Goal: Task Accomplishment & Management: Use online tool/utility

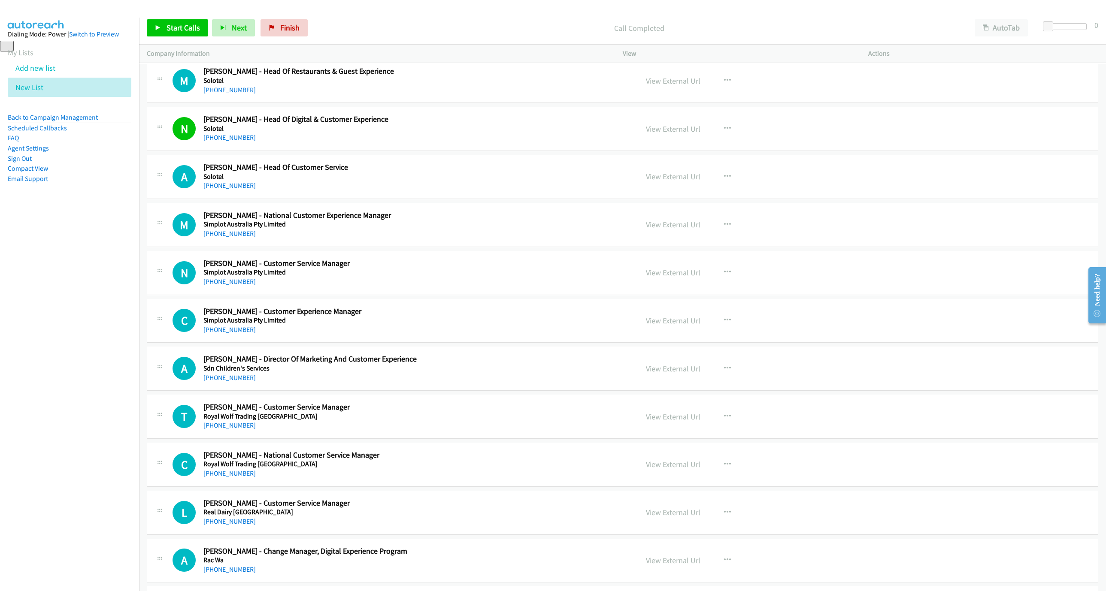
scroll to position [4917, 0]
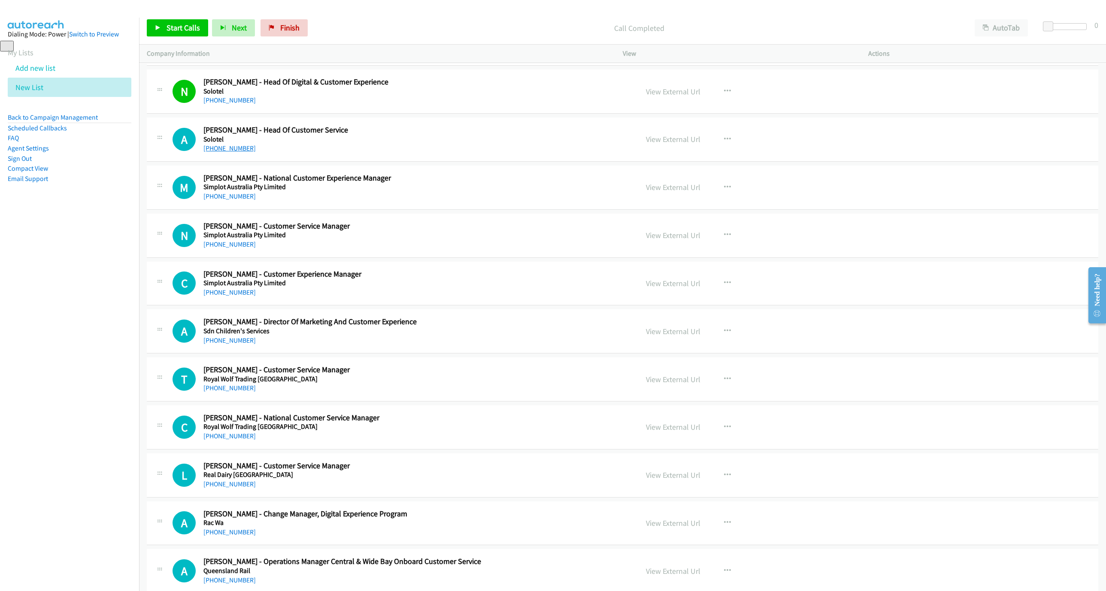
click at [221, 152] on link "+61 466 642 499" at bounding box center [229, 148] width 52 height 8
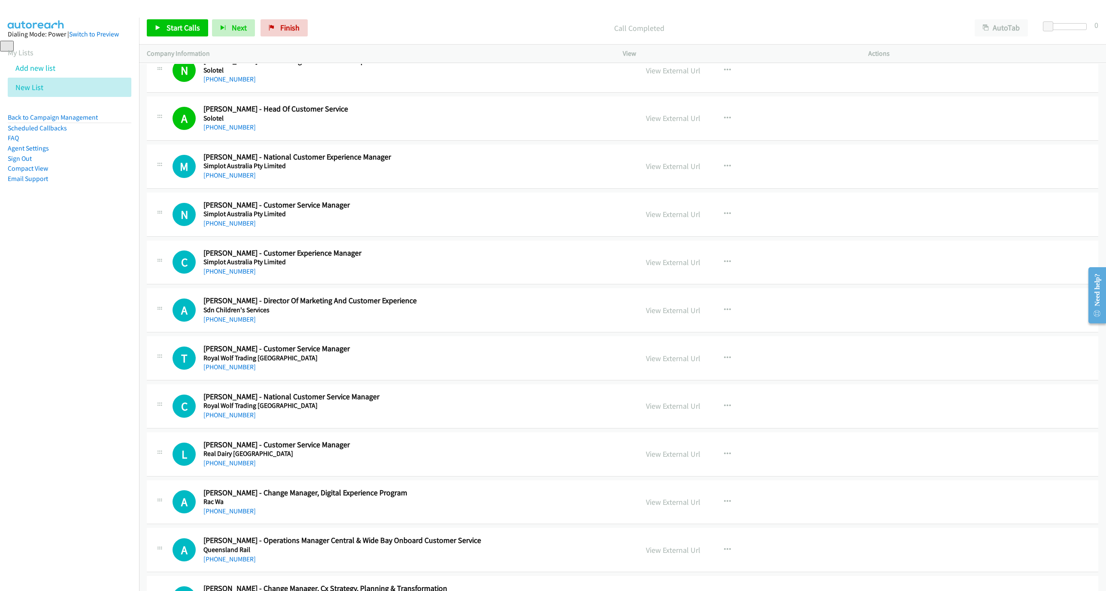
scroll to position [4982, 0]
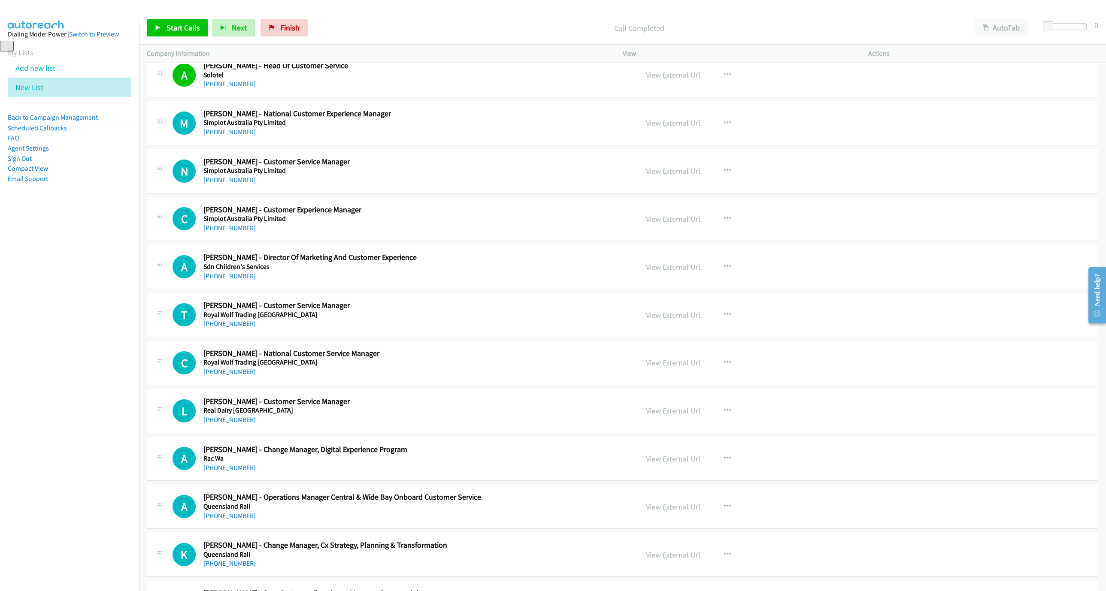
drag, startPoint x: 243, startPoint y: 157, endPoint x: 746, endPoint y: 306, distance: 523.9
click at [243, 136] on link "+61 417 223 805" at bounding box center [229, 132] width 52 height 8
click at [221, 232] on link "+61 488 030 007" at bounding box center [229, 228] width 52 height 8
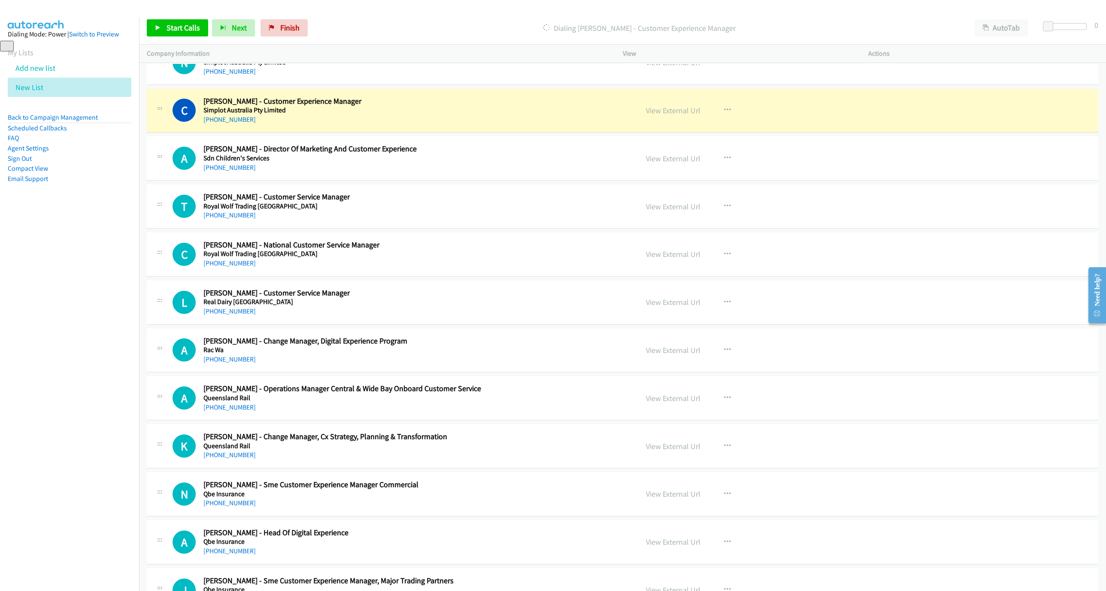
scroll to position [5110, 0]
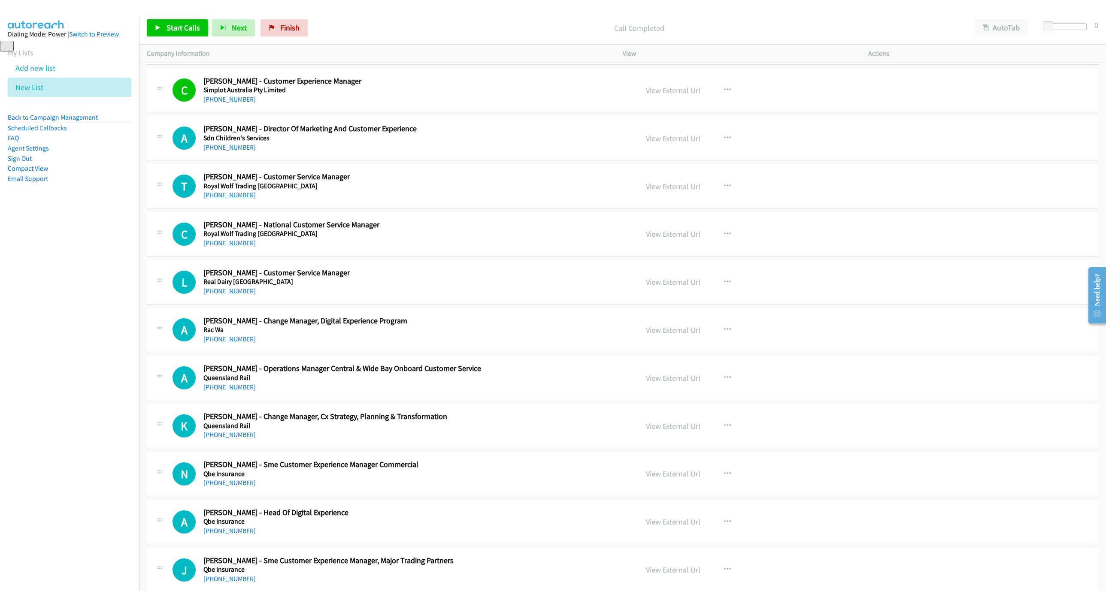
click at [241, 199] on link "+61 455 847 569" at bounding box center [229, 195] width 52 height 8
click at [239, 247] on link "+61 439 546 334" at bounding box center [229, 243] width 52 height 8
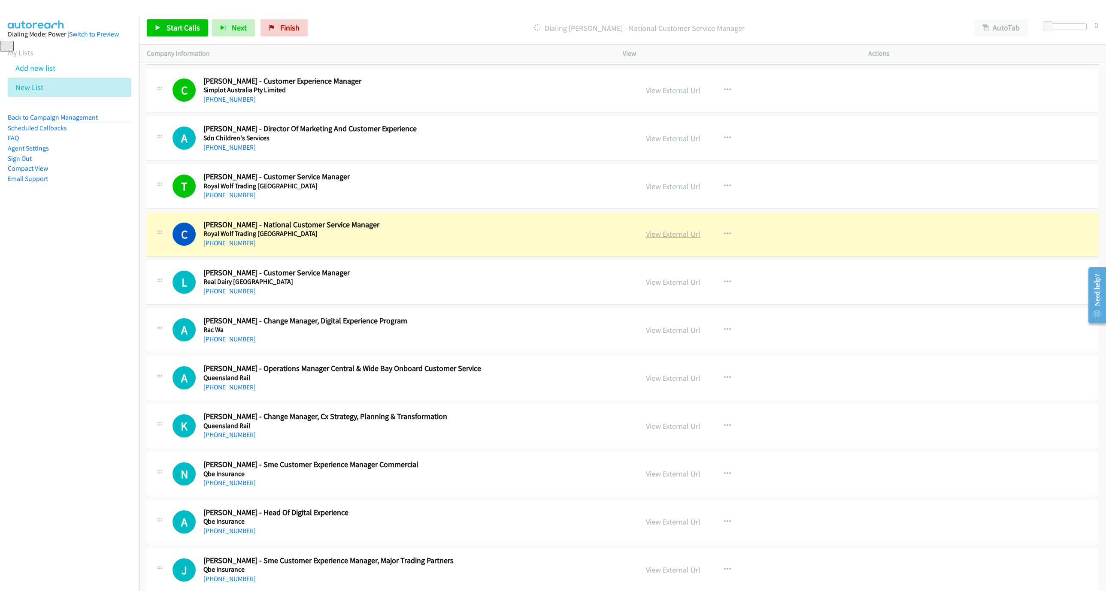
click at [678, 239] on link "View External Url" at bounding box center [673, 234] width 54 height 10
click at [276, 35] on link "Finish" at bounding box center [283, 27] width 47 height 17
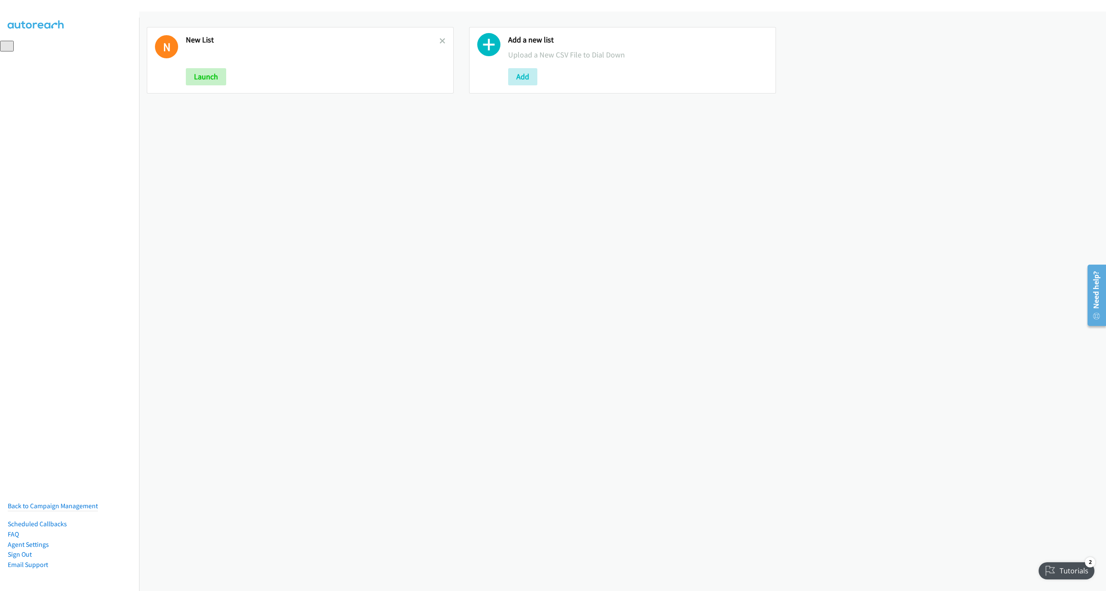
drag, startPoint x: 439, startPoint y: 42, endPoint x: 284, endPoint y: 1, distance: 160.9
click at [439, 42] on icon at bounding box center [442, 42] width 6 height 6
click at [203, 75] on button "Add" at bounding box center [200, 76] width 29 height 17
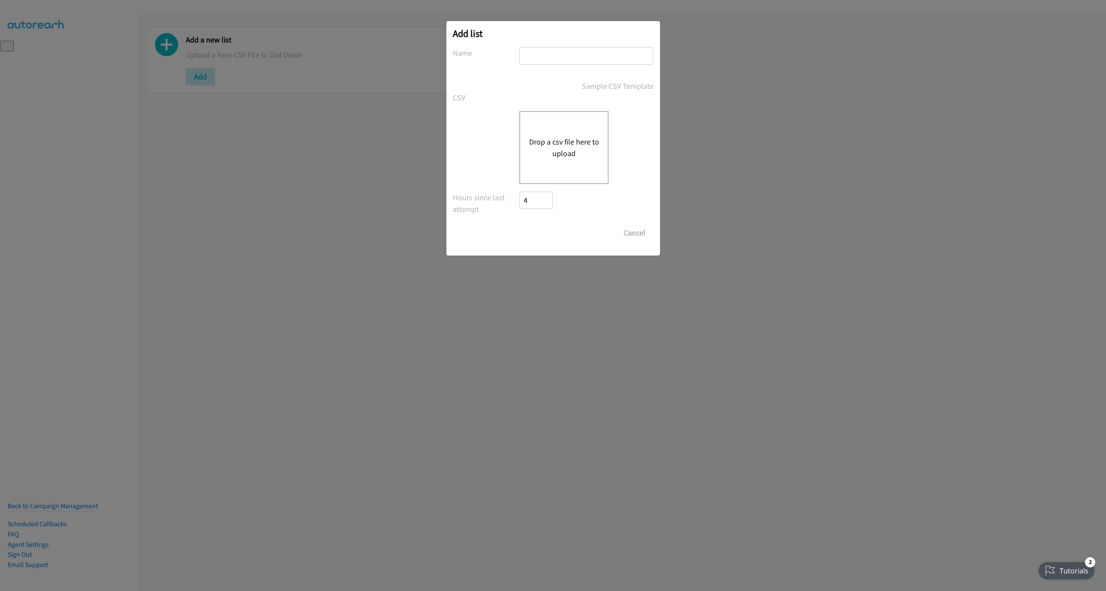
click at [586, 62] on input "text" at bounding box center [586, 56] width 134 height 18
click at [551, 133] on div "Drop a csv file here to upload" at bounding box center [563, 147] width 89 height 73
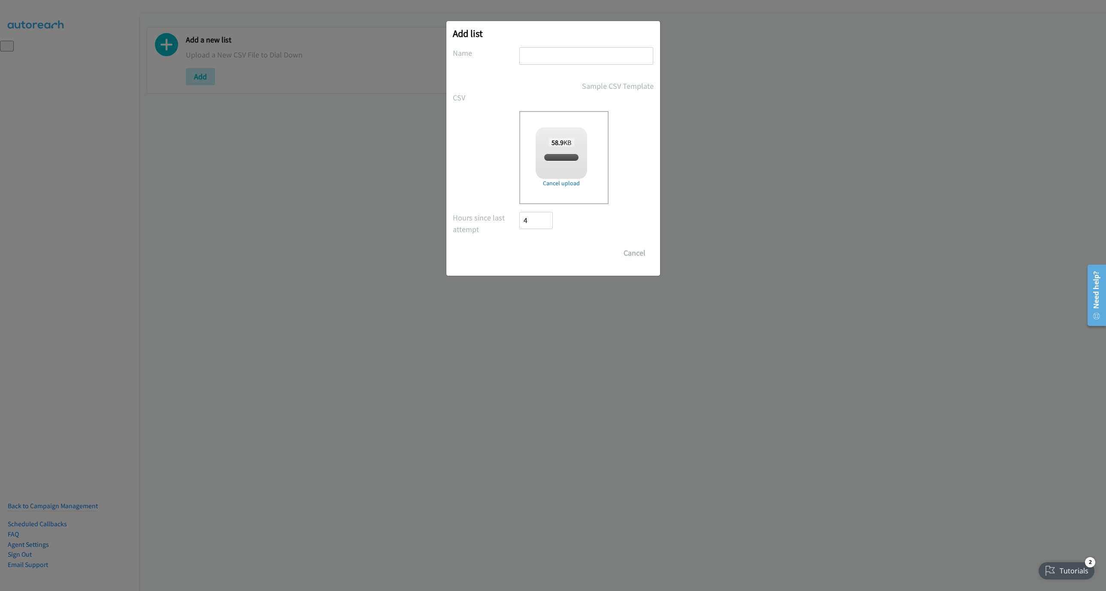
checkbox input "true"
click at [553, 44] on div "Add list No phone fields were returned for that Report or List View Please uplo…" at bounding box center [553, 148] width 214 height 255
click at [553, 62] on input "text" at bounding box center [586, 56] width 134 height 18
type input "New List"
click at [547, 257] on input "Save List" at bounding box center [542, 253] width 45 height 17
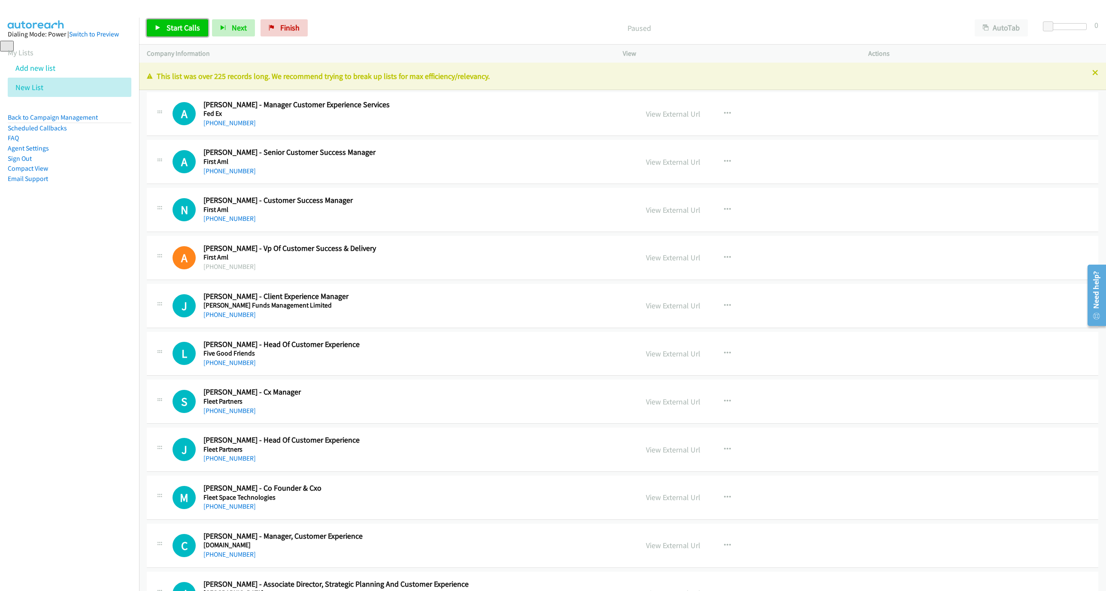
click at [174, 30] on span "Start Calls" at bounding box center [182, 28] width 33 height 10
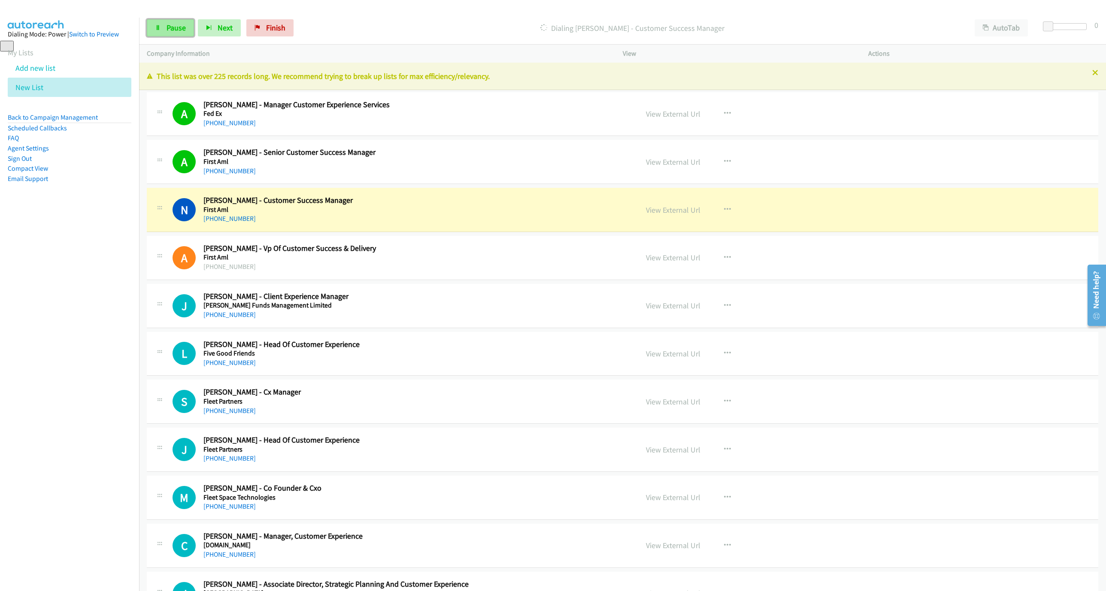
click at [158, 22] on link "Pause" at bounding box center [170, 27] width 47 height 17
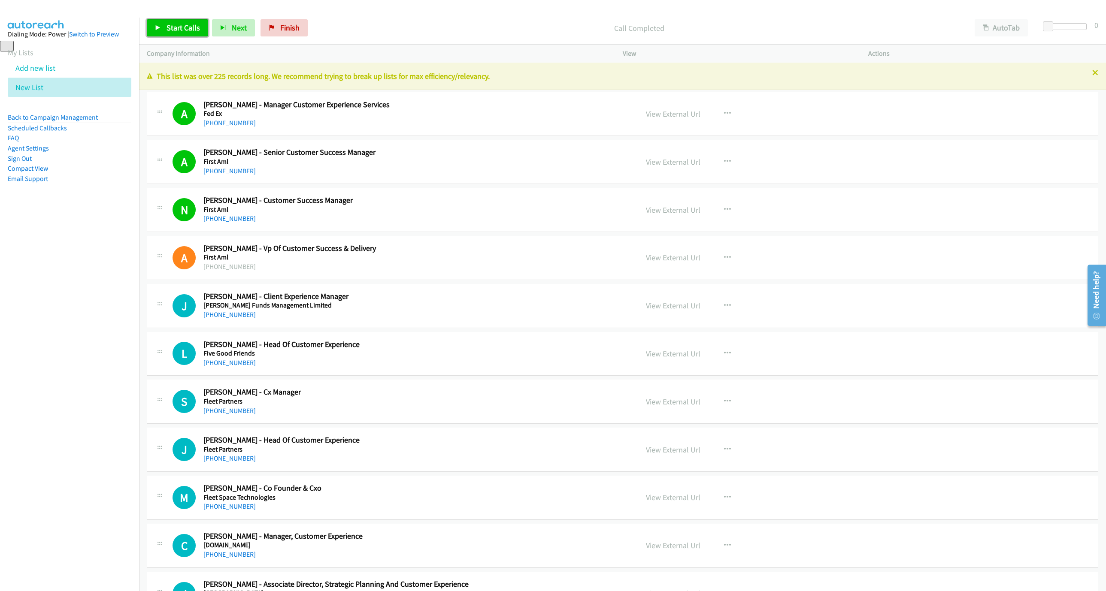
click at [167, 31] on span "Start Calls" at bounding box center [182, 28] width 33 height 10
click at [161, 31] on link "Pause" at bounding box center [170, 27] width 47 height 17
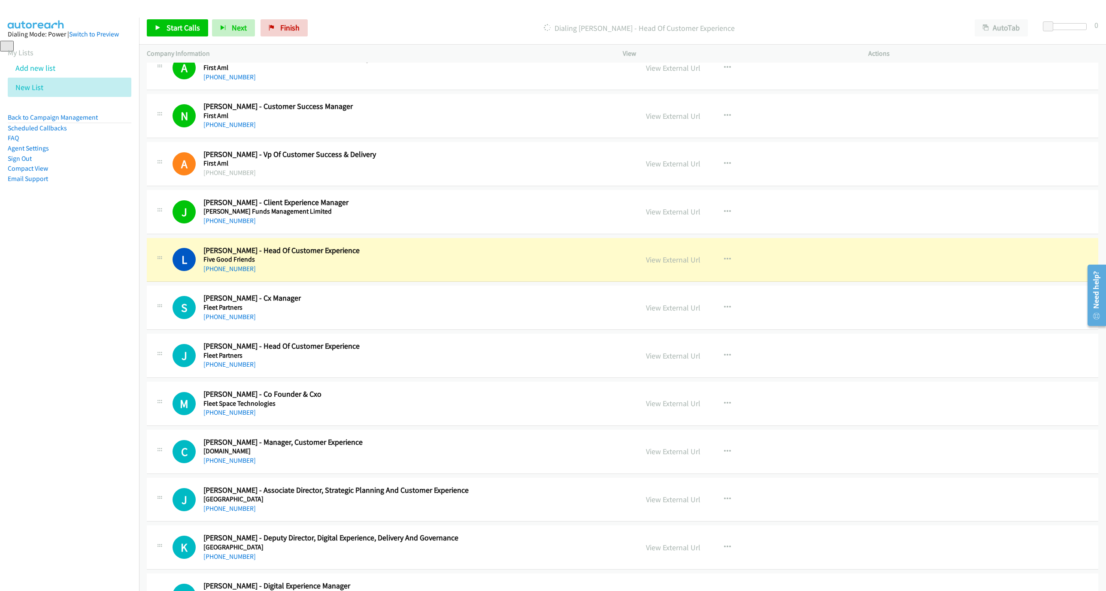
scroll to position [193, 0]
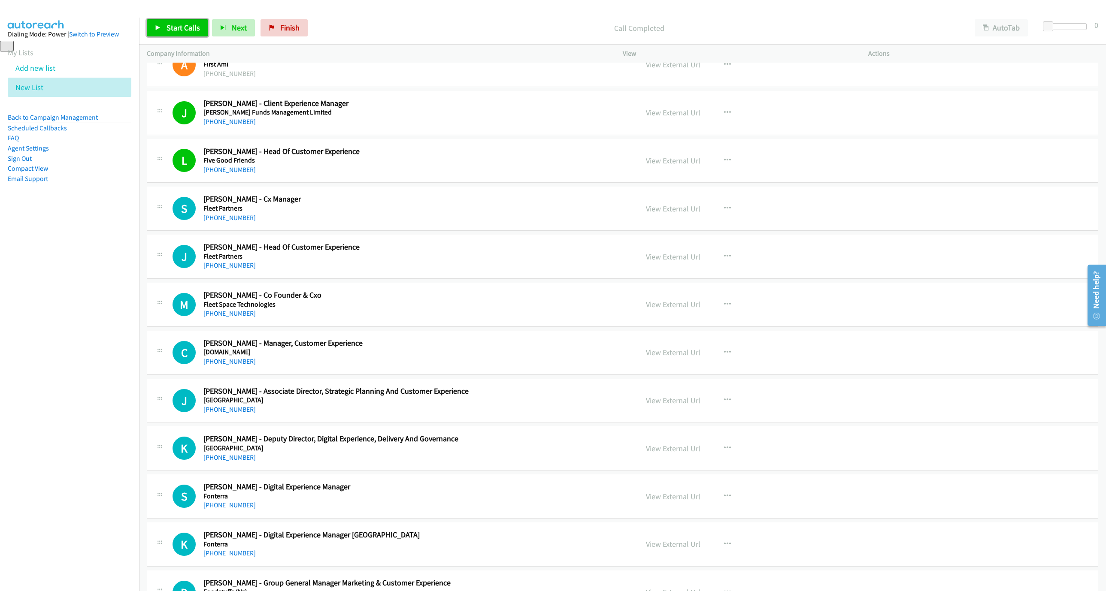
click at [179, 24] on span "Start Calls" at bounding box center [182, 28] width 33 height 10
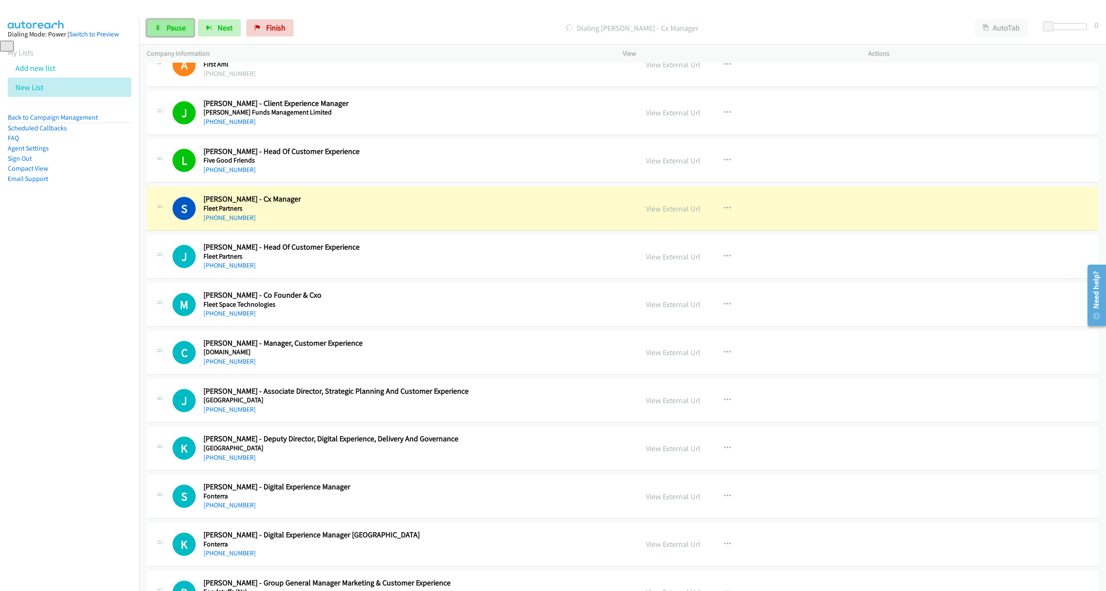
click at [163, 21] on link "Pause" at bounding box center [170, 27] width 47 height 17
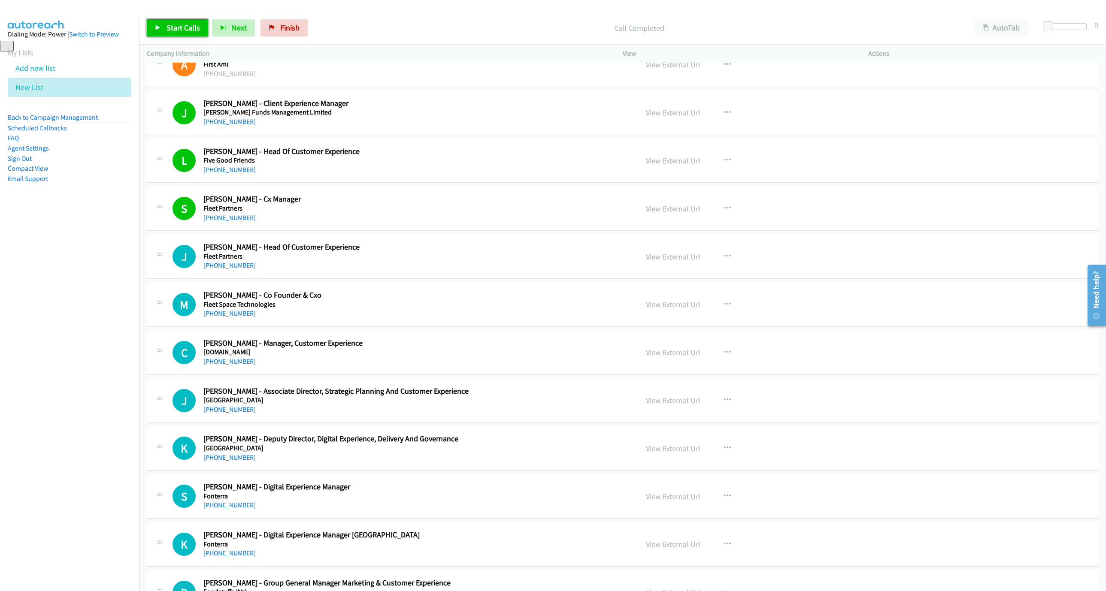
click at [166, 24] on span "Start Calls" at bounding box center [182, 28] width 33 height 10
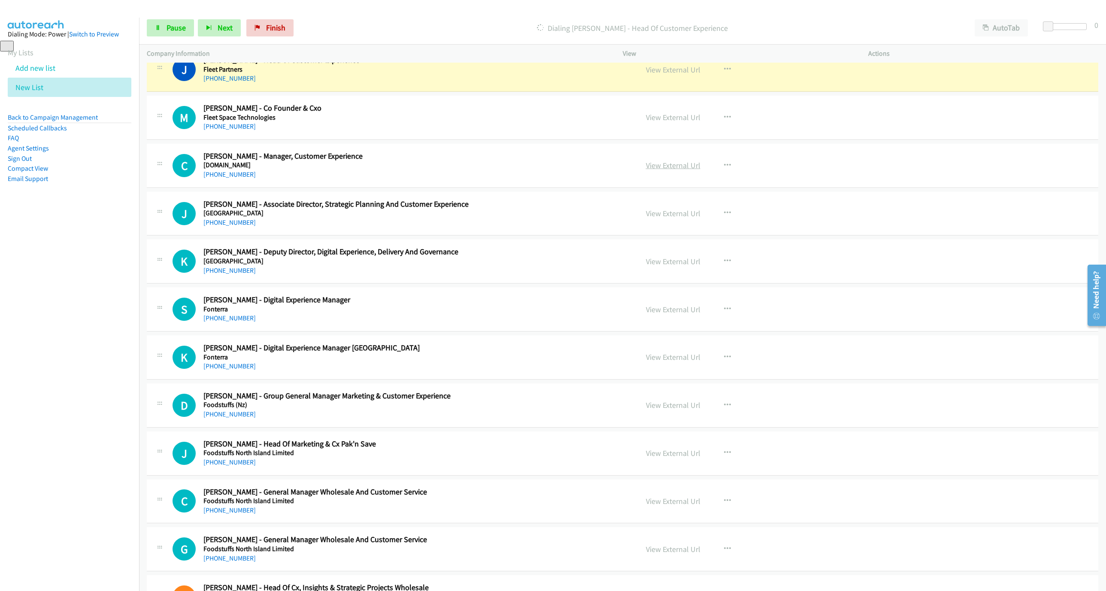
scroll to position [386, 0]
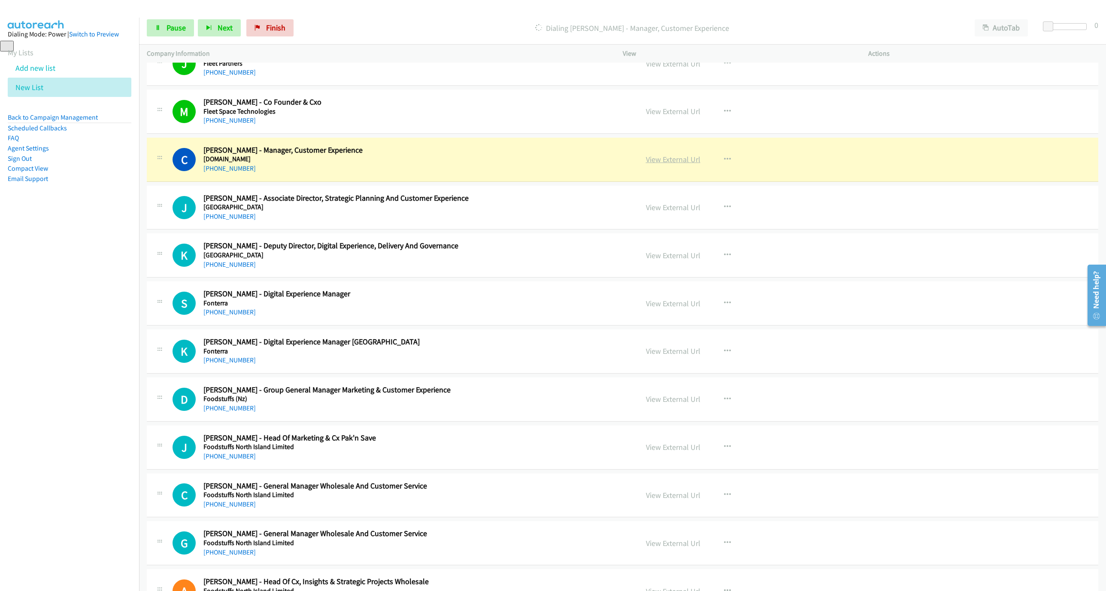
click at [662, 161] on link "View External Url" at bounding box center [673, 159] width 54 height 10
click at [169, 26] on span "Pause" at bounding box center [175, 28] width 19 height 10
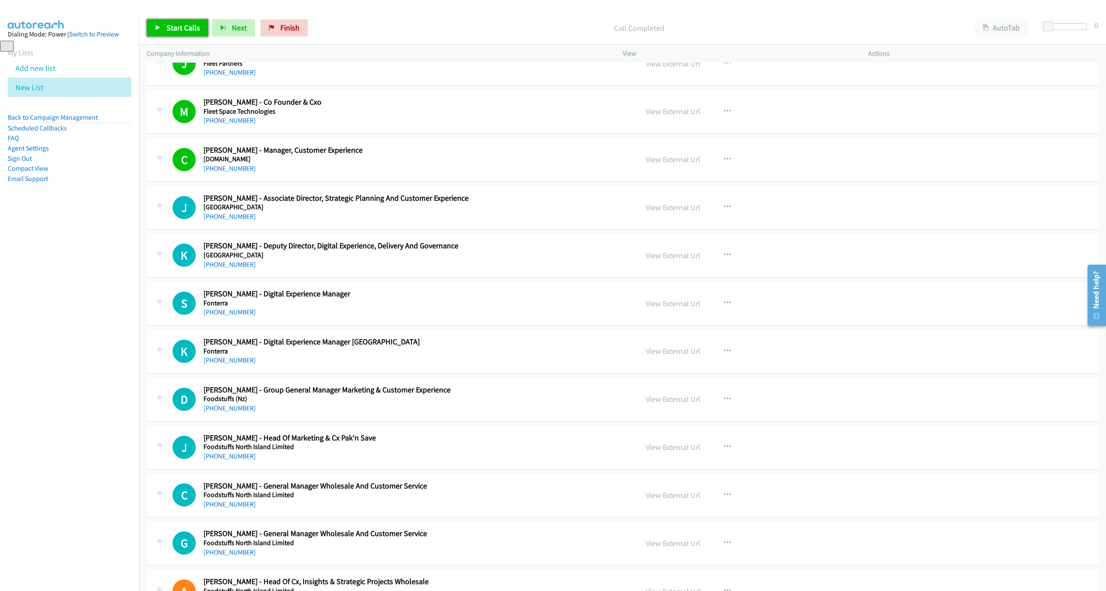
click at [191, 26] on span "Start Calls" at bounding box center [182, 28] width 33 height 10
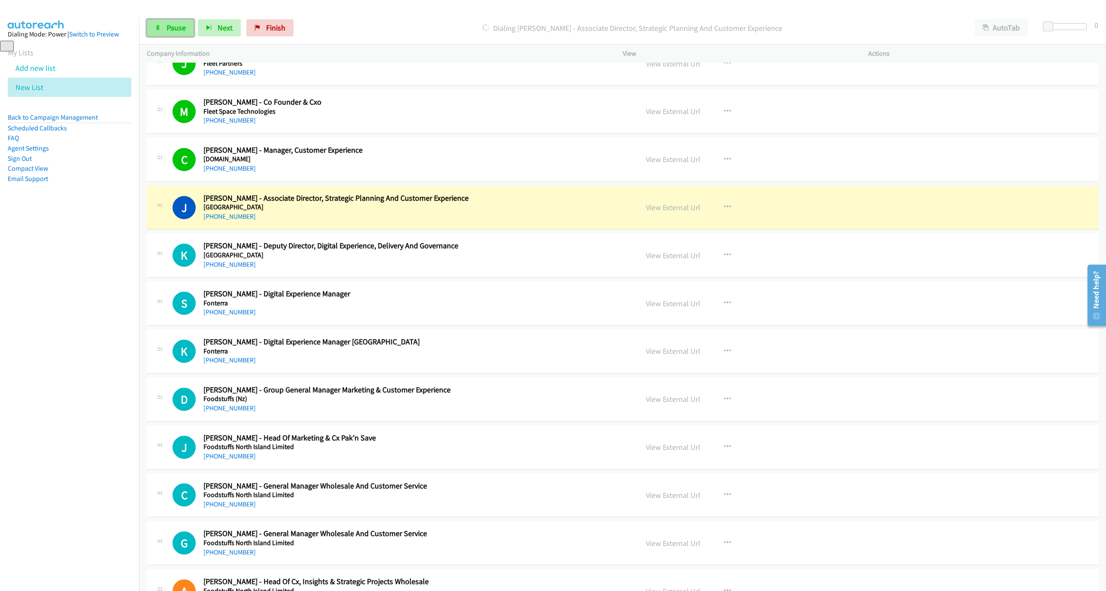
click at [172, 28] on span "Pause" at bounding box center [175, 28] width 19 height 10
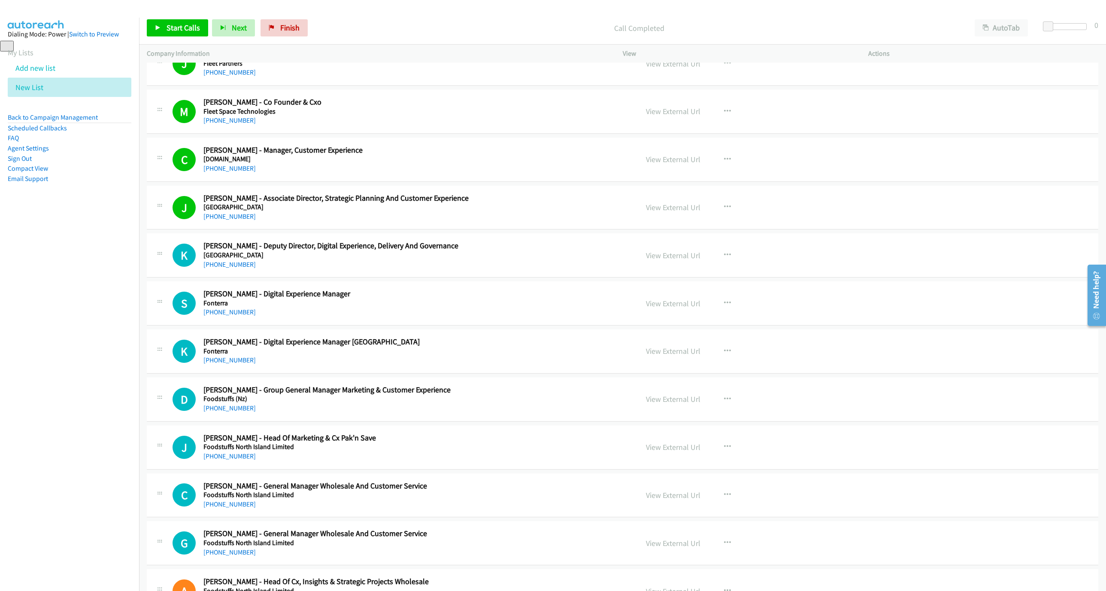
click at [175, 37] on div "Start Calls Pause Next Finish Call Completed AutoTab AutoTab 0" at bounding box center [622, 28] width 967 height 33
click at [178, 27] on span "Start Calls" at bounding box center [182, 28] width 33 height 10
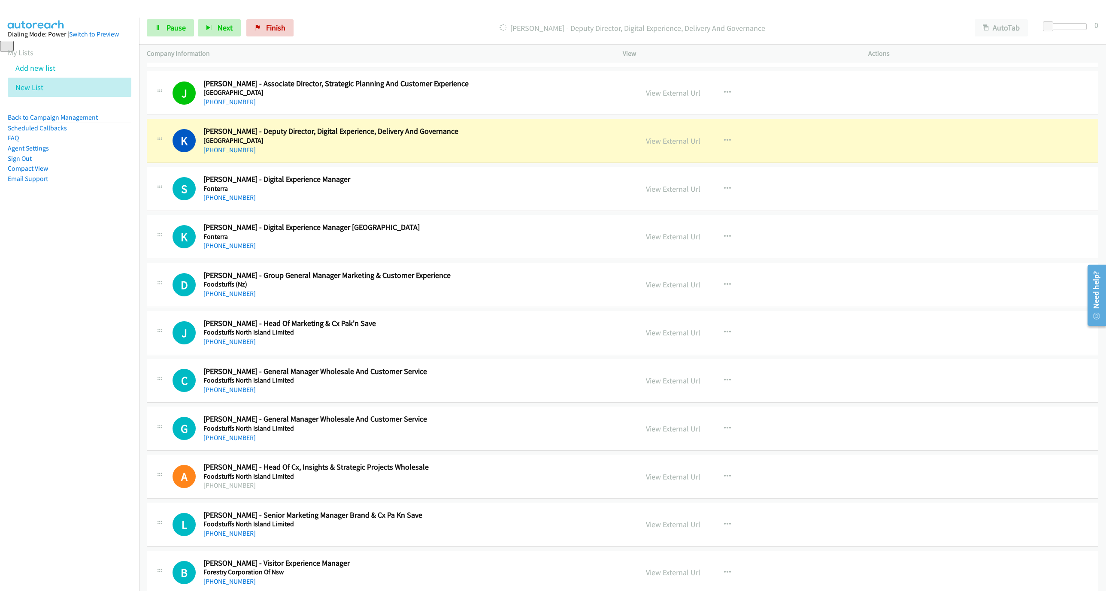
scroll to position [515, 0]
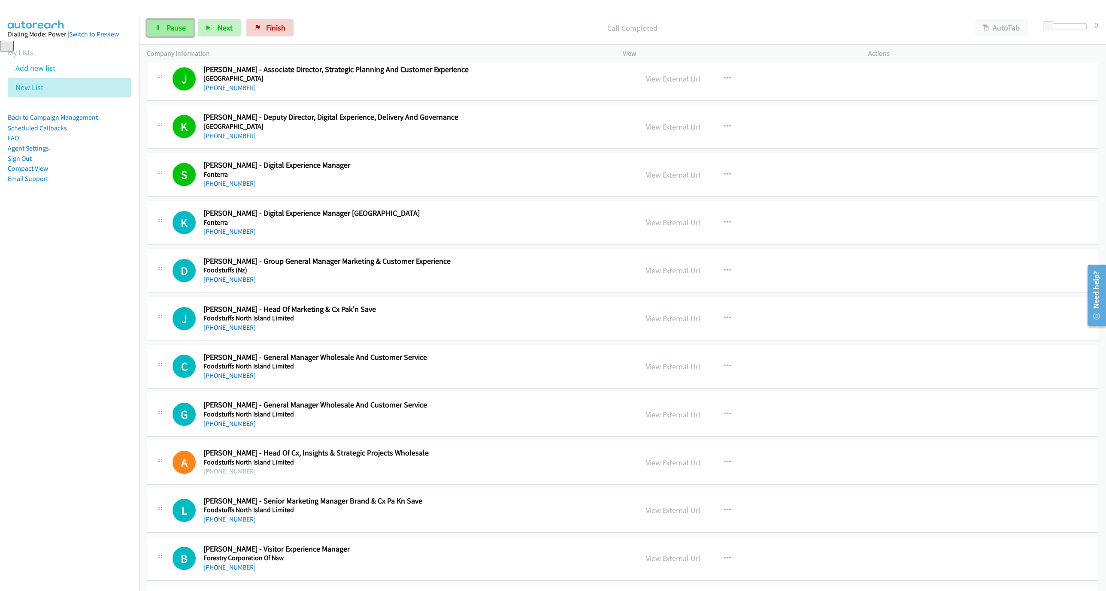
click at [151, 26] on link "Pause" at bounding box center [170, 27] width 47 height 17
click at [188, 28] on span "Start Calls" at bounding box center [182, 28] width 33 height 10
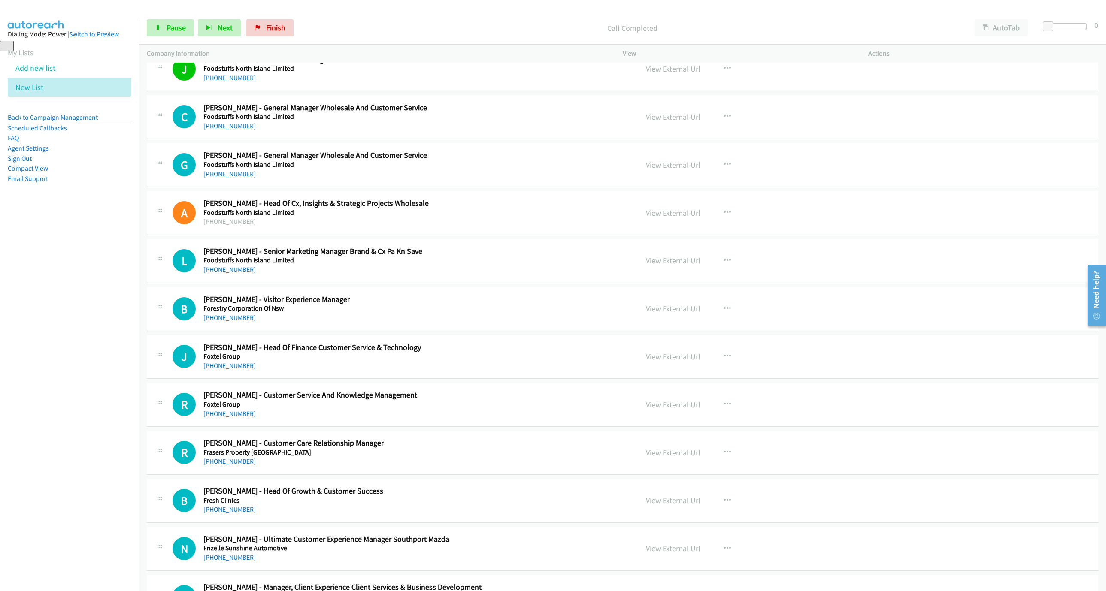
scroll to position [772, 0]
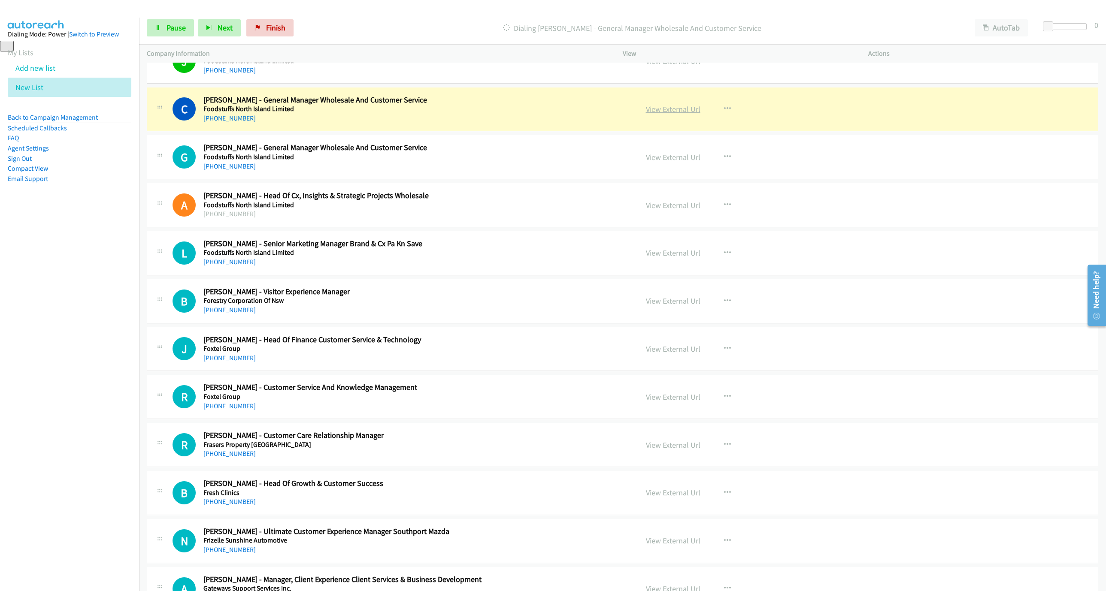
click at [671, 114] on link "View External Url" at bounding box center [673, 109] width 54 height 10
click at [175, 24] on span "Pause" at bounding box center [175, 28] width 19 height 10
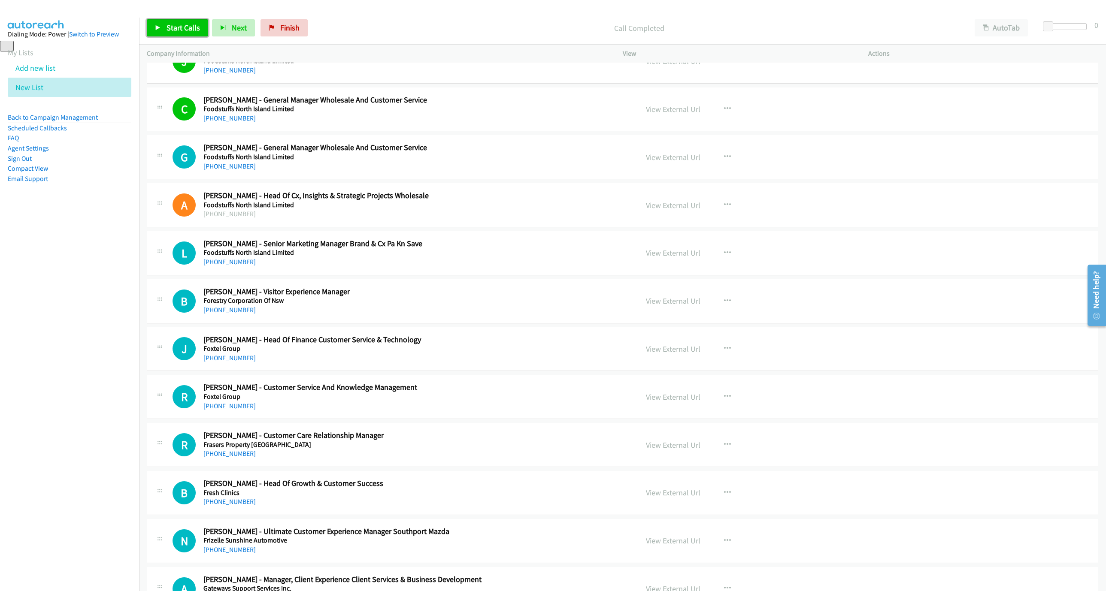
click at [163, 24] on link "Start Calls" at bounding box center [177, 27] width 61 height 17
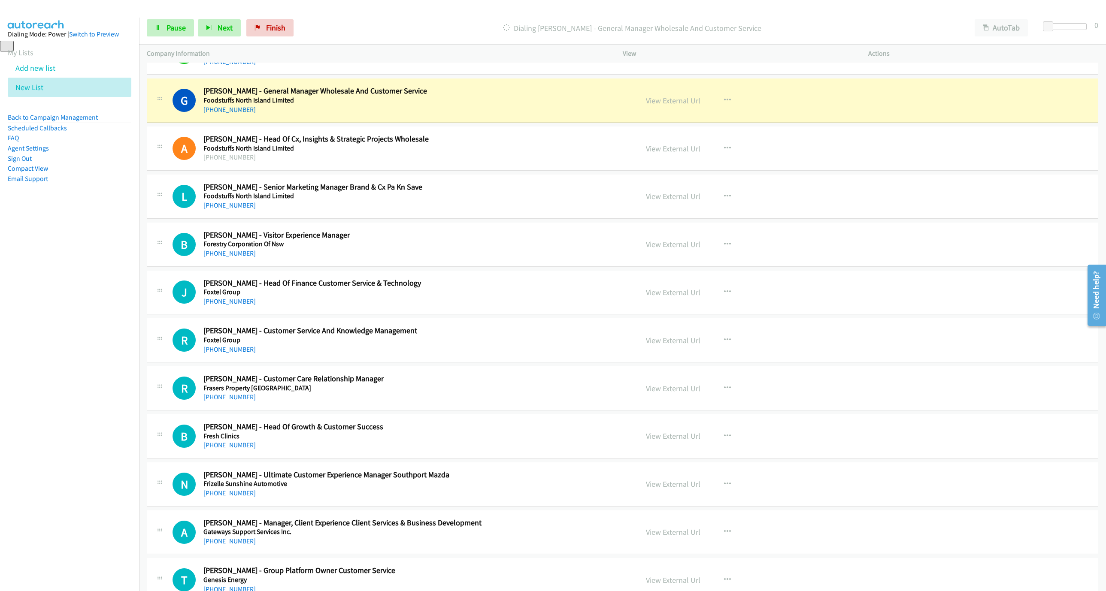
scroll to position [837, 0]
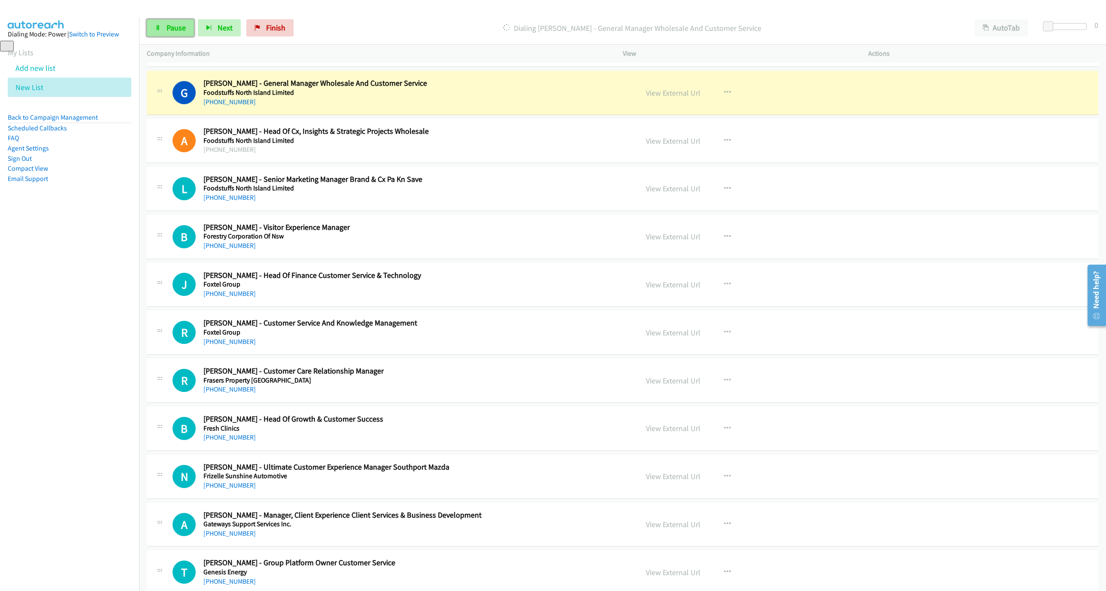
click at [155, 29] on icon at bounding box center [158, 28] width 6 height 6
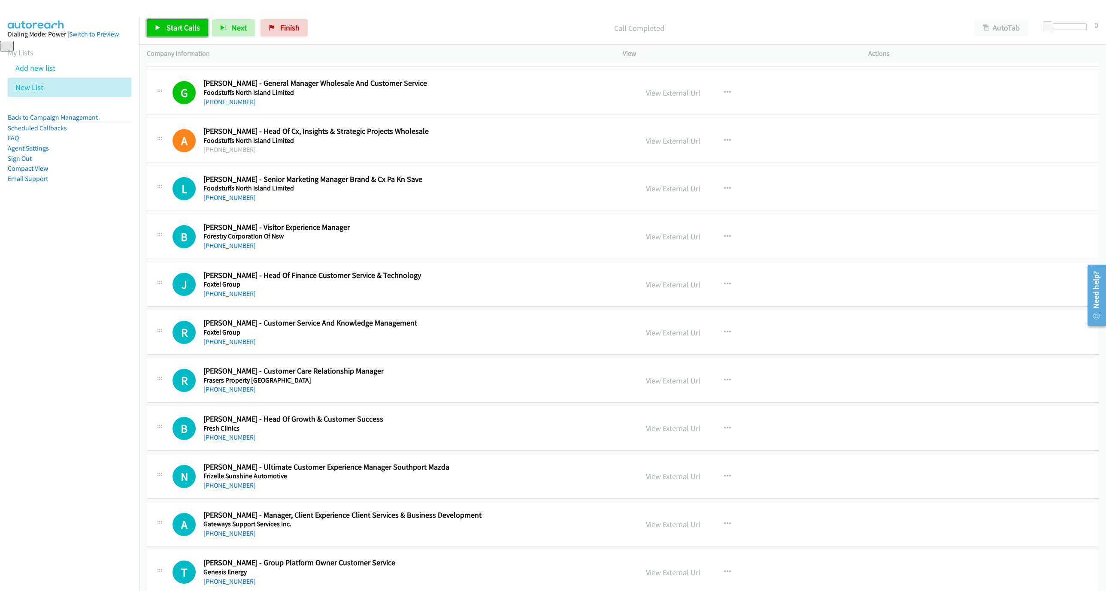
drag, startPoint x: 175, startPoint y: 26, endPoint x: 230, endPoint y: 0, distance: 60.3
click at [175, 26] on span "Start Calls" at bounding box center [182, 28] width 33 height 10
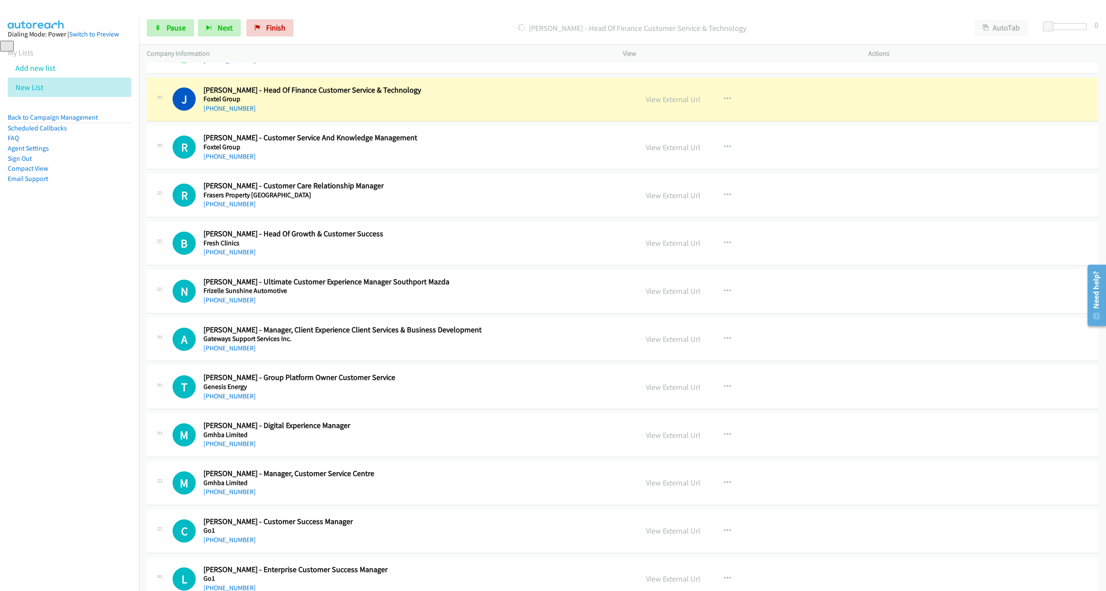
scroll to position [1030, 0]
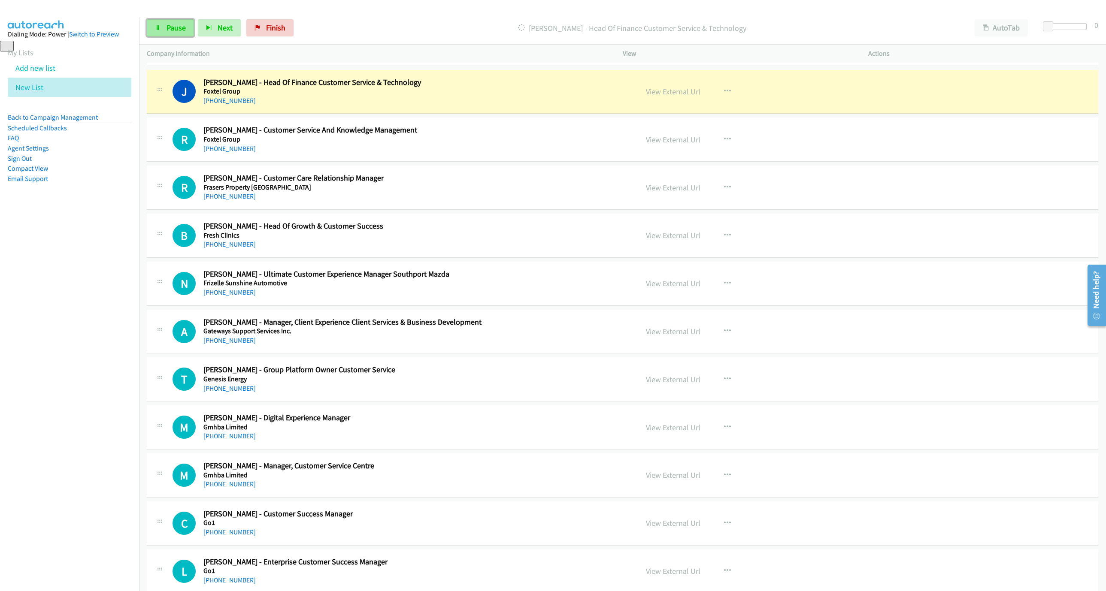
click at [172, 28] on span "Pause" at bounding box center [175, 28] width 19 height 10
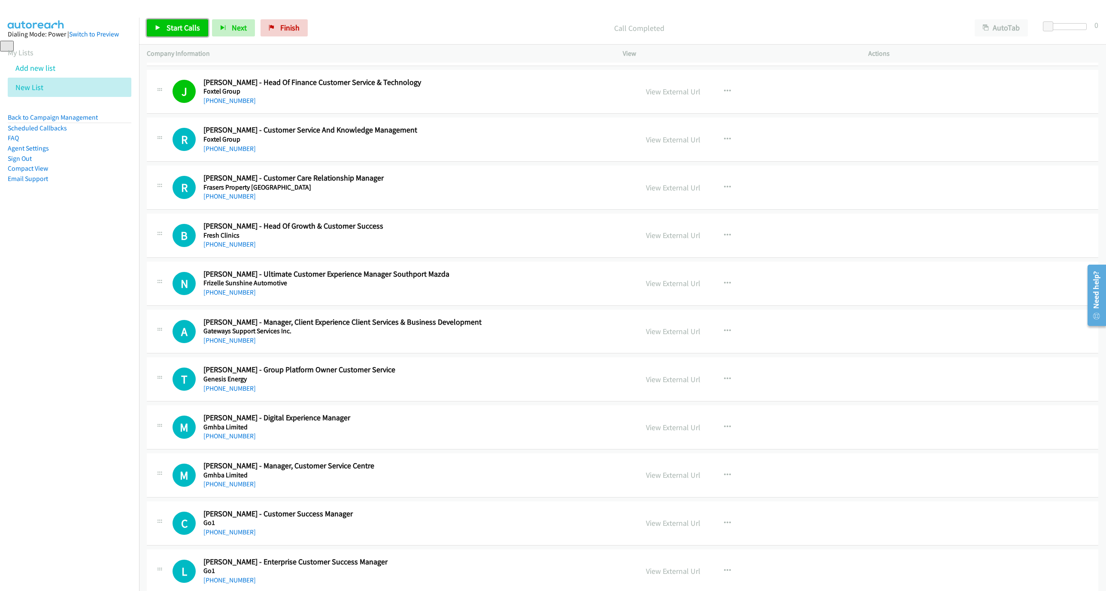
click at [167, 26] on span "Start Calls" at bounding box center [182, 28] width 33 height 10
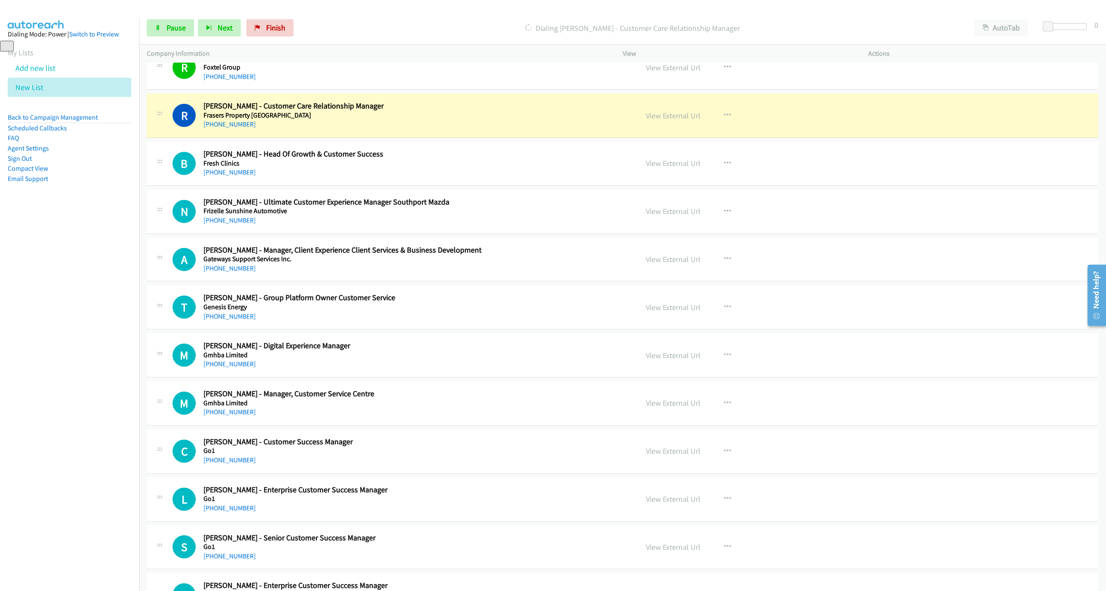
scroll to position [1094, 0]
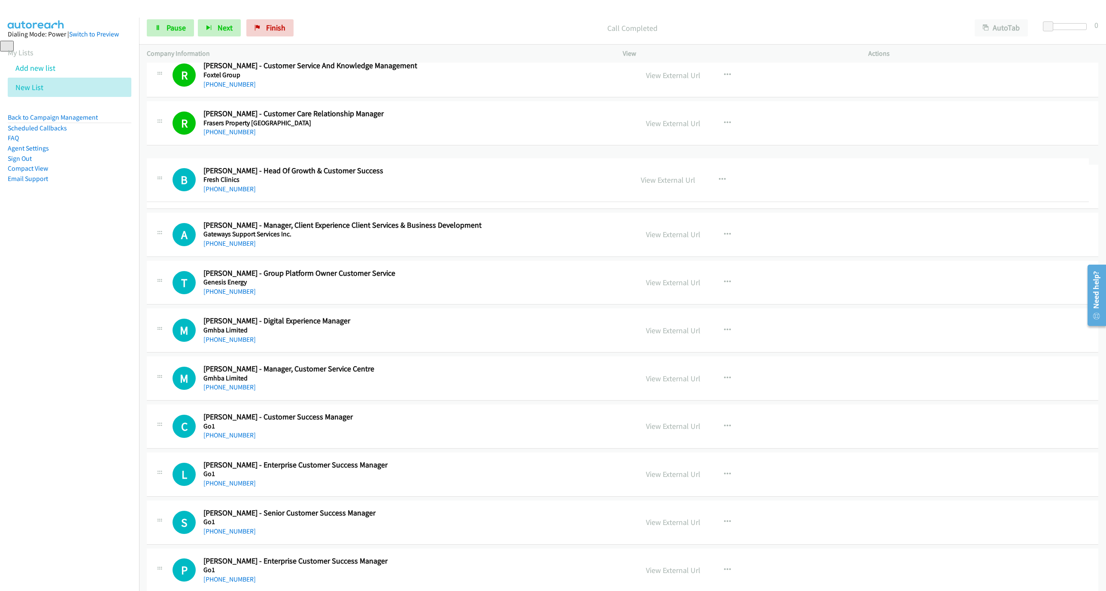
drag, startPoint x: 203, startPoint y: 166, endPoint x: 302, endPoint y: 172, distance: 98.4
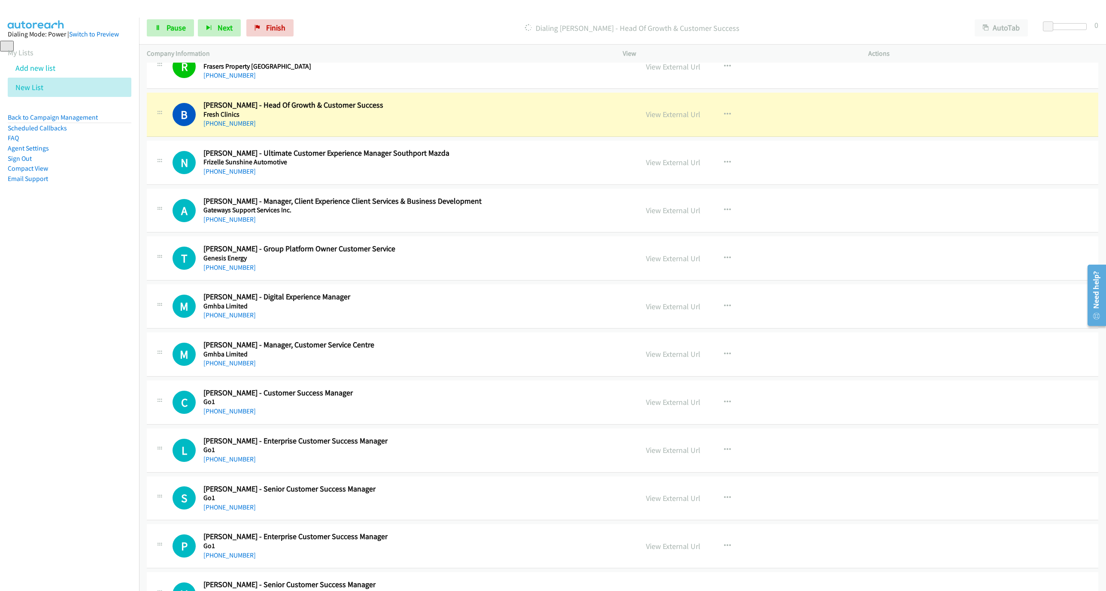
scroll to position [1159, 0]
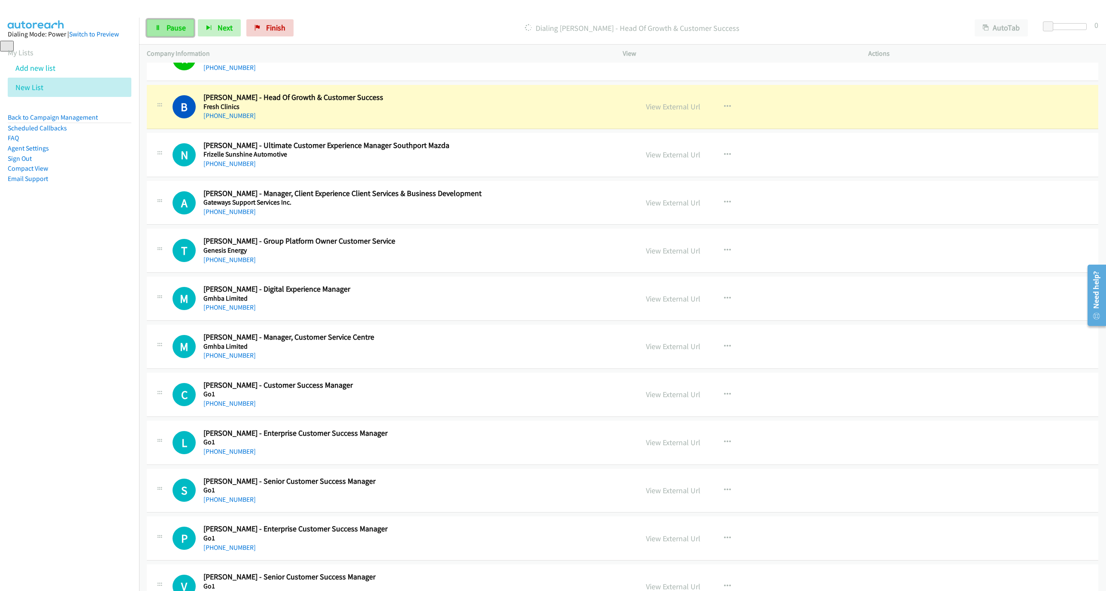
click at [166, 24] on span "Pause" at bounding box center [175, 28] width 19 height 10
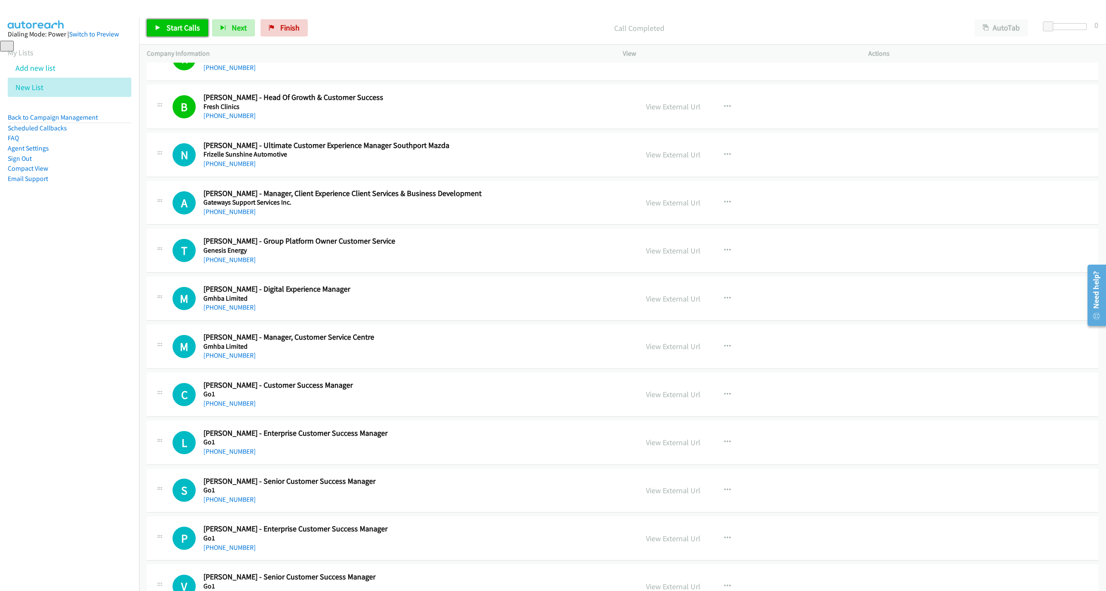
click at [182, 31] on span "Start Calls" at bounding box center [182, 28] width 33 height 10
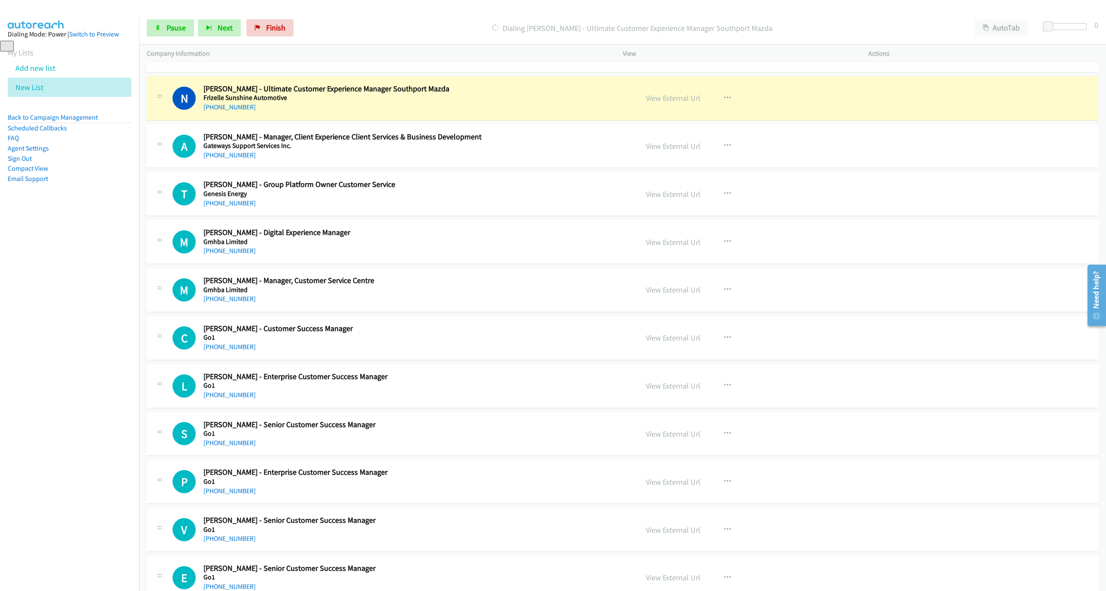
scroll to position [1223, 0]
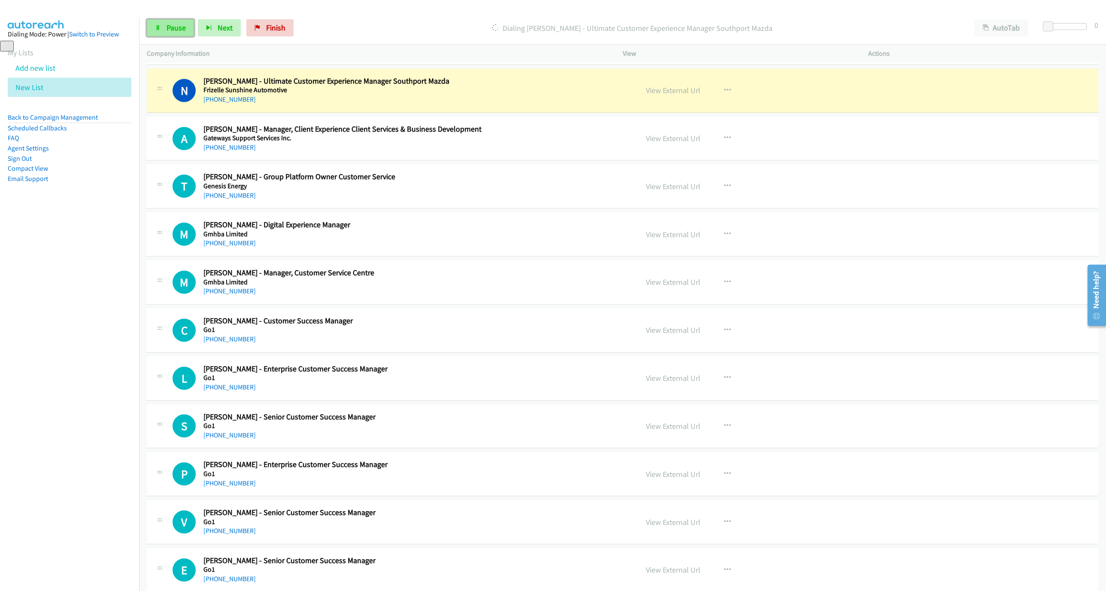
click at [185, 24] on span "Pause" at bounding box center [175, 28] width 19 height 10
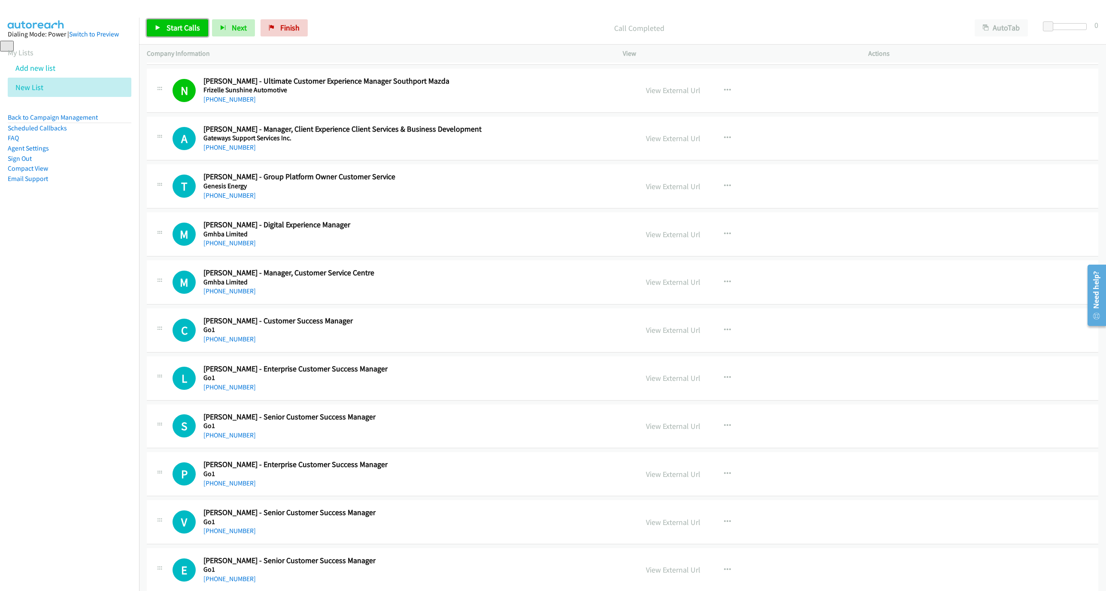
click at [196, 27] on span "Start Calls" at bounding box center [182, 28] width 33 height 10
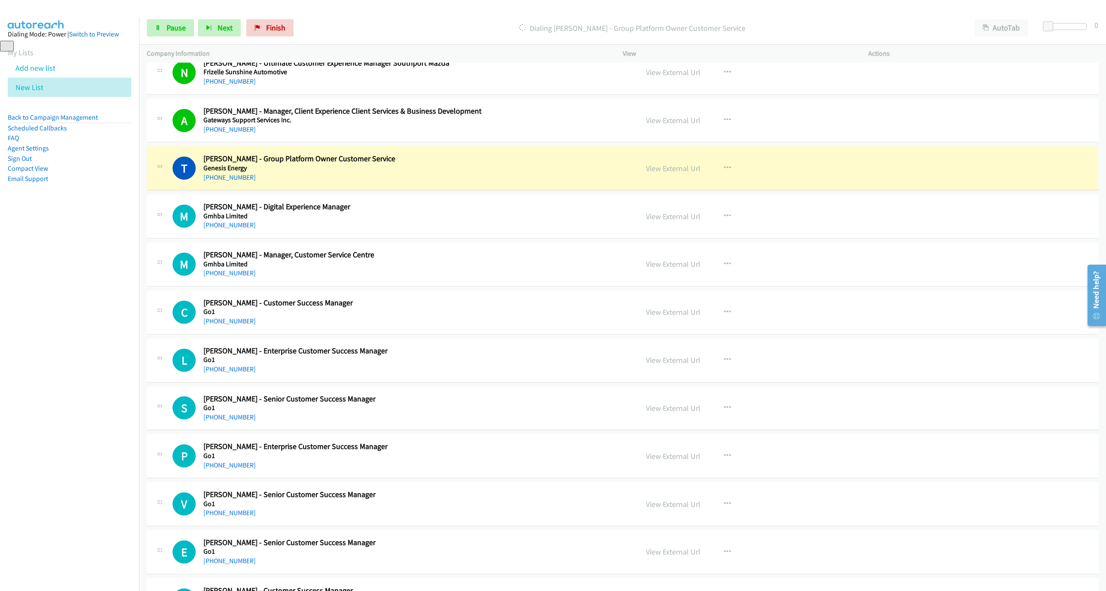
scroll to position [1287, 0]
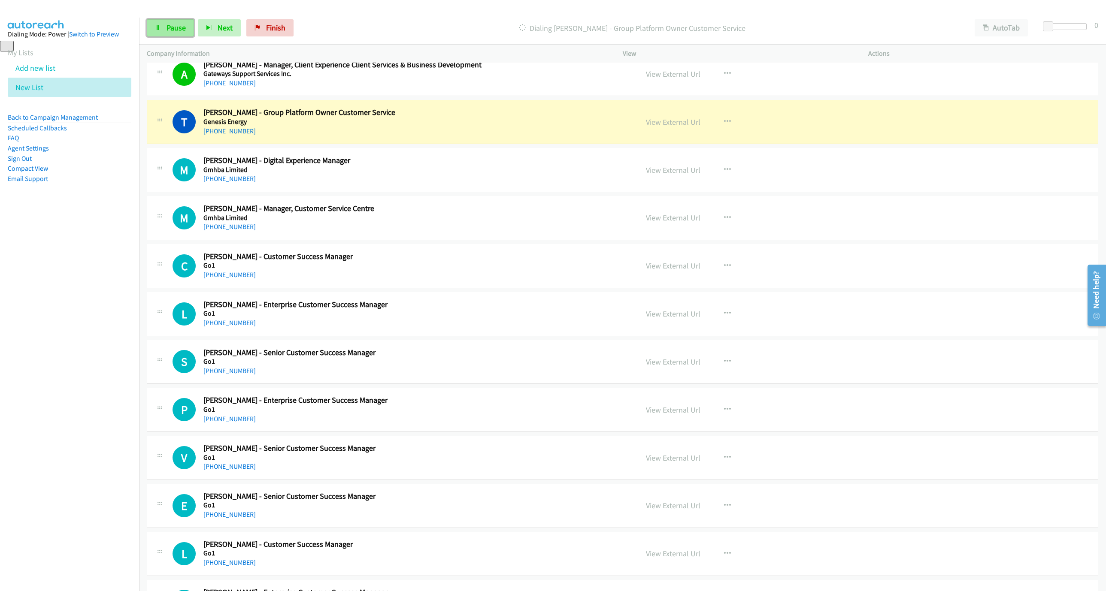
click at [165, 31] on link "Pause" at bounding box center [170, 27] width 47 height 17
drag, startPoint x: 1076, startPoint y: 497, endPoint x: 1103, endPoint y: 515, distance: 32.7
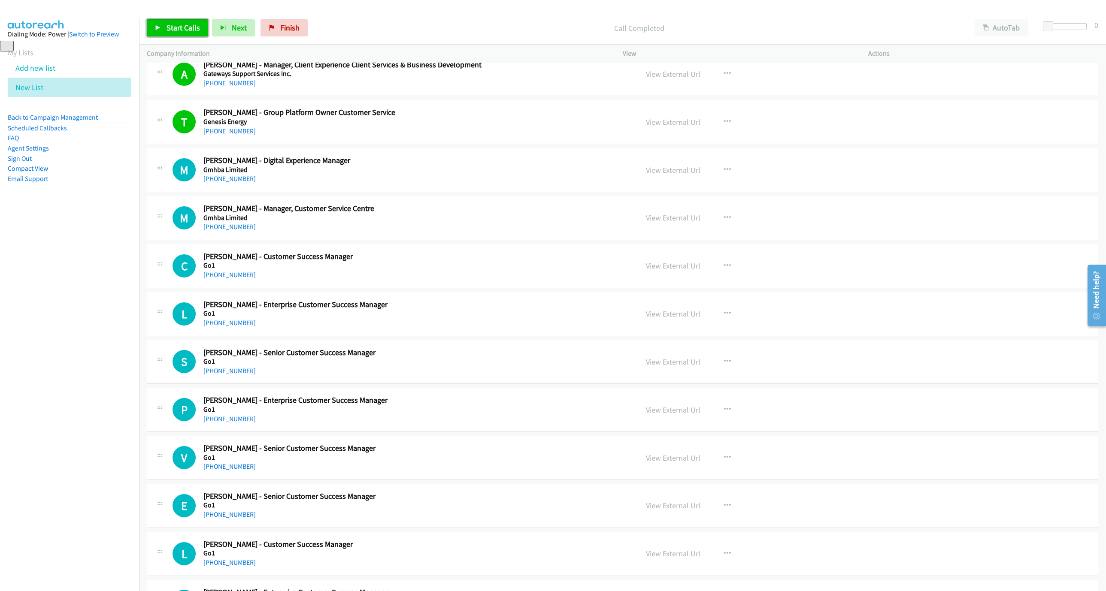
click at [181, 31] on span "Start Calls" at bounding box center [182, 28] width 33 height 10
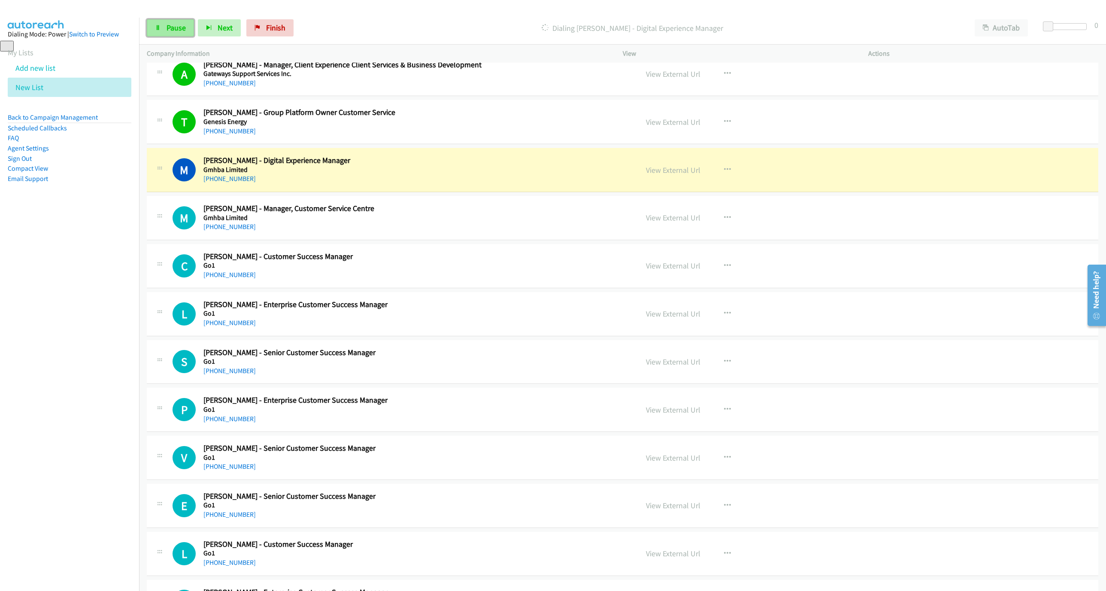
click at [162, 27] on link "Pause" at bounding box center [170, 27] width 47 height 17
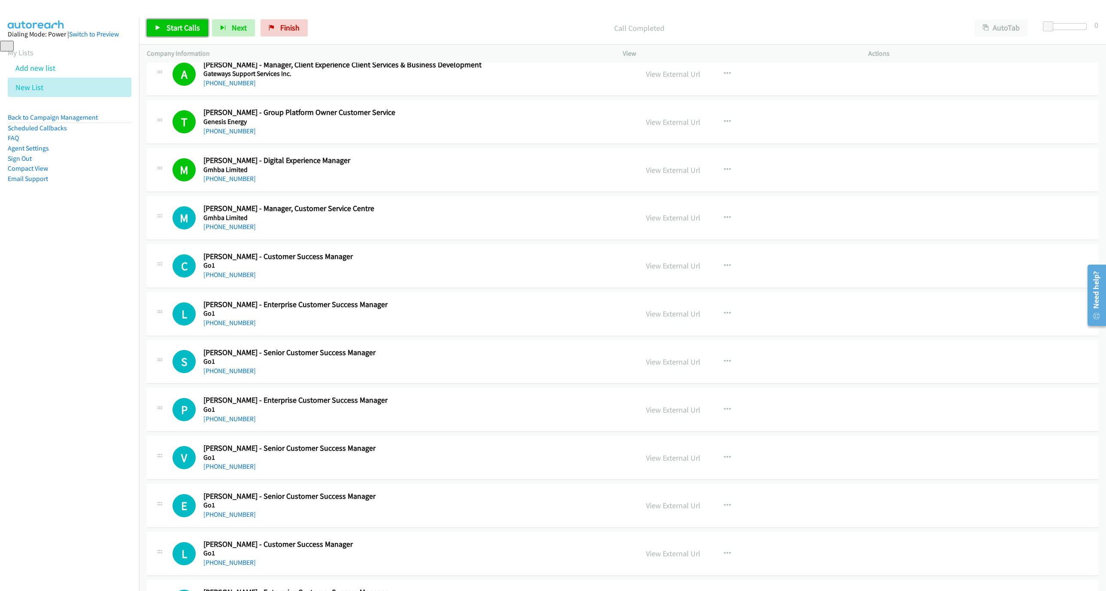
click at [175, 22] on link "Start Calls" at bounding box center [177, 27] width 61 height 17
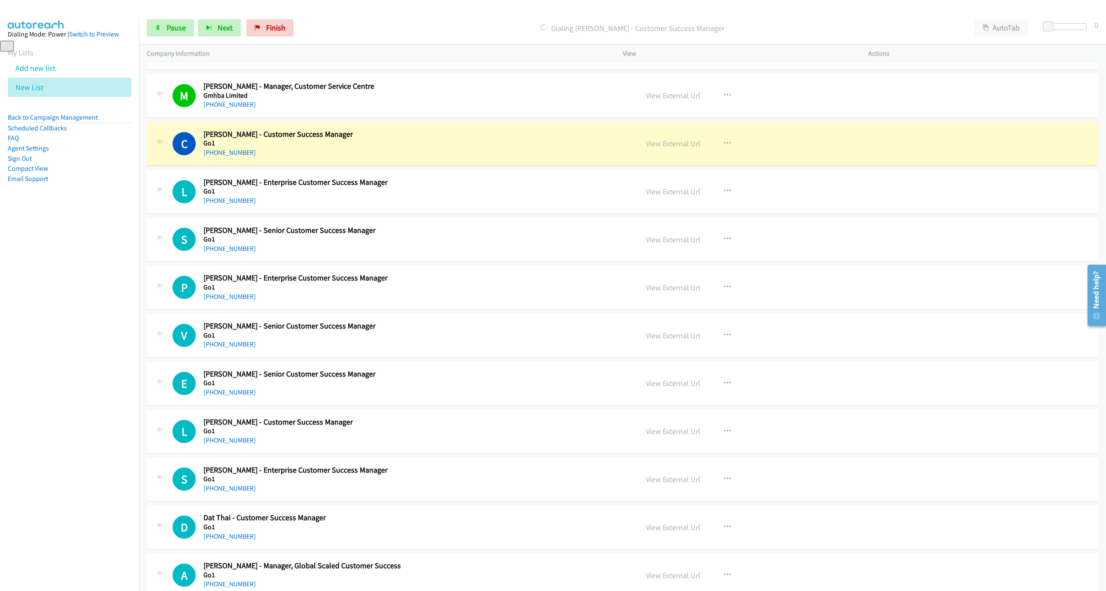
scroll to position [1416, 0]
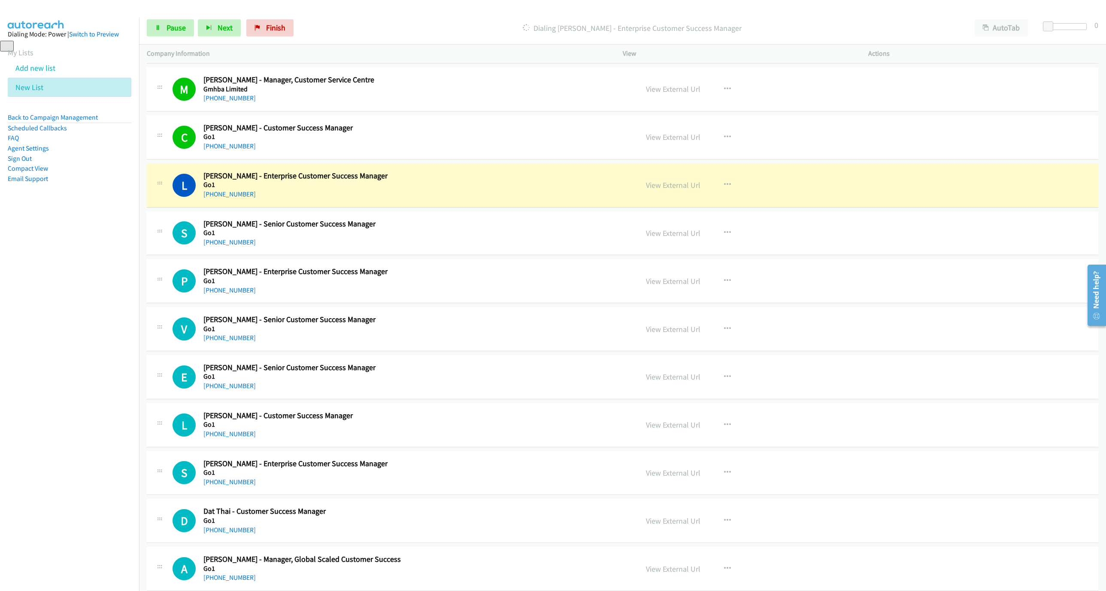
click at [506, 189] on h5 "Go1" at bounding box center [379, 185] width 353 height 9
click at [661, 190] on link "View External Url" at bounding box center [673, 185] width 54 height 10
click at [182, 32] on span "Pause" at bounding box center [175, 28] width 19 height 10
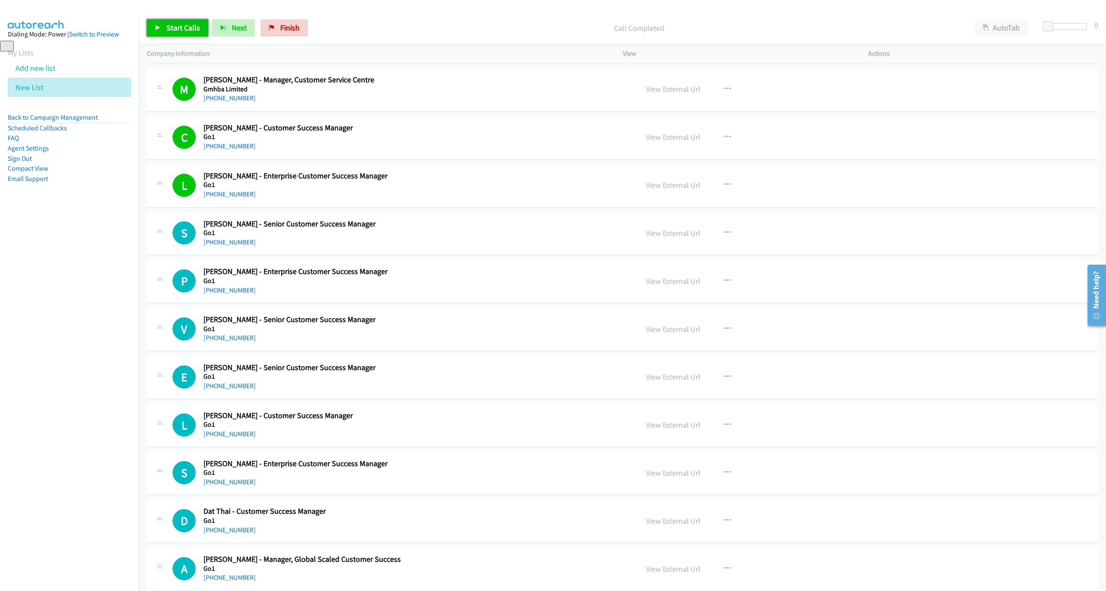
click at [174, 27] on span "Start Calls" at bounding box center [182, 28] width 33 height 10
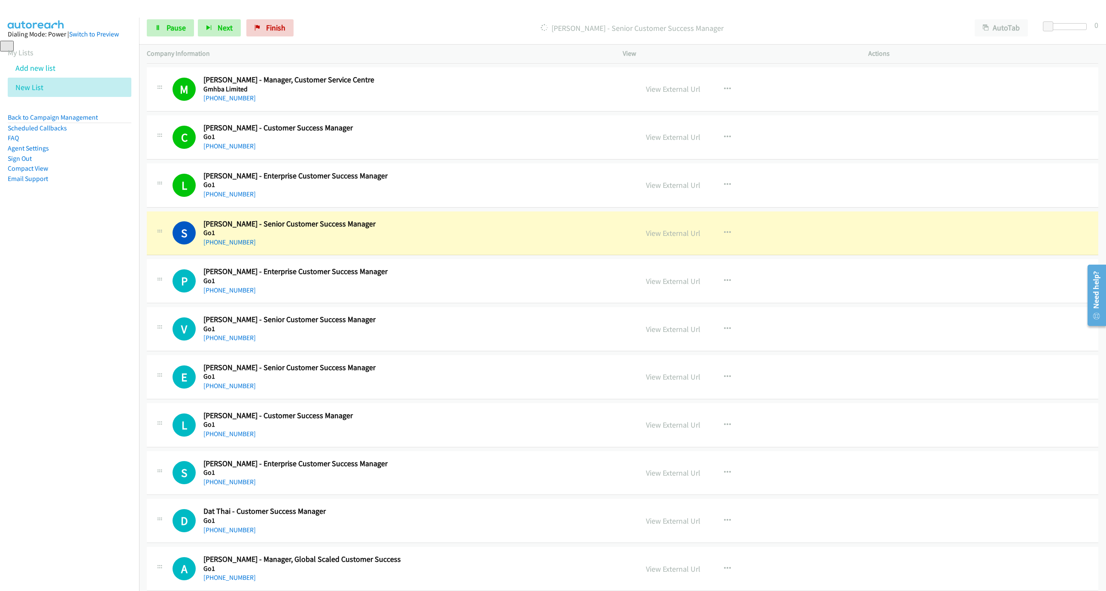
click at [142, 32] on div "Start Calls Pause Next Finish Dialing Samuel Bennett - Senior Customer Success …" at bounding box center [622, 28] width 967 height 33
click at [153, 24] on link "Pause" at bounding box center [170, 27] width 47 height 17
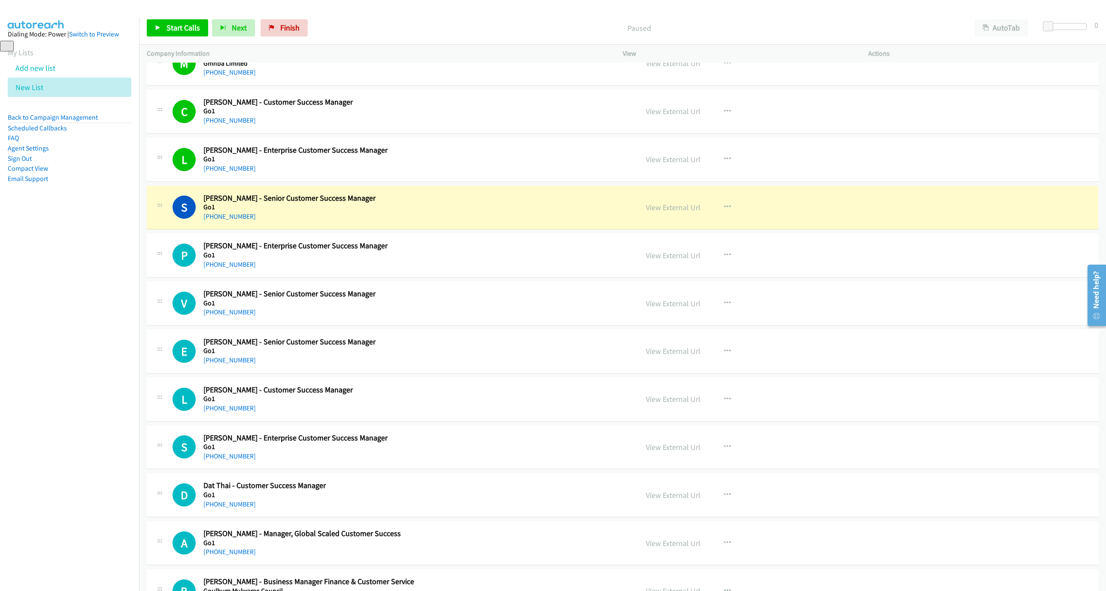
scroll to position [1545, 0]
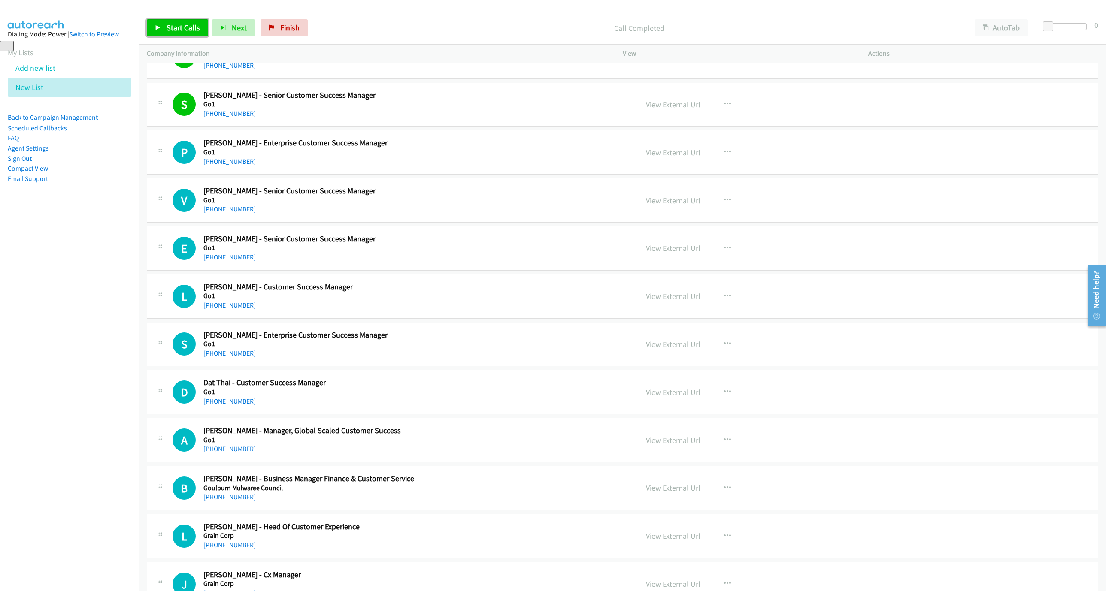
click at [170, 27] on span "Start Calls" at bounding box center [182, 28] width 33 height 10
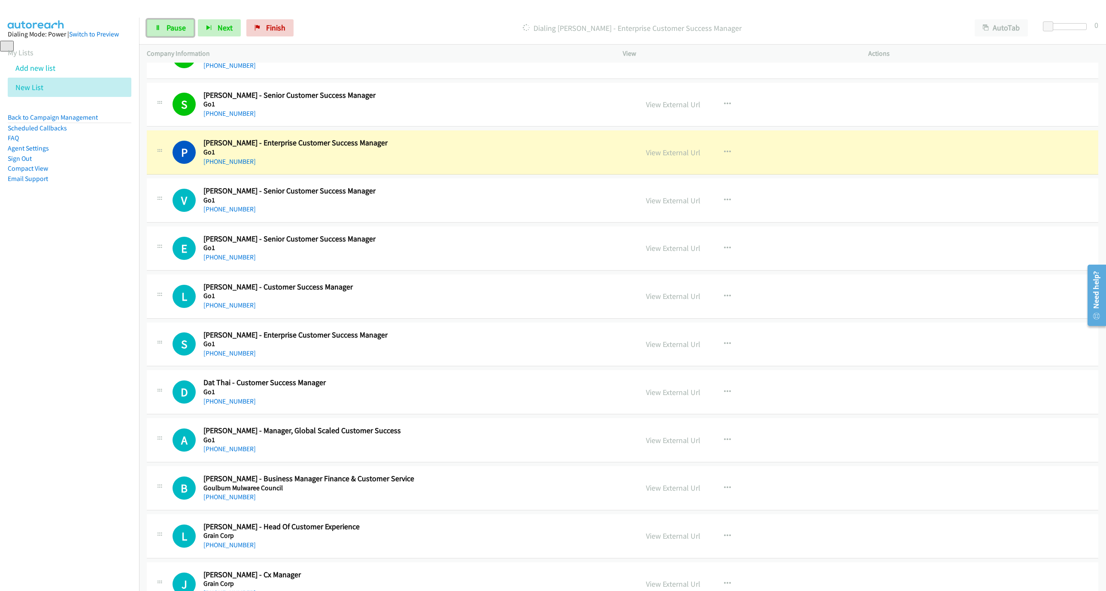
drag, startPoint x: 156, startPoint y: 26, endPoint x: 203, endPoint y: 41, distance: 49.3
click at [156, 26] on icon at bounding box center [158, 28] width 6 height 6
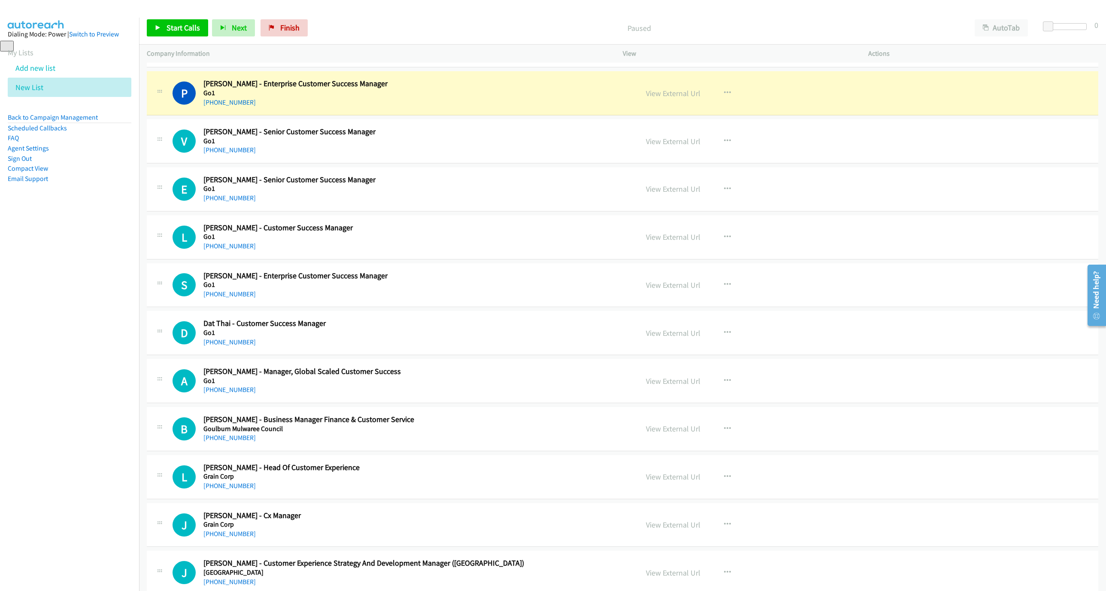
scroll to position [1609, 0]
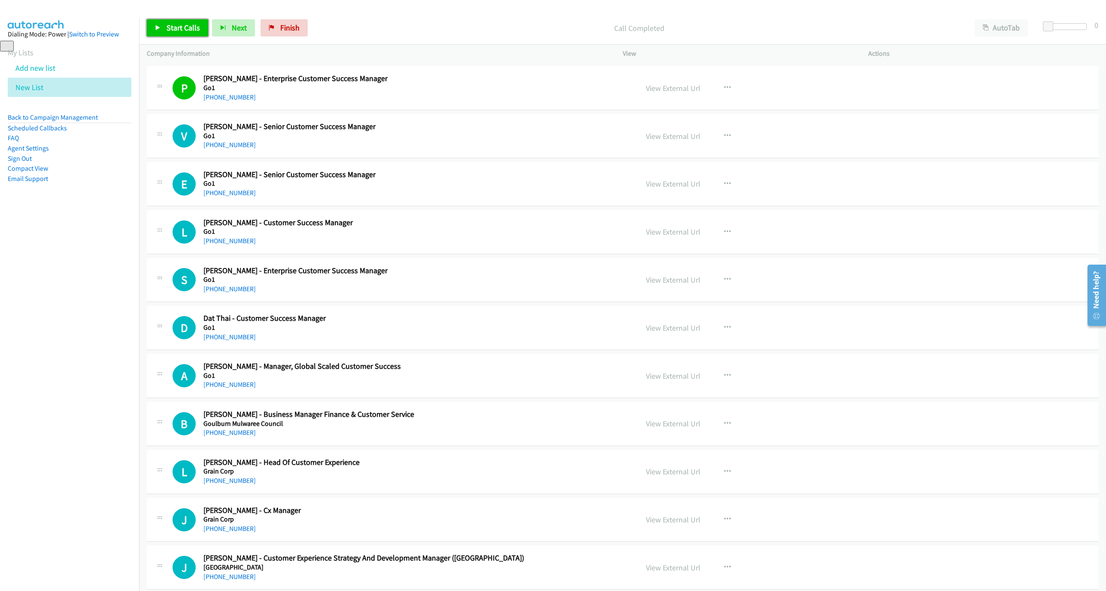
click at [171, 33] on link "Start Calls" at bounding box center [177, 27] width 61 height 17
click at [182, 36] on link "Pause" at bounding box center [170, 27] width 47 height 17
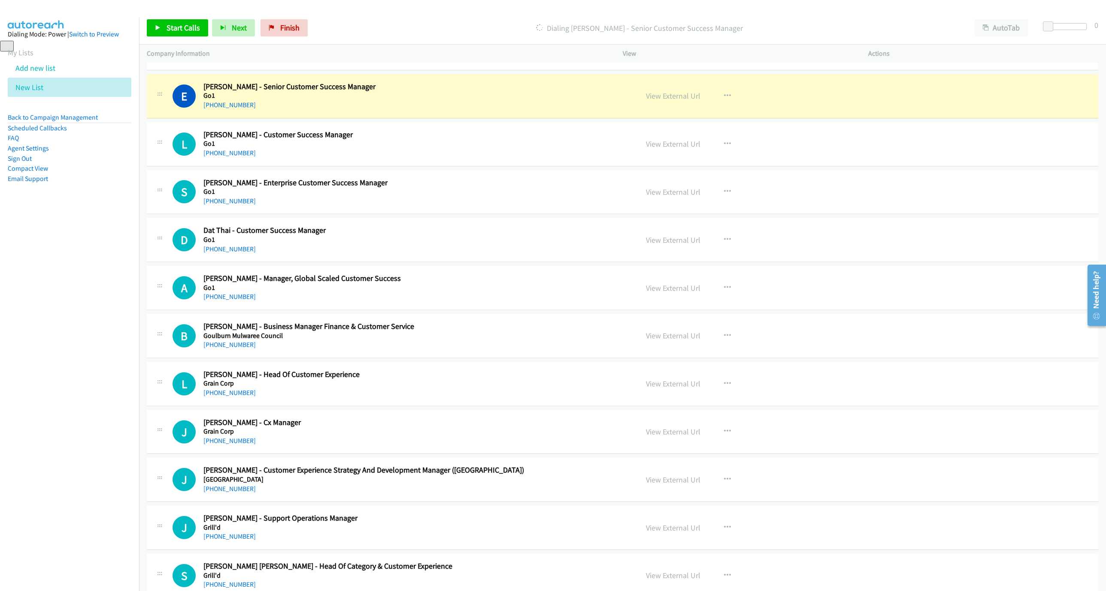
scroll to position [1699, 0]
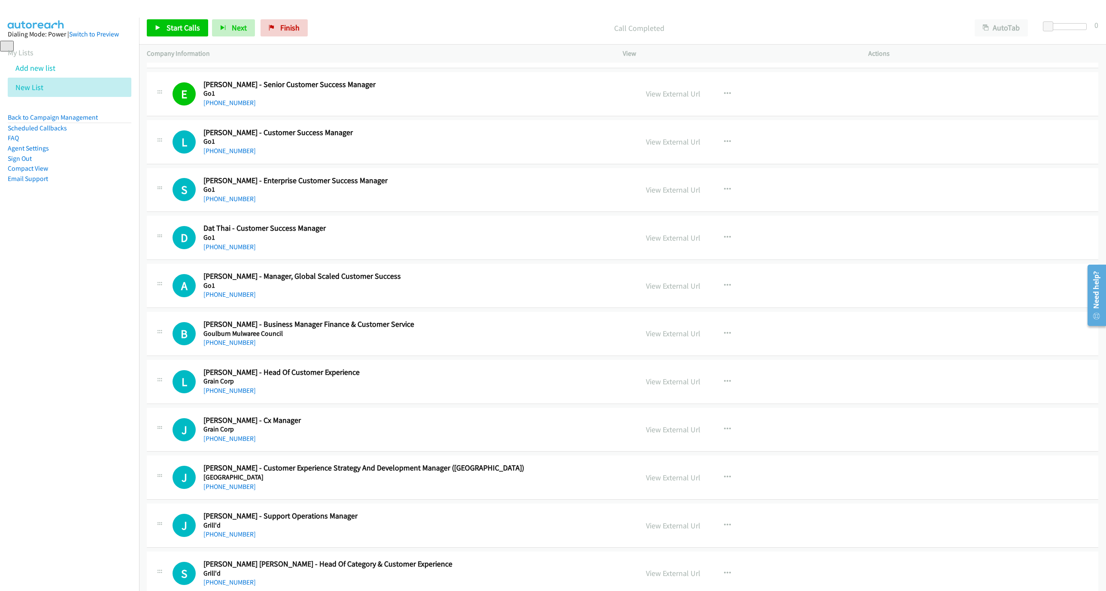
click at [188, 49] on p "Company Information" at bounding box center [377, 53] width 460 height 10
click at [189, 35] on link "Start Calls" at bounding box center [177, 27] width 61 height 17
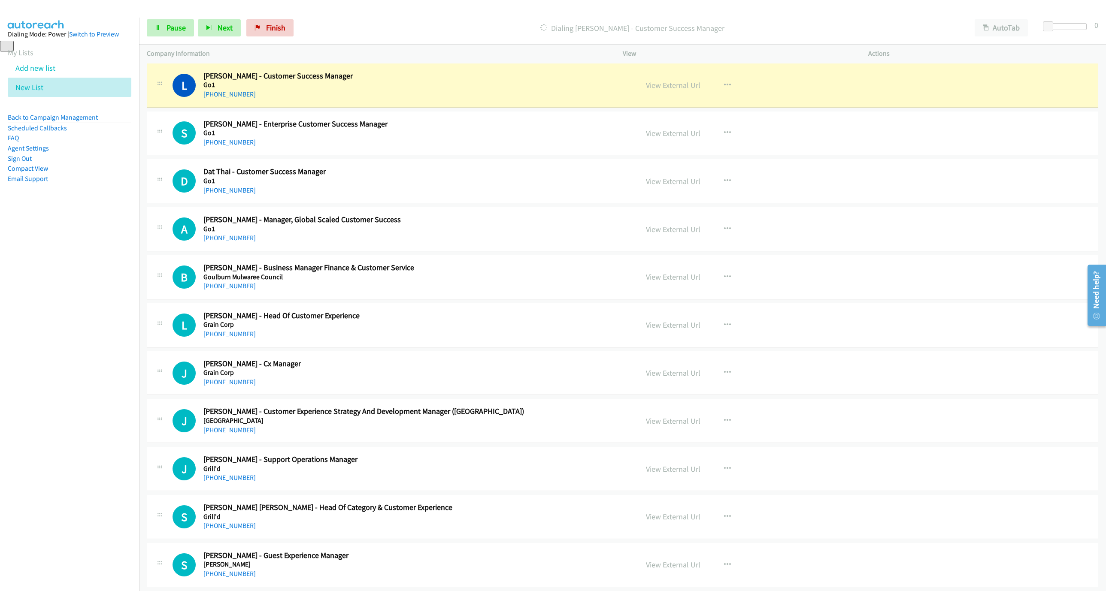
scroll to position [1764, 0]
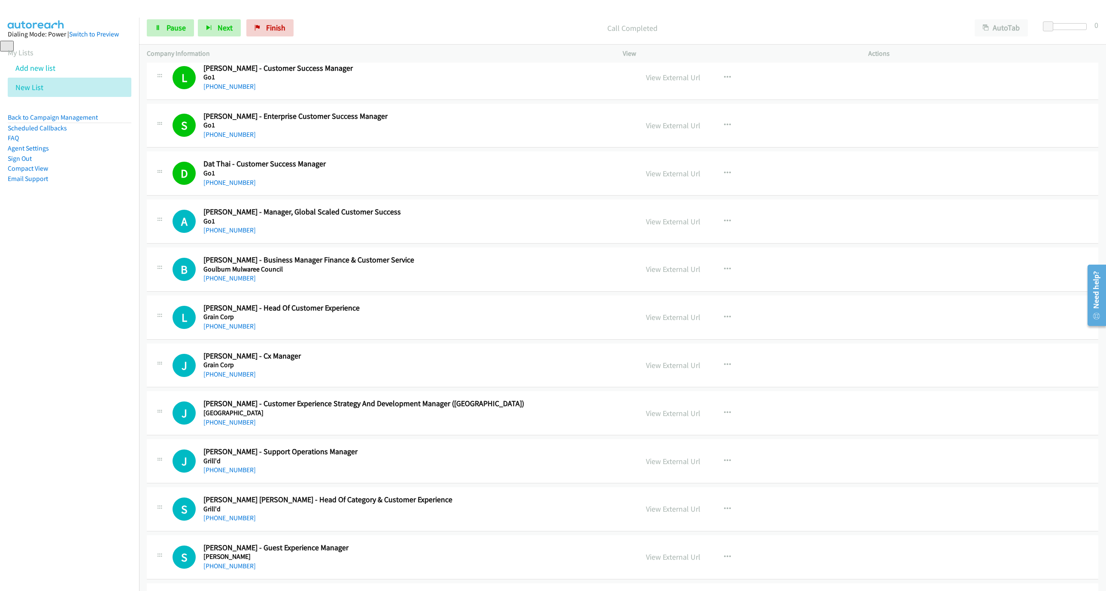
drag, startPoint x: 30, startPoint y: 201, endPoint x: 44, endPoint y: 205, distance: 14.7
click at [30, 201] on aside "Dialing Mode: Power | Switch to Preview My Lists Add new list New List Back to …" at bounding box center [69, 120] width 139 height 205
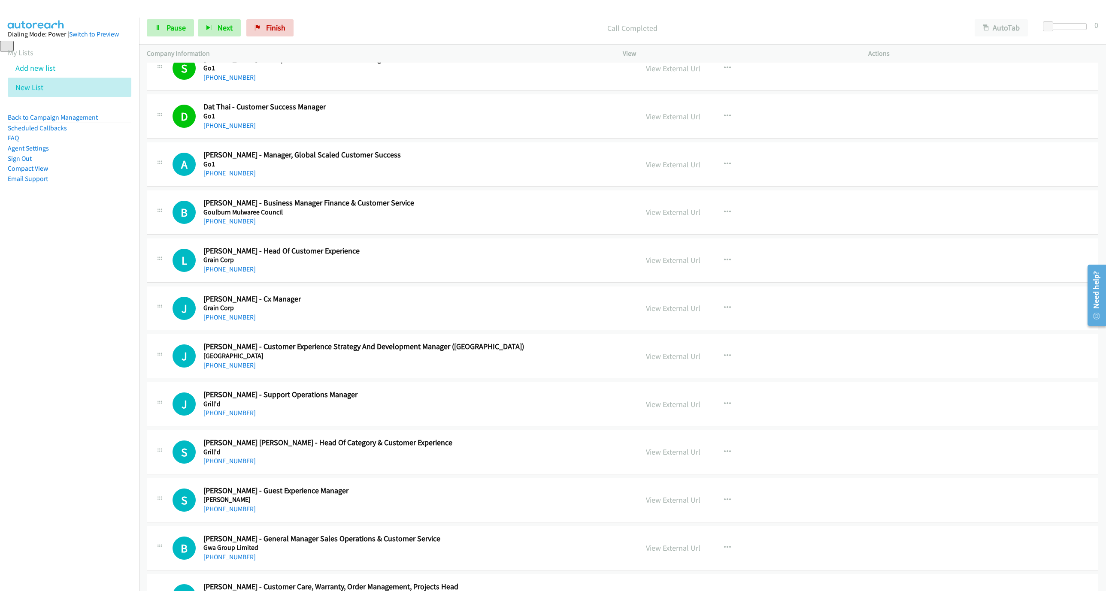
scroll to position [1828, 0]
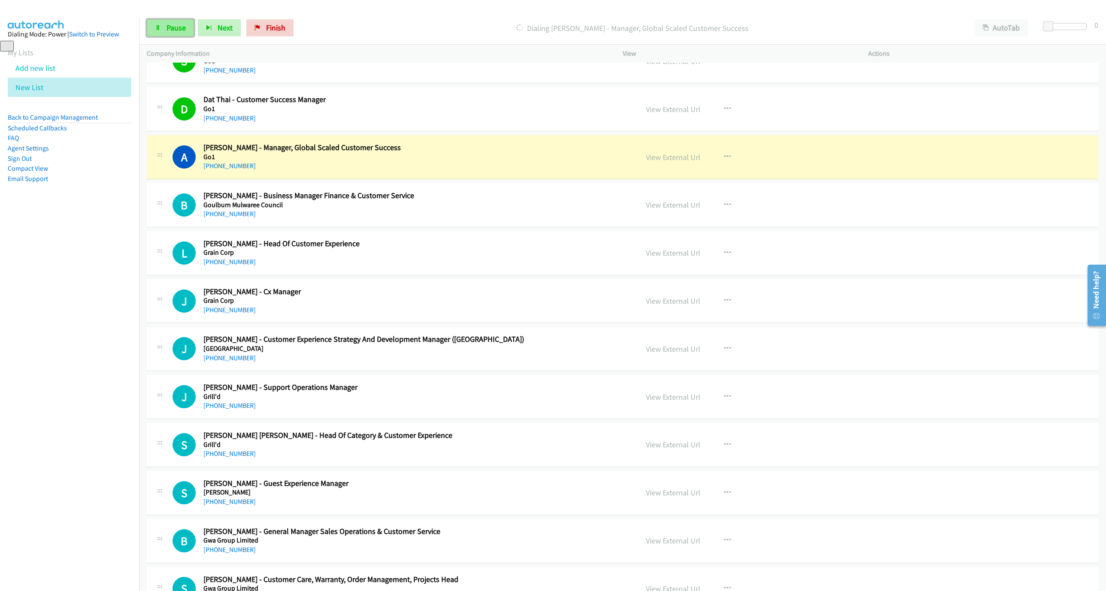
drag, startPoint x: 175, startPoint y: 22, endPoint x: 181, endPoint y: 25, distance: 6.3
click at [175, 22] on link "Pause" at bounding box center [170, 27] width 47 height 17
click at [1062, 498] on div "S Callback Scheduled Sally Schmidt - Guest Experience Manager Guzman Y Gomez Au…" at bounding box center [622, 493] width 951 height 44
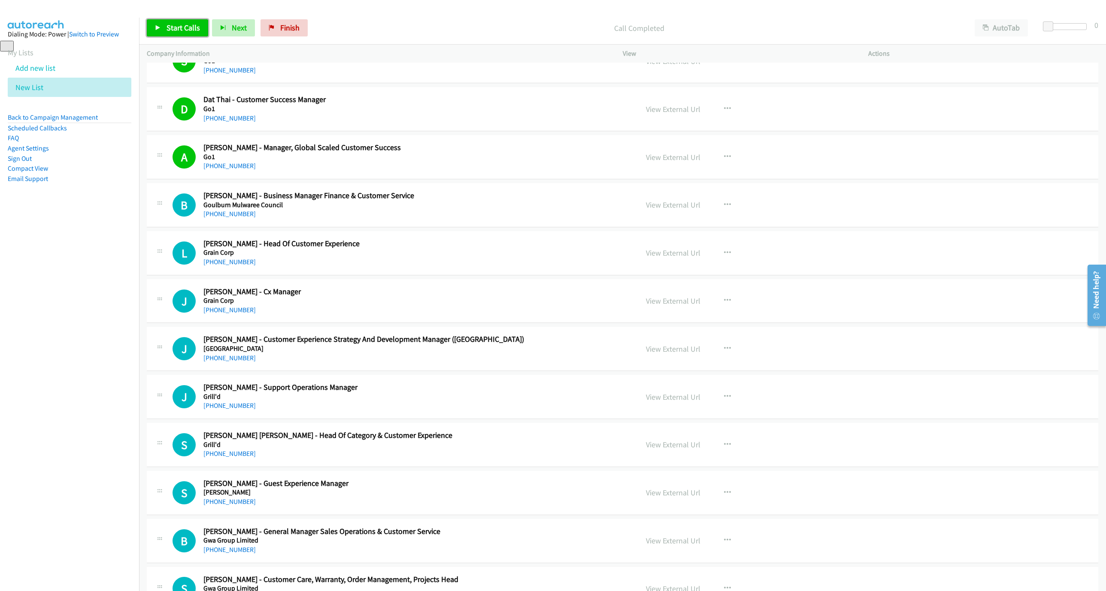
click at [163, 32] on link "Start Calls" at bounding box center [177, 27] width 61 height 17
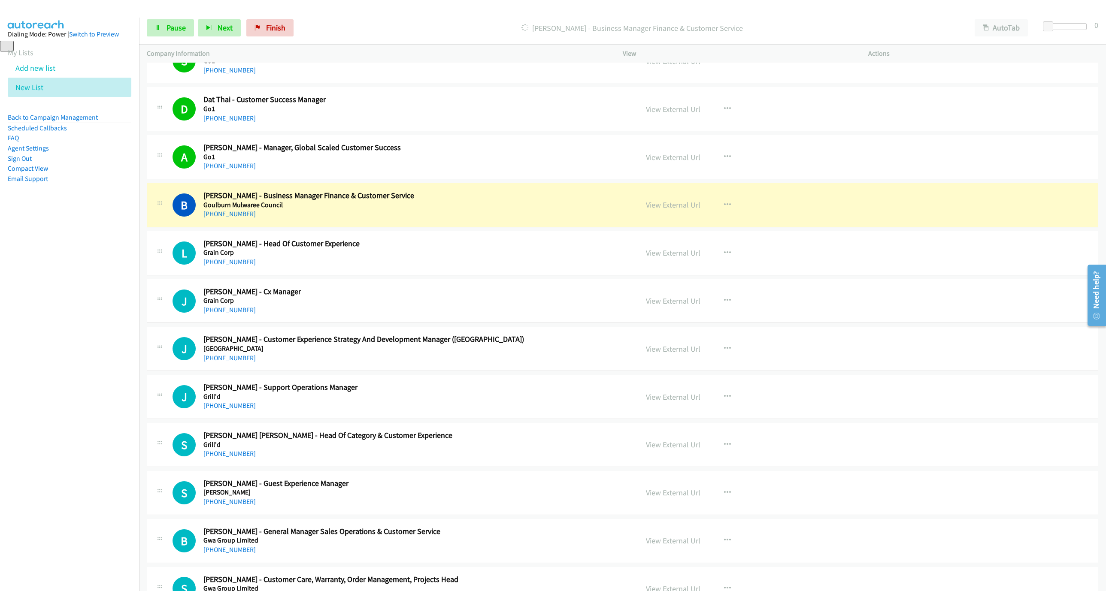
drag, startPoint x: 527, startPoint y: 210, endPoint x: 610, endPoint y: 211, distance: 83.3
click at [527, 209] on h5 "Goulburn Mulwaree Council" at bounding box center [379, 205] width 353 height 9
click at [681, 210] on link "View External Url" at bounding box center [673, 205] width 54 height 10
click at [154, 32] on link "Pause" at bounding box center [170, 27] width 47 height 17
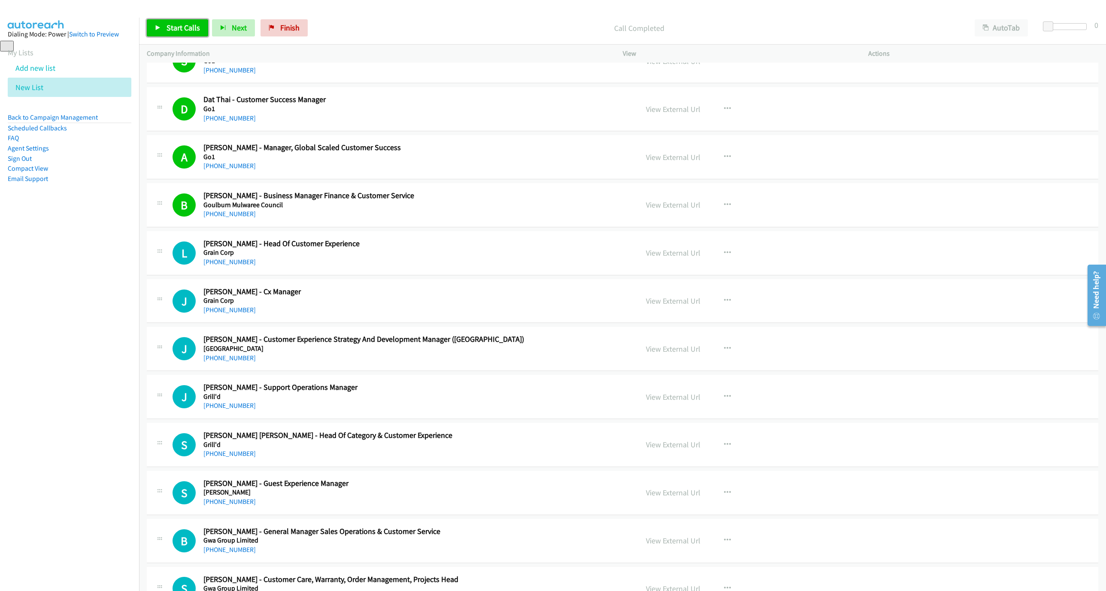
click at [184, 36] on link "Start Calls" at bounding box center [177, 27] width 61 height 17
click at [181, 38] on div "Start Calls Pause Next Finish Call Completed AutoTab AutoTab 0" at bounding box center [622, 28] width 967 height 33
click at [179, 31] on span "Pause" at bounding box center [175, 28] width 19 height 10
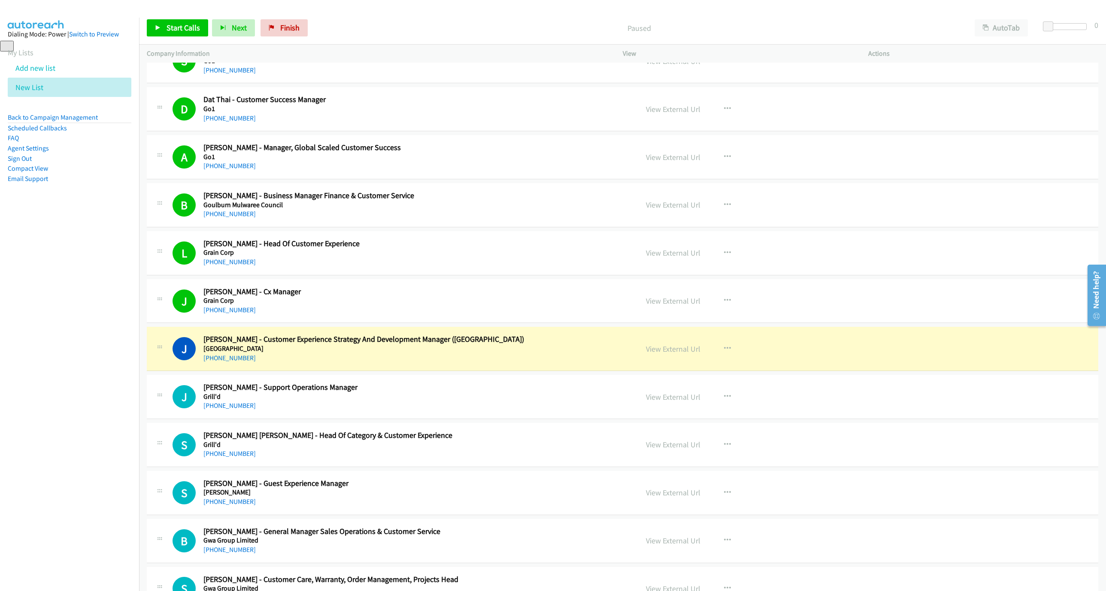
click at [575, 358] on div "J Callback Scheduled Jessica Mead - Customer Experience Strategy And Developmen…" at bounding box center [401, 349] width 458 height 28
click at [668, 354] on link "View External Url" at bounding box center [673, 349] width 54 height 10
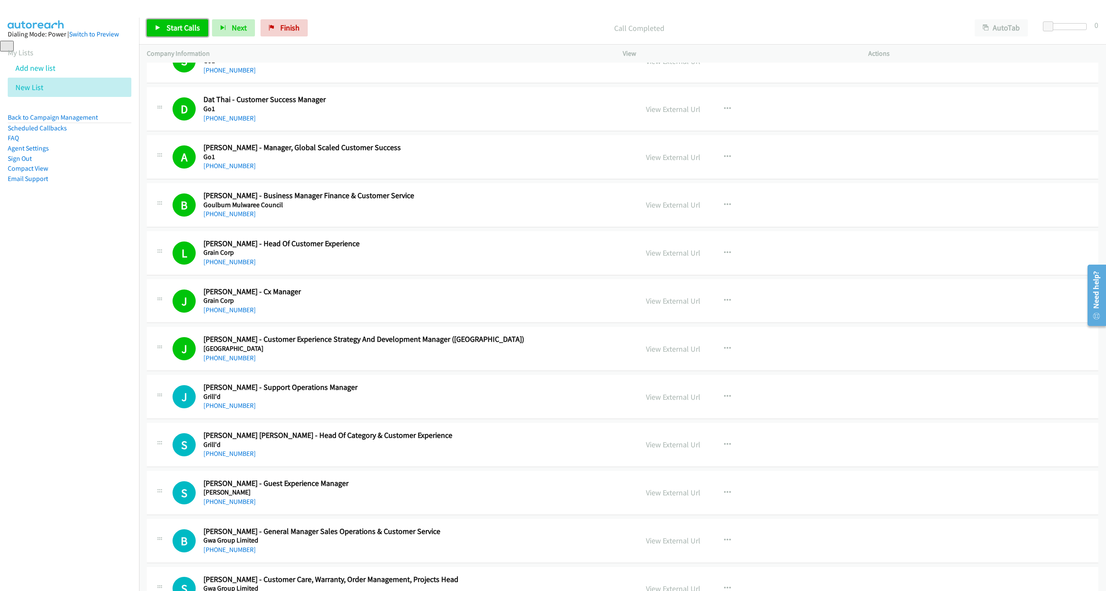
click at [166, 26] on span "Start Calls" at bounding box center [182, 28] width 33 height 10
click at [175, 33] on link "Pause" at bounding box center [170, 27] width 47 height 17
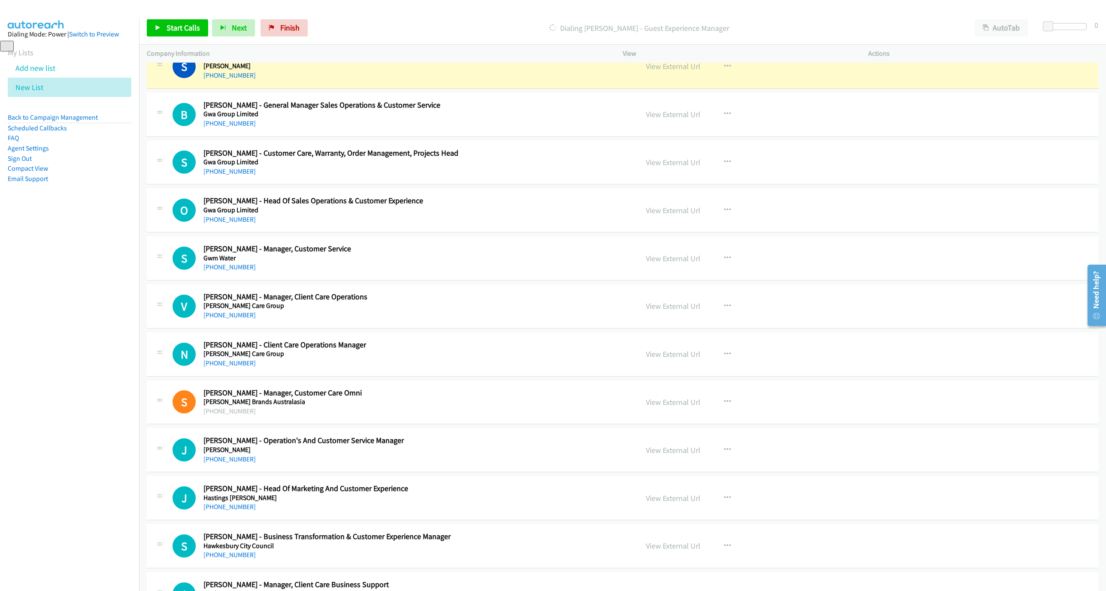
scroll to position [2214, 0]
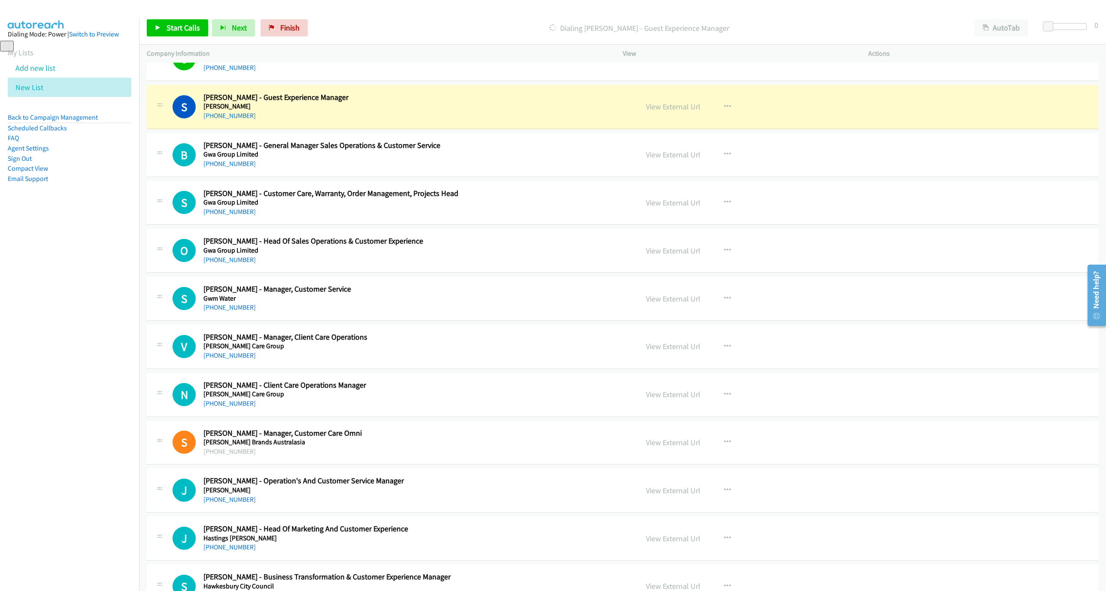
click at [16, 318] on nav "Dialing Mode: Power | Switch to Preview My Lists Add new list New List Back to …" at bounding box center [69, 313] width 139 height 591
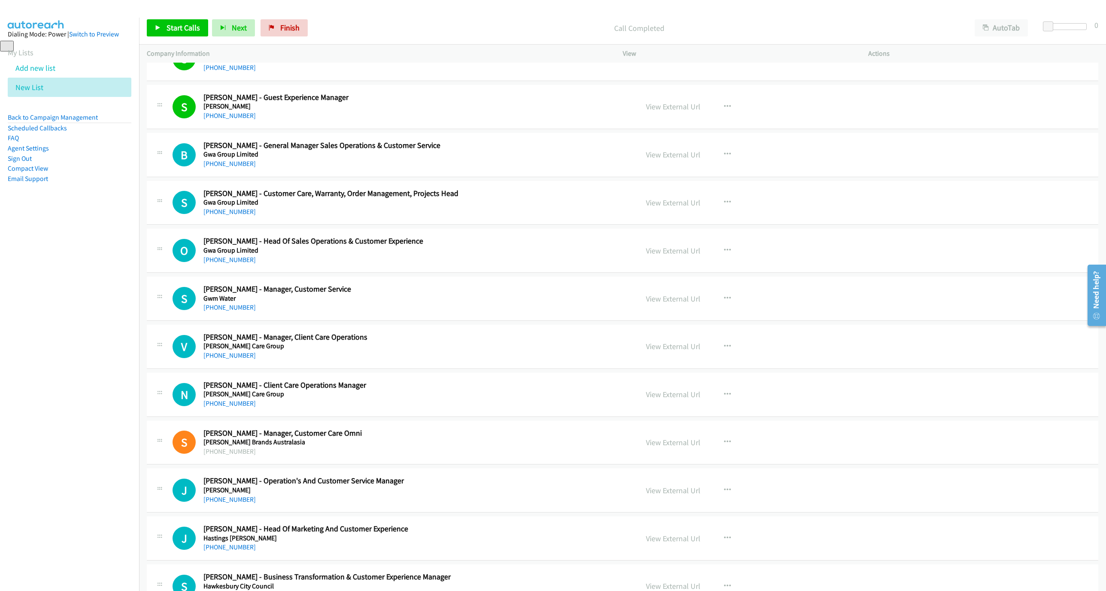
click at [166, 18] on div "Start Calls Pause Next Finish Call Completed AutoTab AutoTab 0" at bounding box center [622, 28] width 967 height 33
click at [166, 22] on link "Start Calls" at bounding box center [177, 27] width 61 height 17
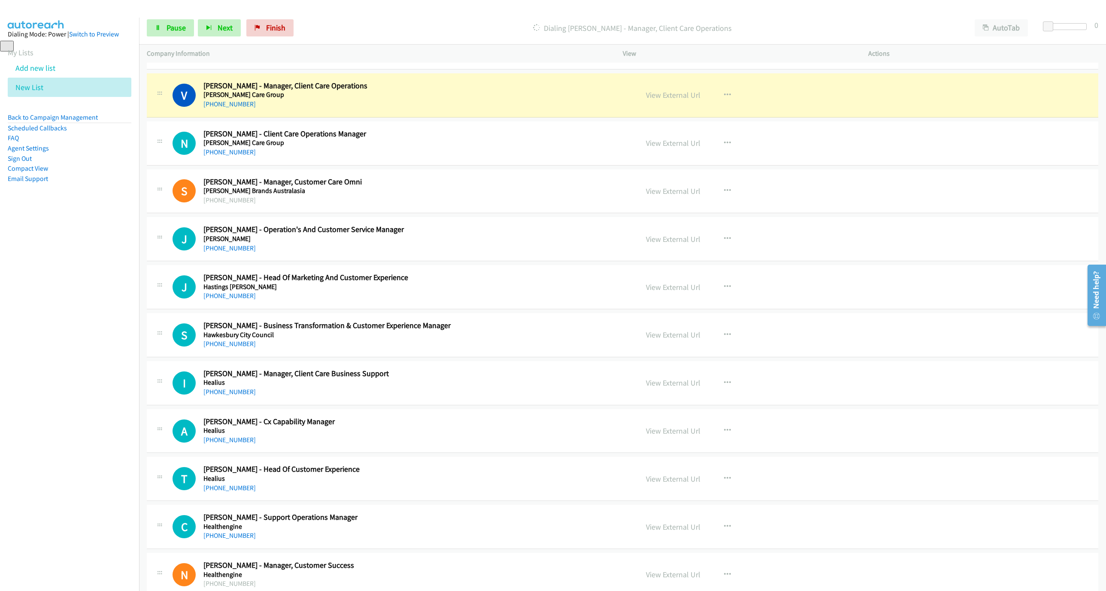
scroll to position [2472, 0]
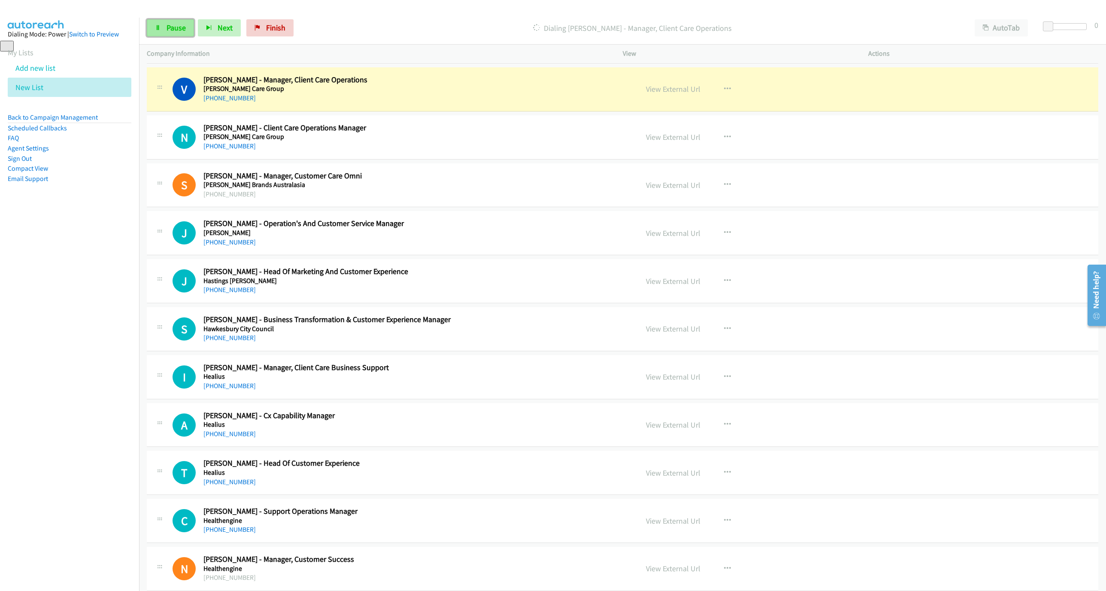
click at [175, 26] on span "Pause" at bounding box center [175, 28] width 19 height 10
click at [672, 94] on link "View External Url" at bounding box center [673, 89] width 54 height 10
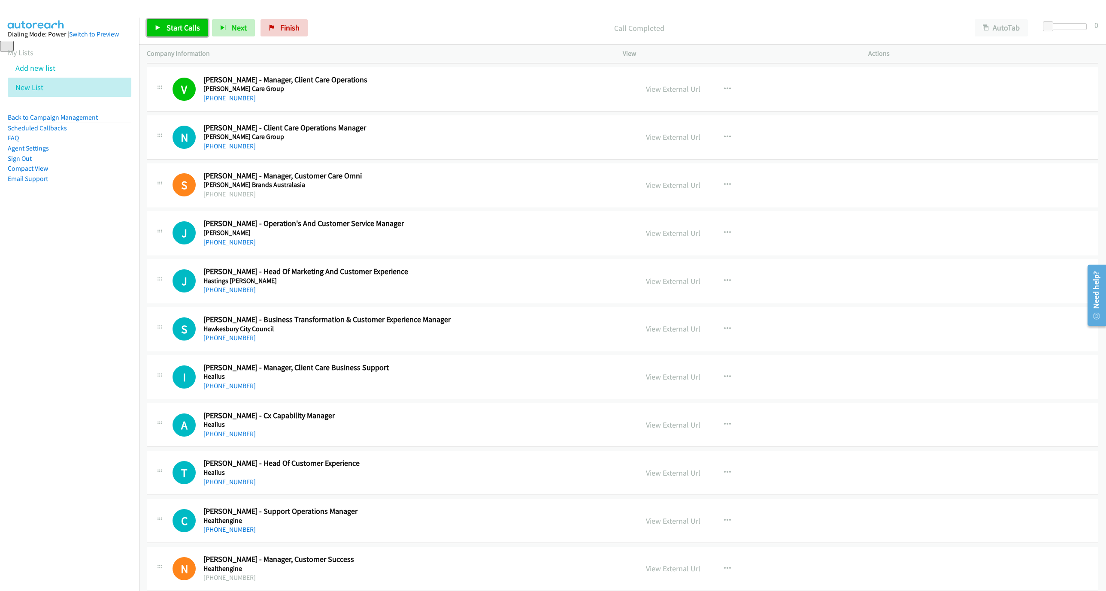
click at [156, 24] on link "Start Calls" at bounding box center [177, 27] width 61 height 17
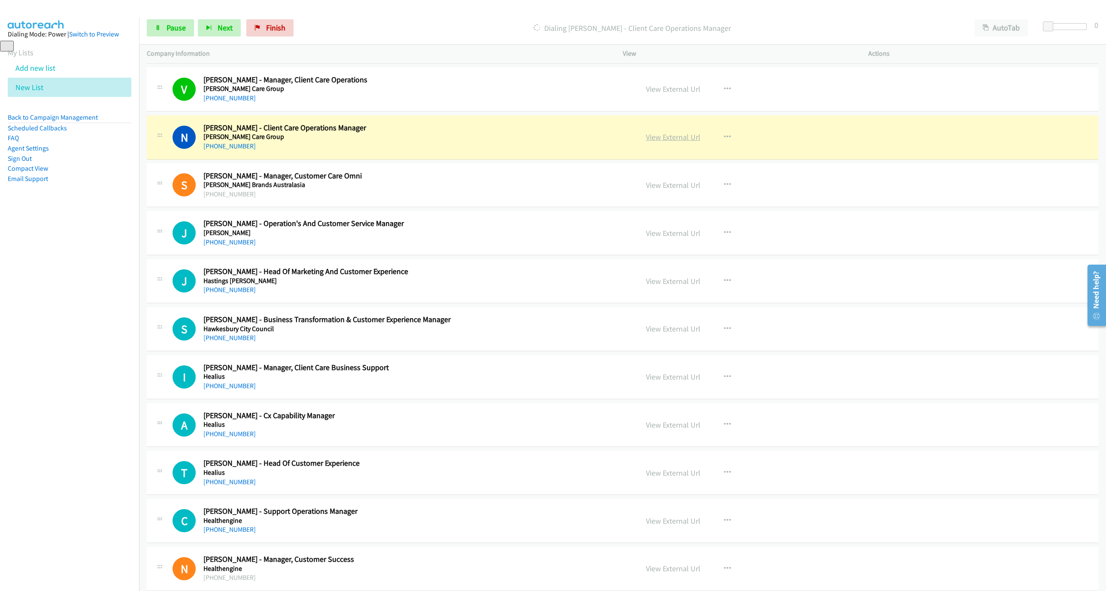
click at [660, 142] on link "View External Url" at bounding box center [673, 137] width 54 height 10
click at [178, 26] on span "Pause" at bounding box center [175, 28] width 19 height 10
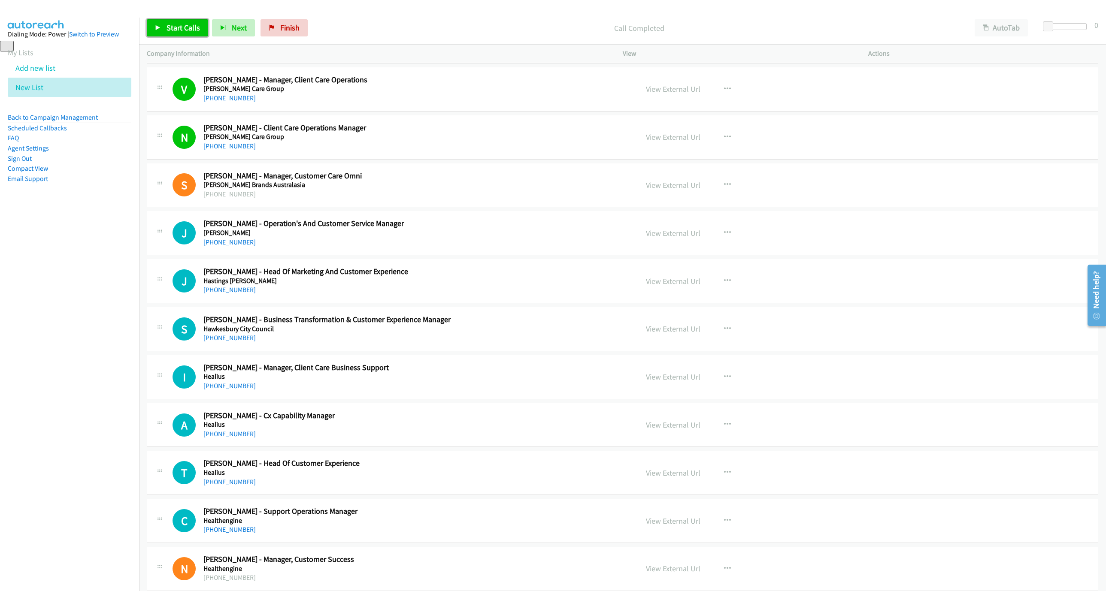
click at [177, 22] on link "Start Calls" at bounding box center [177, 27] width 61 height 17
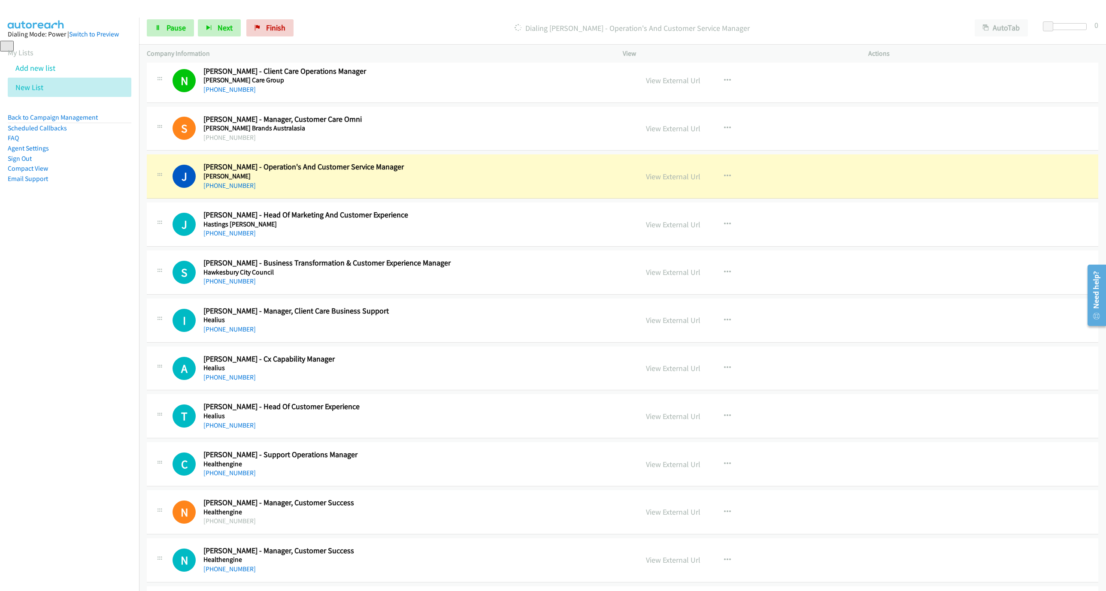
scroll to position [2536, 0]
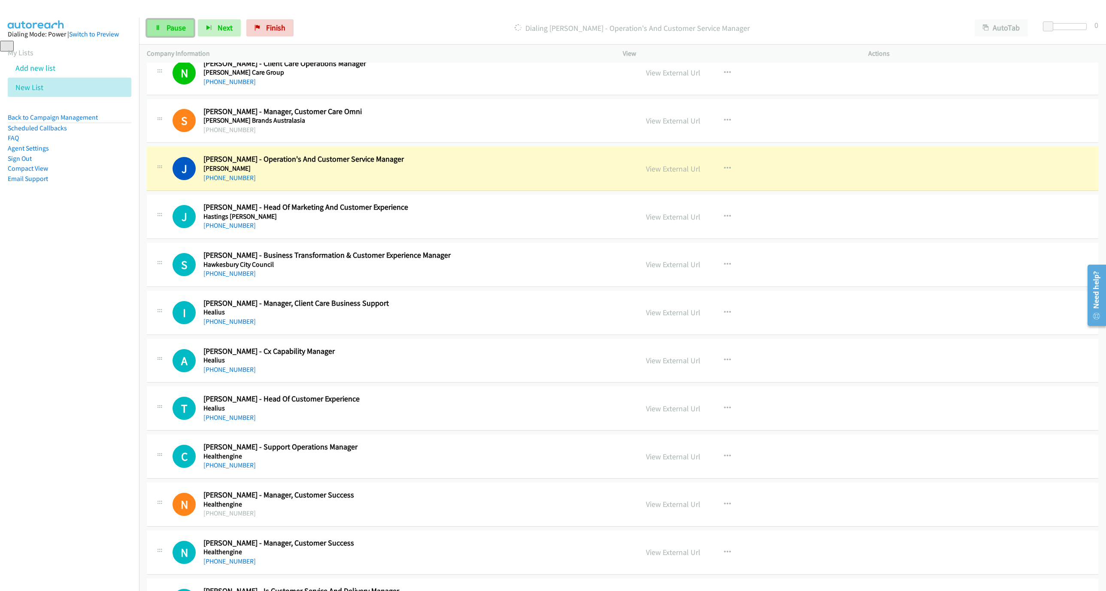
click at [166, 33] on link "Pause" at bounding box center [170, 27] width 47 height 17
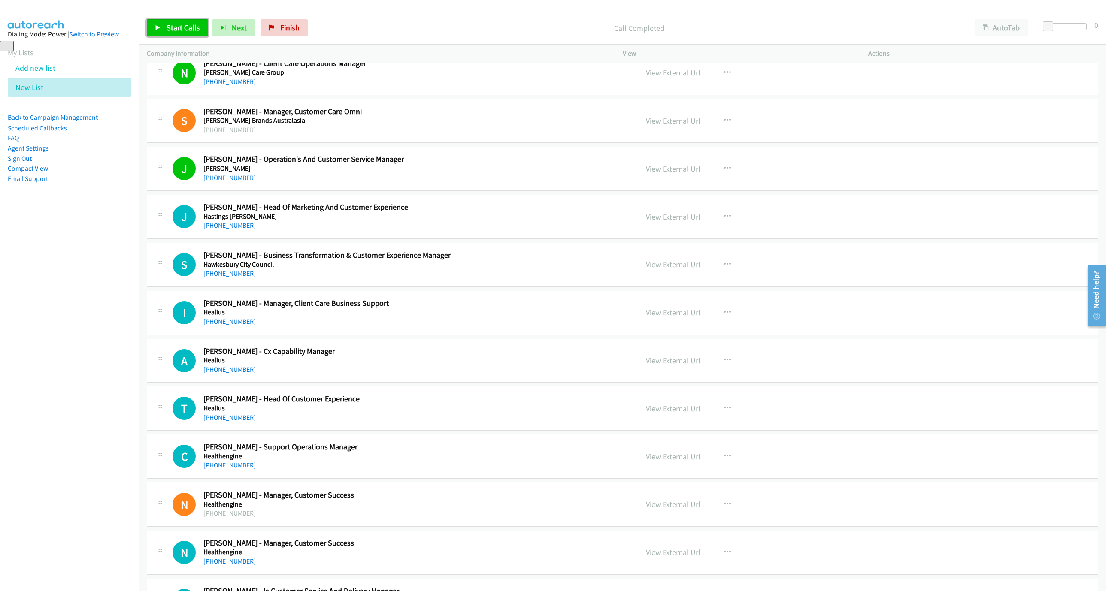
click at [173, 35] on link "Start Calls" at bounding box center [177, 27] width 61 height 17
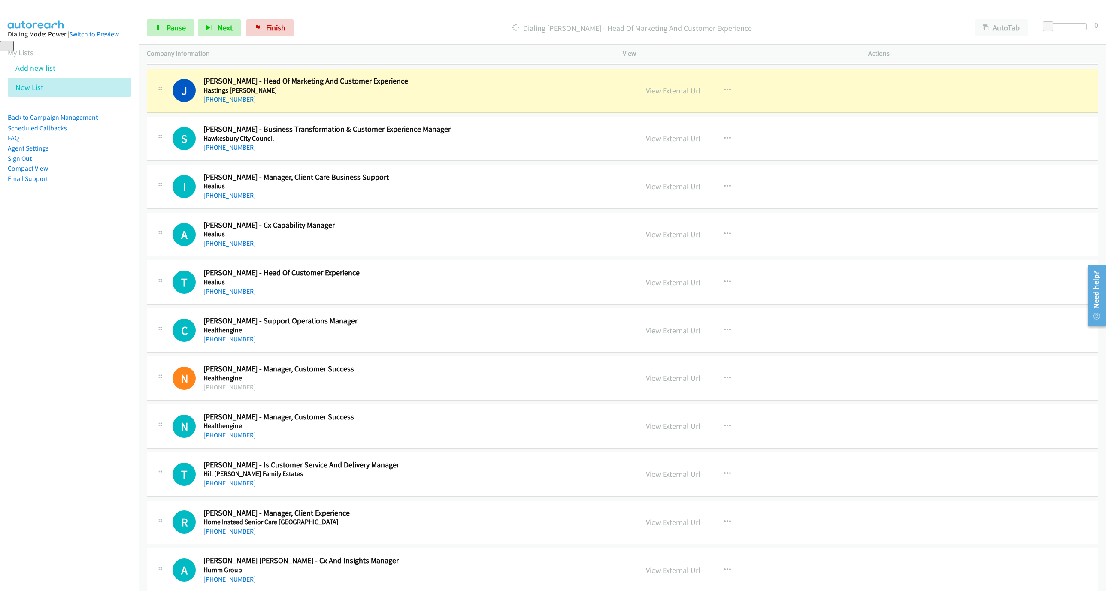
scroll to position [2665, 0]
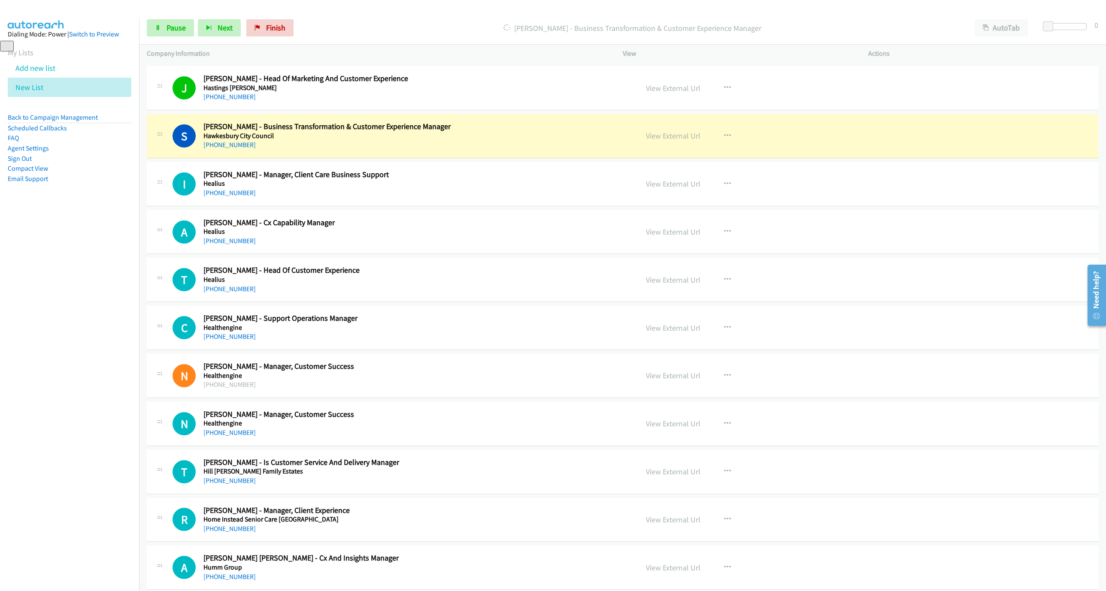
click at [143, 24] on div "Start Calls Pause Next Finish Dialing Sharlene Van Leerdam - Business Transform…" at bounding box center [622, 28] width 967 height 33
click at [163, 28] on link "Pause" at bounding box center [170, 27] width 47 height 17
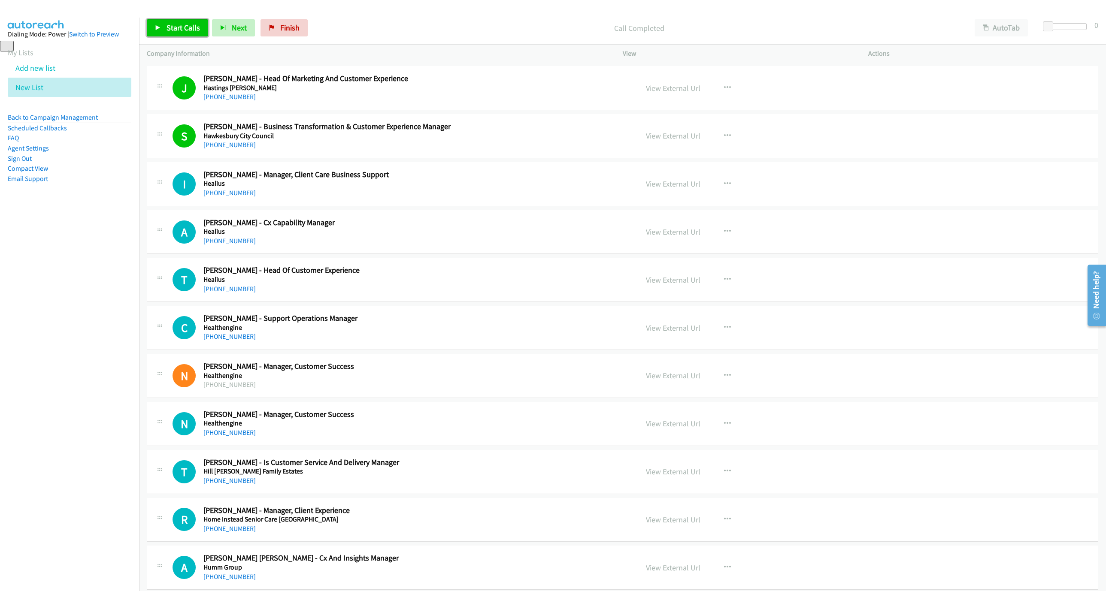
click at [195, 28] on span "Start Calls" at bounding box center [182, 28] width 33 height 10
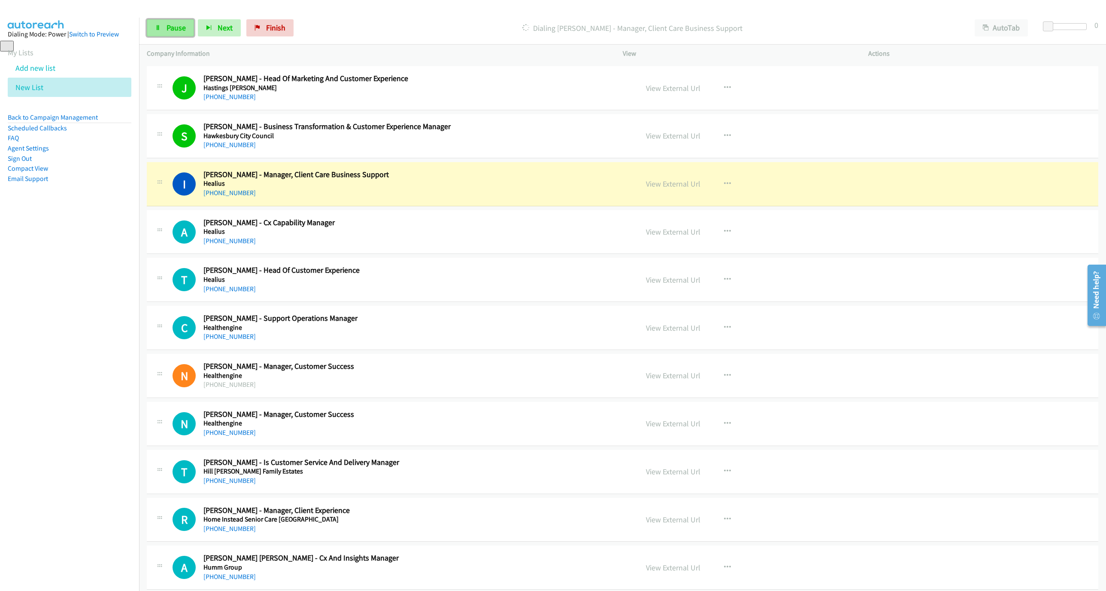
click at [174, 31] on span "Pause" at bounding box center [175, 28] width 19 height 10
click at [495, 198] on div "[PHONE_NUMBER]" at bounding box center [379, 193] width 353 height 10
click at [672, 189] on link "View External Url" at bounding box center [673, 184] width 54 height 10
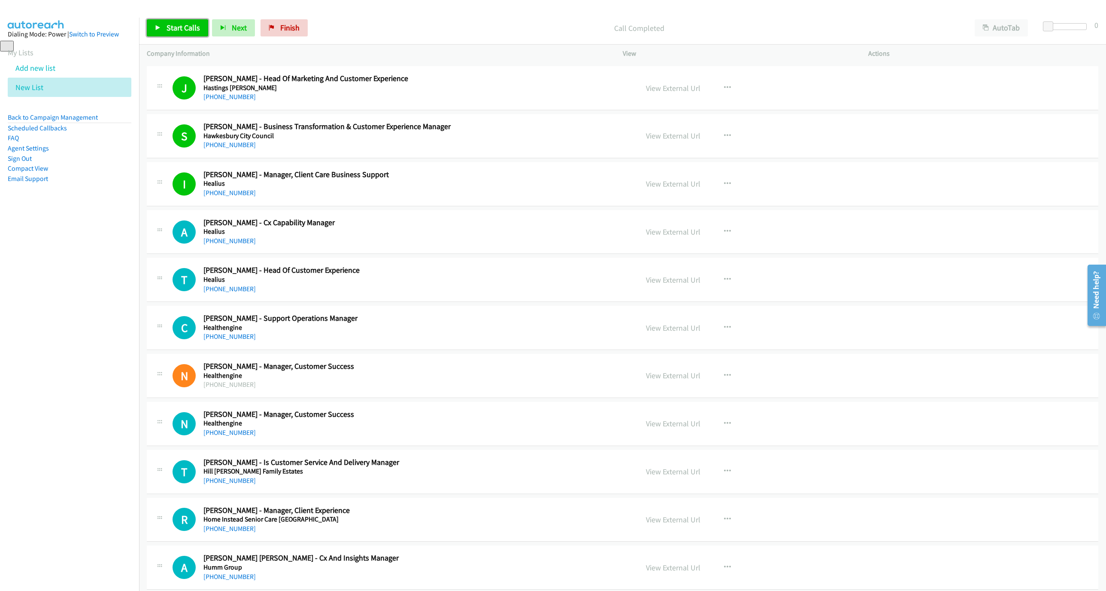
click at [164, 33] on link "Start Calls" at bounding box center [177, 27] width 61 height 17
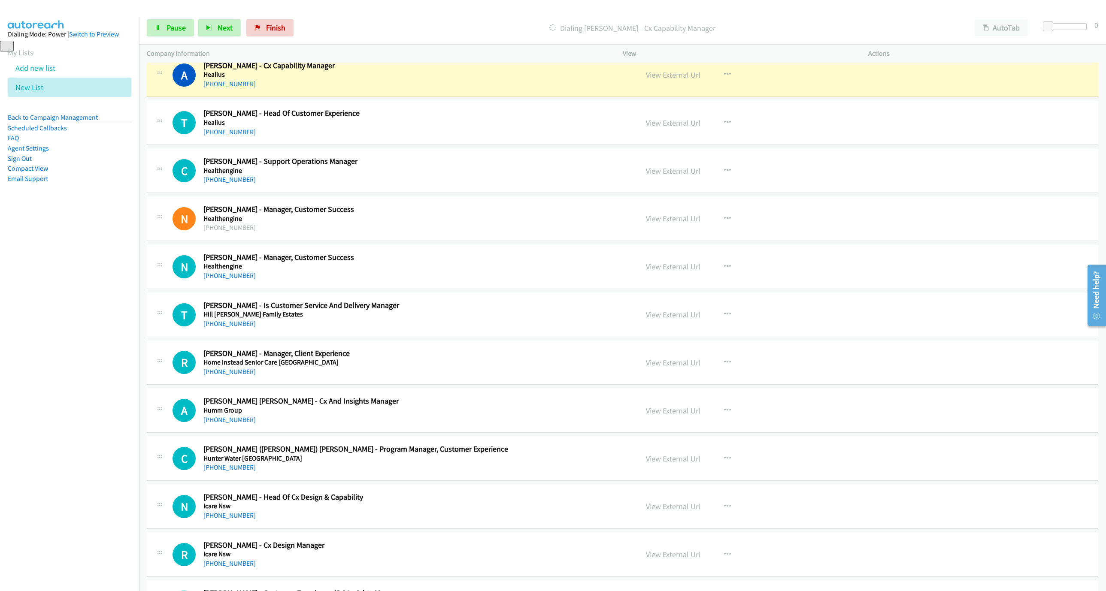
scroll to position [2793, 0]
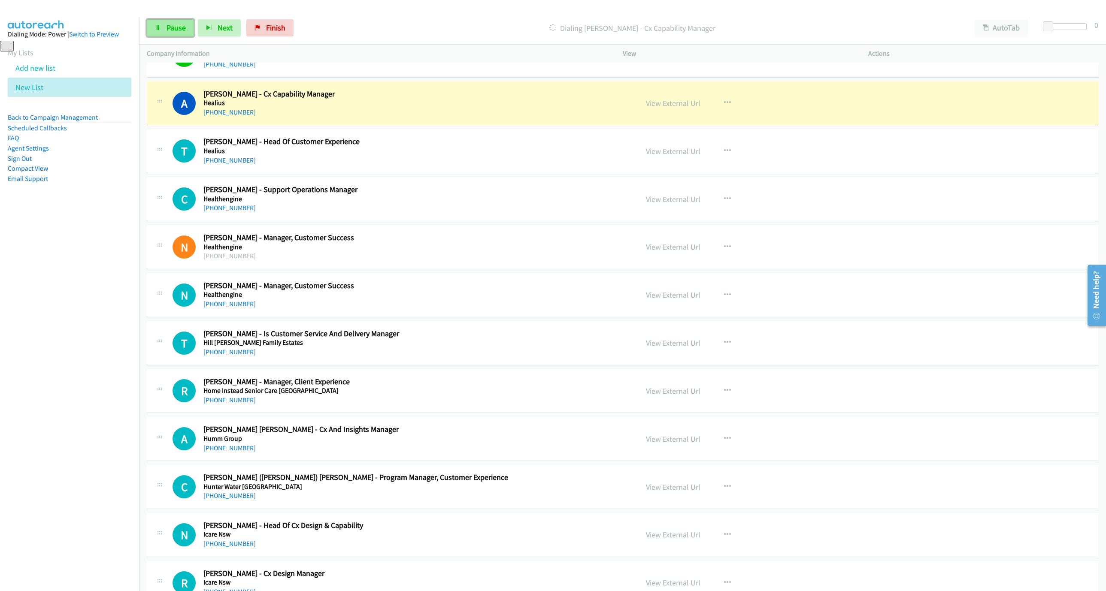
click at [163, 30] on link "Pause" at bounding box center [170, 27] width 47 height 17
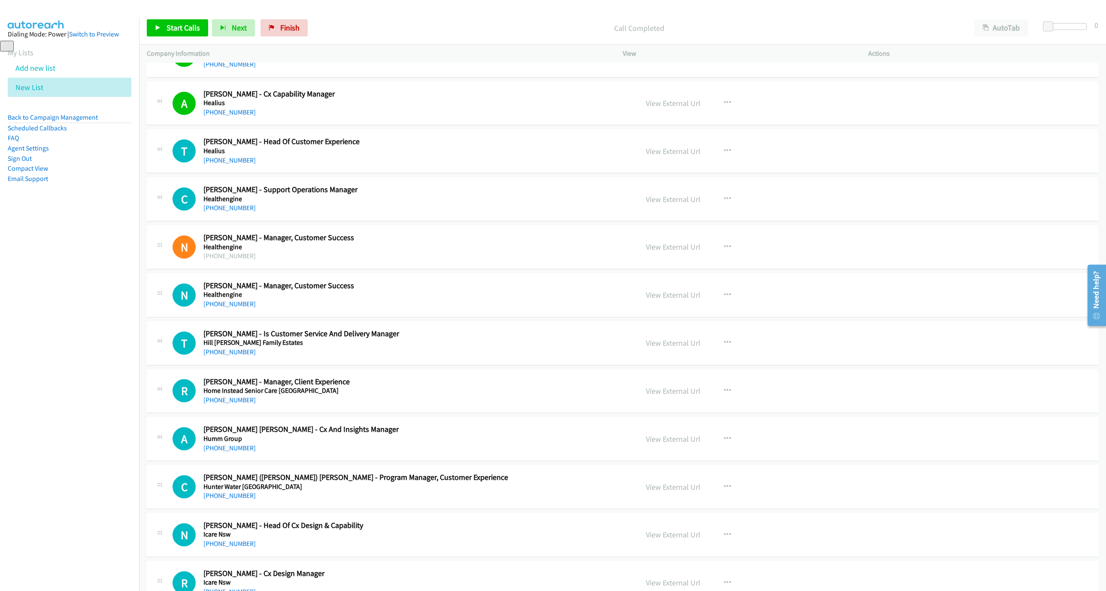
click at [185, 17] on div "Start Calls Pause Next Finish Call Completed AutoTab AutoTab 0" at bounding box center [622, 28] width 967 height 33
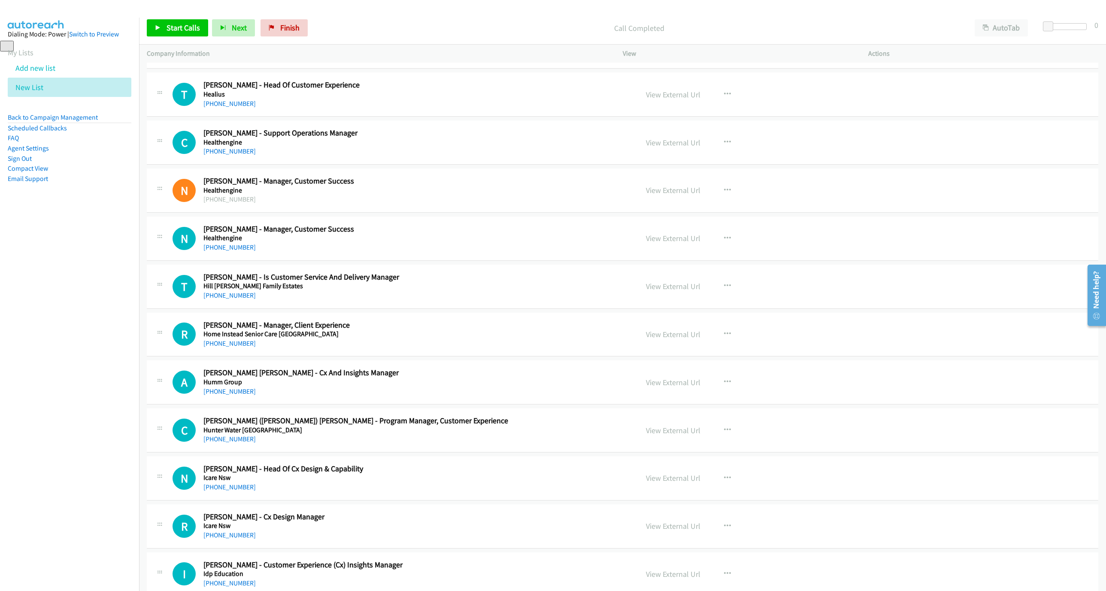
scroll to position [2858, 0]
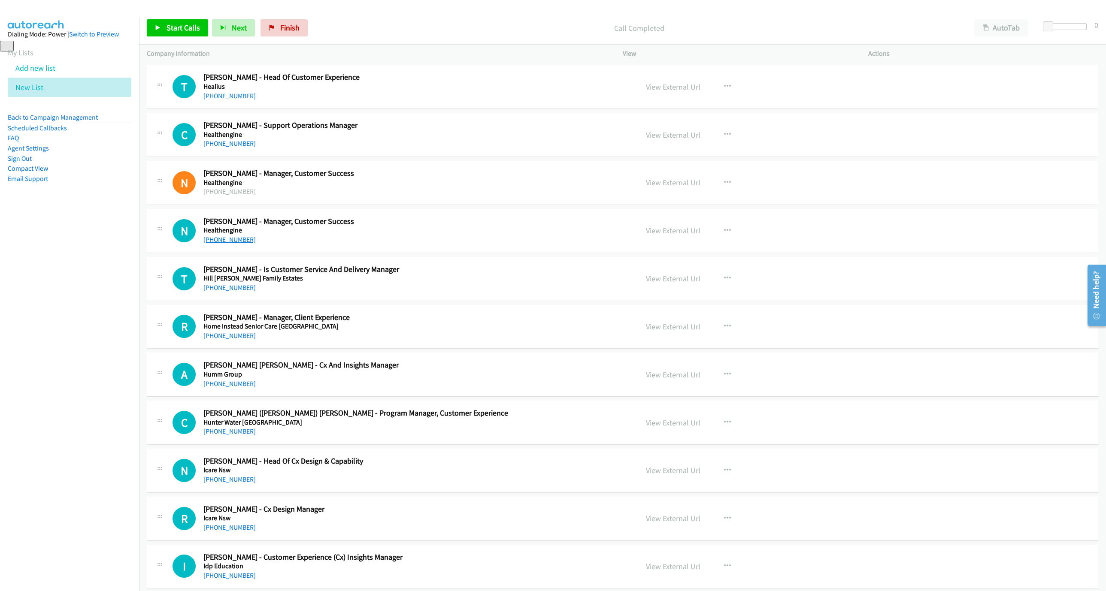
click at [215, 244] on link "[PHONE_NUMBER]" at bounding box center [229, 240] width 52 height 8
click at [182, 33] on link "Start Calls" at bounding box center [177, 27] width 61 height 17
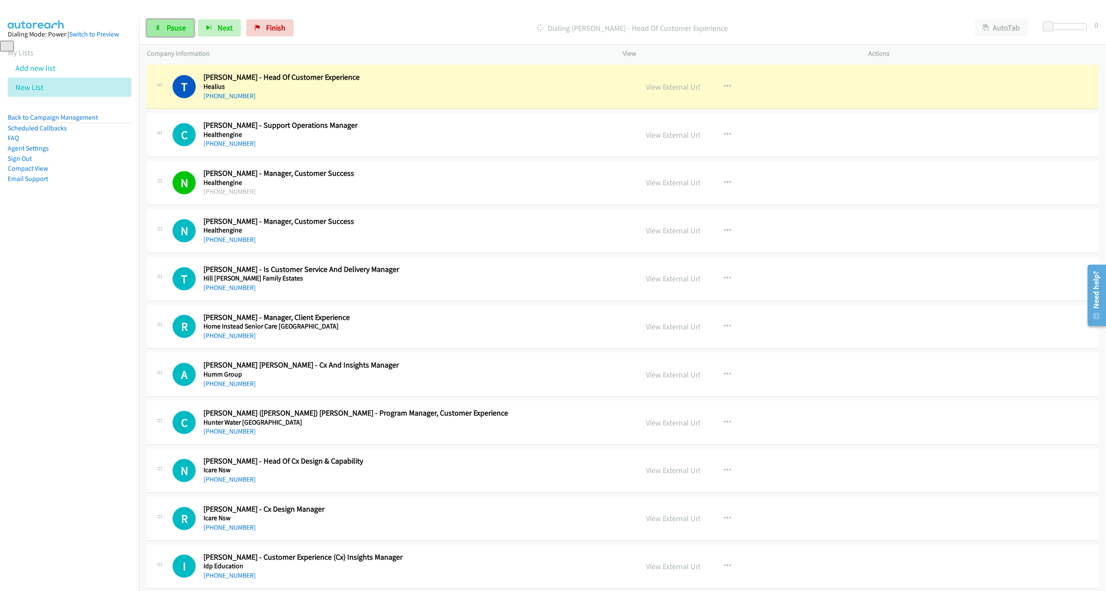
click at [178, 29] on span "Pause" at bounding box center [175, 28] width 19 height 10
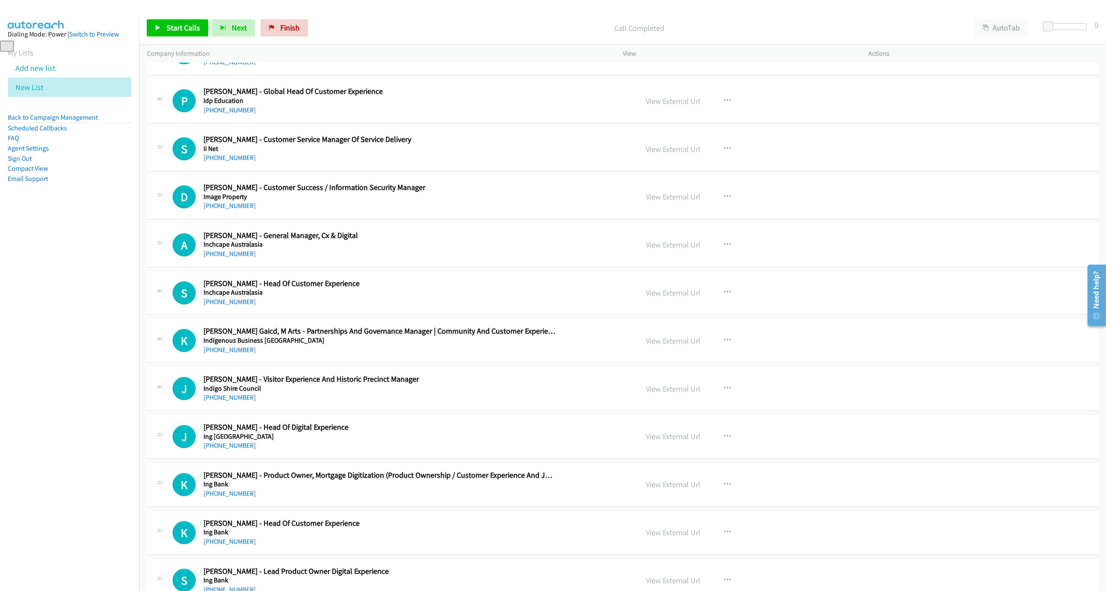
scroll to position [3373, 0]
click at [235, 160] on link "[PHONE_NUMBER]" at bounding box center [229, 156] width 52 height 8
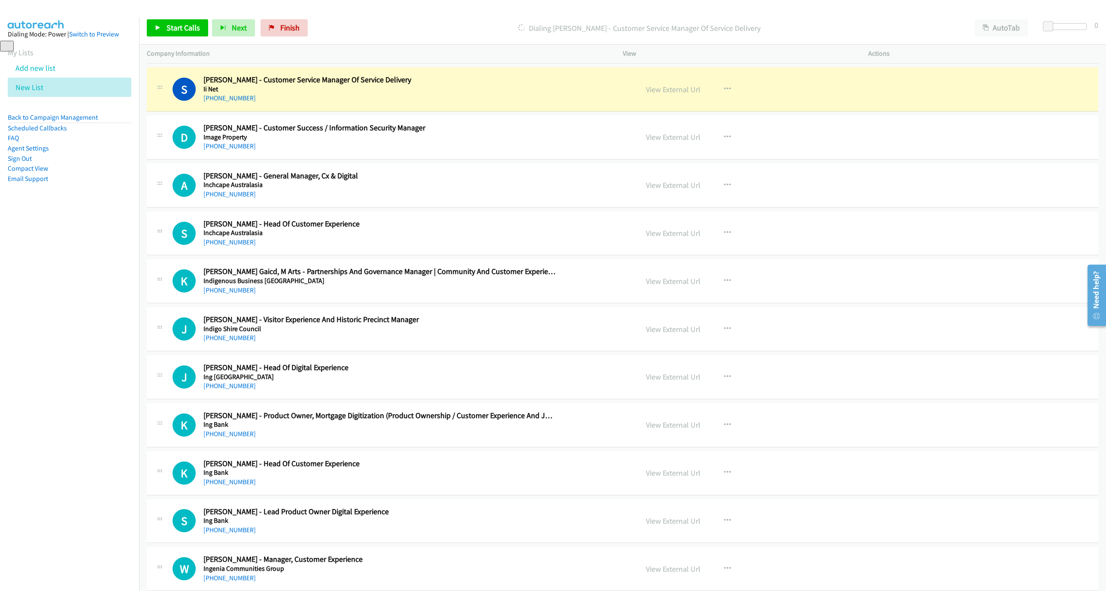
scroll to position [3437, 0]
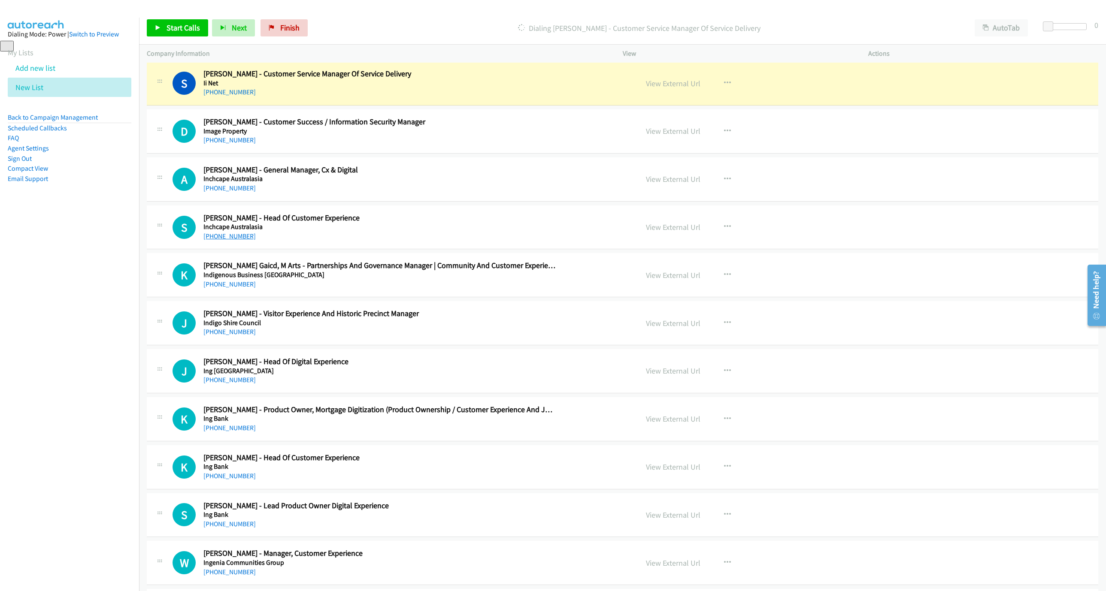
click at [233, 240] on link "[PHONE_NUMBER]" at bounding box center [229, 236] width 52 height 8
click at [506, 367] on h2 "[PERSON_NAME] - Head Of Digital Experience" at bounding box center [379, 362] width 353 height 10
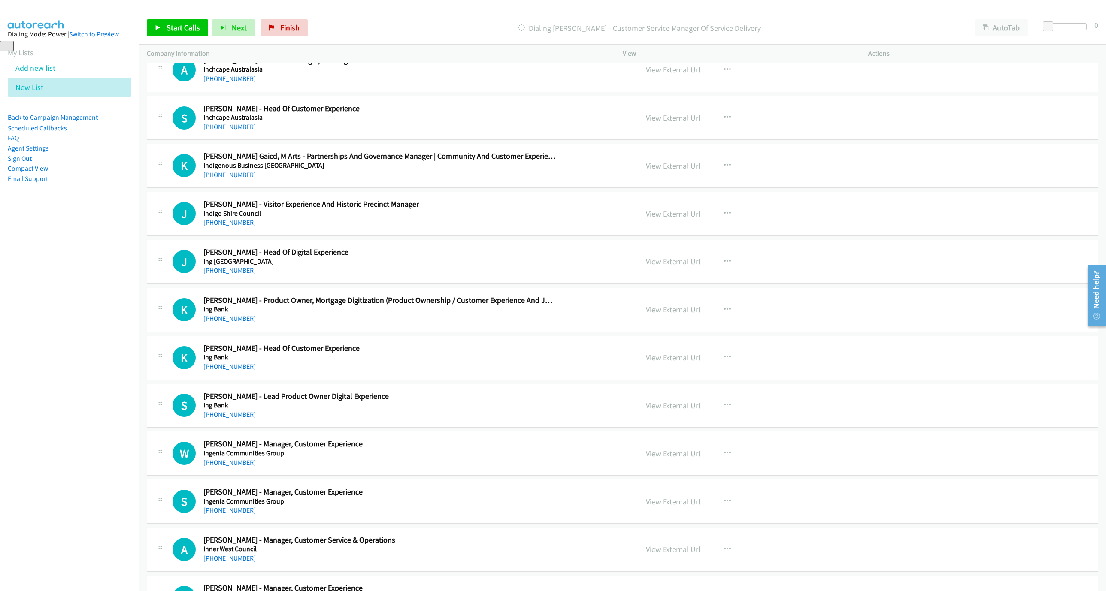
scroll to position [3566, 0]
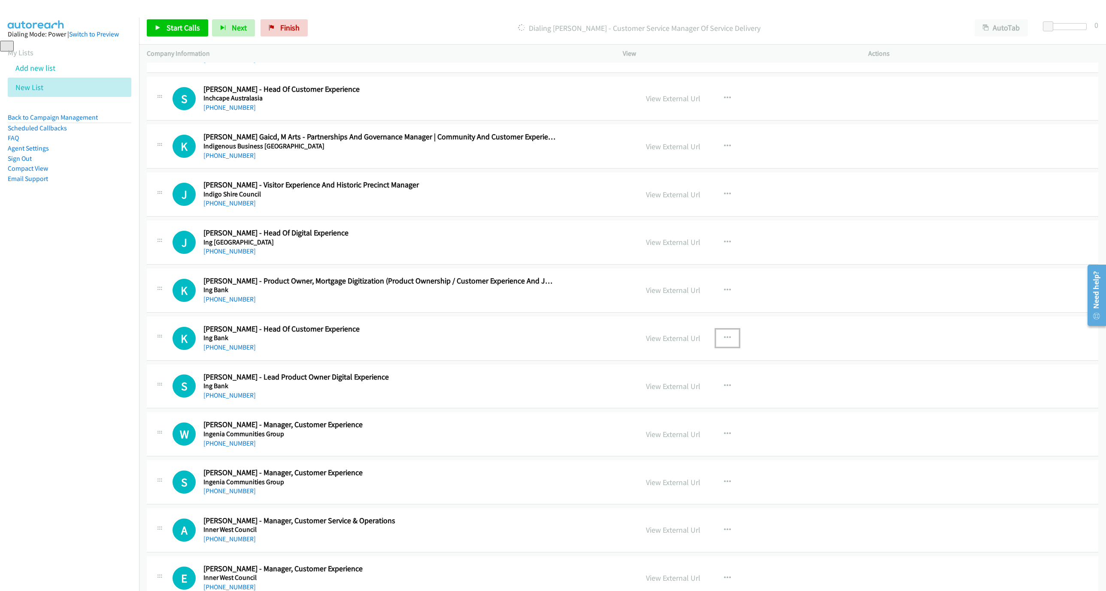
click at [725, 342] on icon "button" at bounding box center [727, 338] width 7 height 7
click at [677, 403] on link "Start Calls Here" at bounding box center [681, 394] width 114 height 17
click at [188, 31] on span "Start Calls" at bounding box center [182, 28] width 33 height 10
click at [188, 31] on link "Pause" at bounding box center [170, 27] width 47 height 17
click at [278, 29] on link "Finish" at bounding box center [283, 27] width 47 height 17
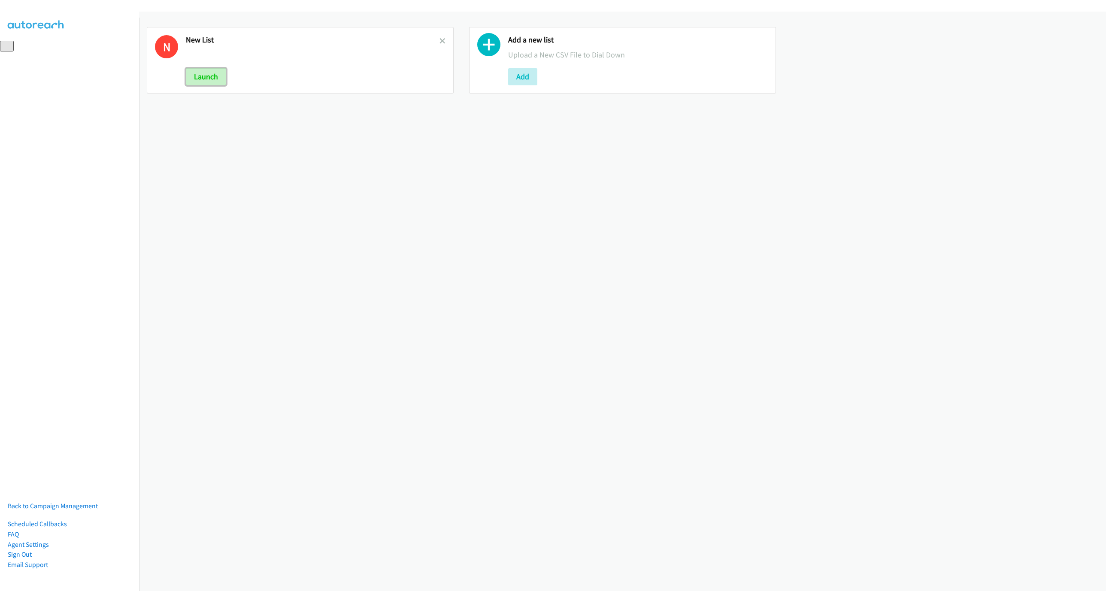
click at [200, 79] on button "Launch" at bounding box center [206, 76] width 40 height 17
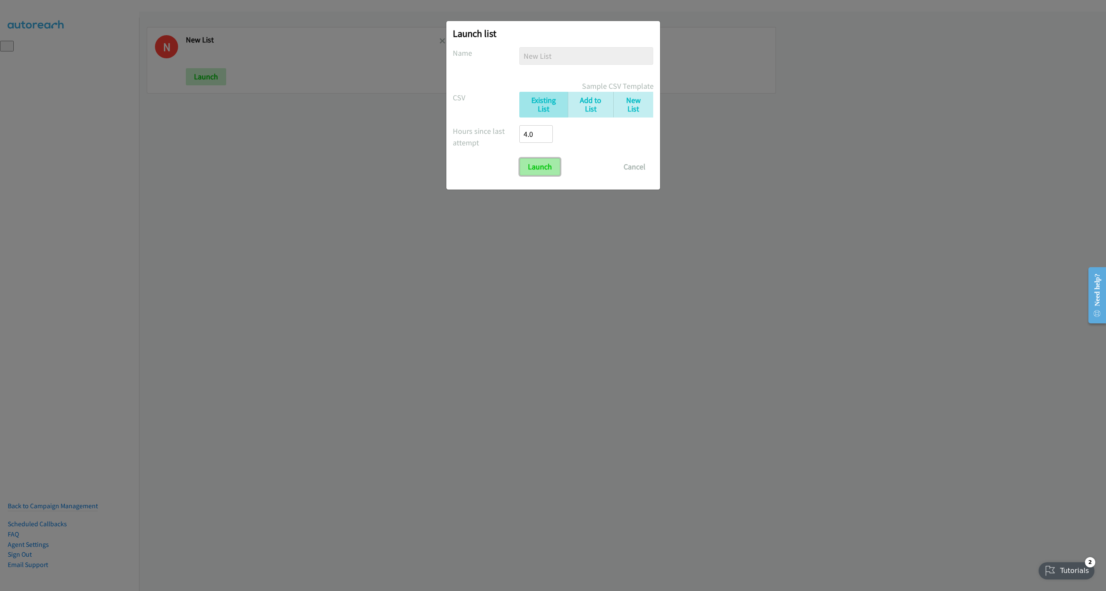
click at [541, 166] on input "Launch" at bounding box center [540, 166] width 40 height 17
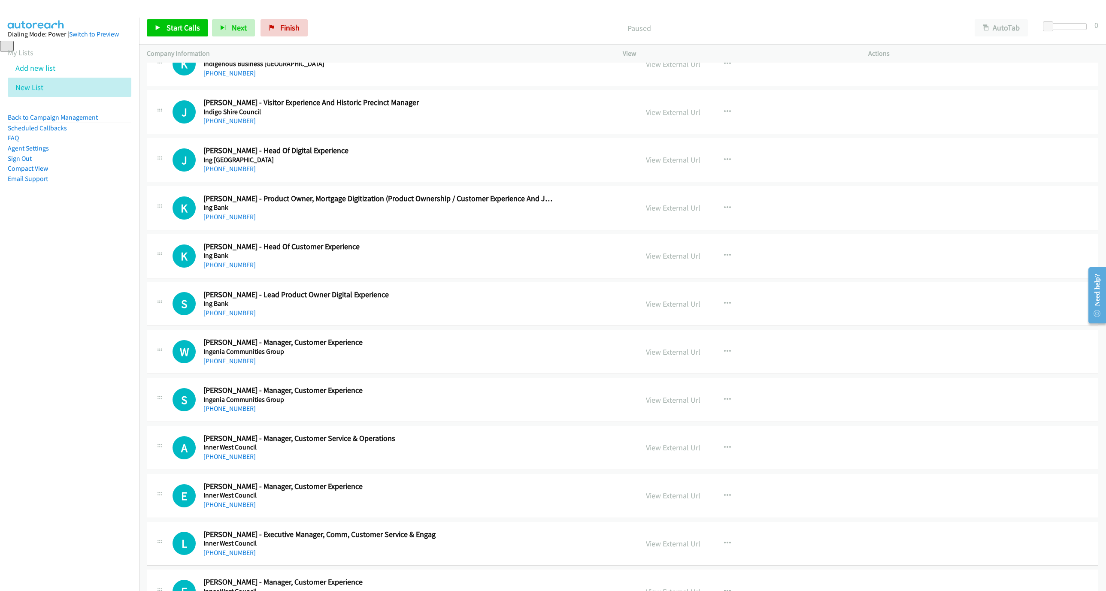
scroll to position [3654, 0]
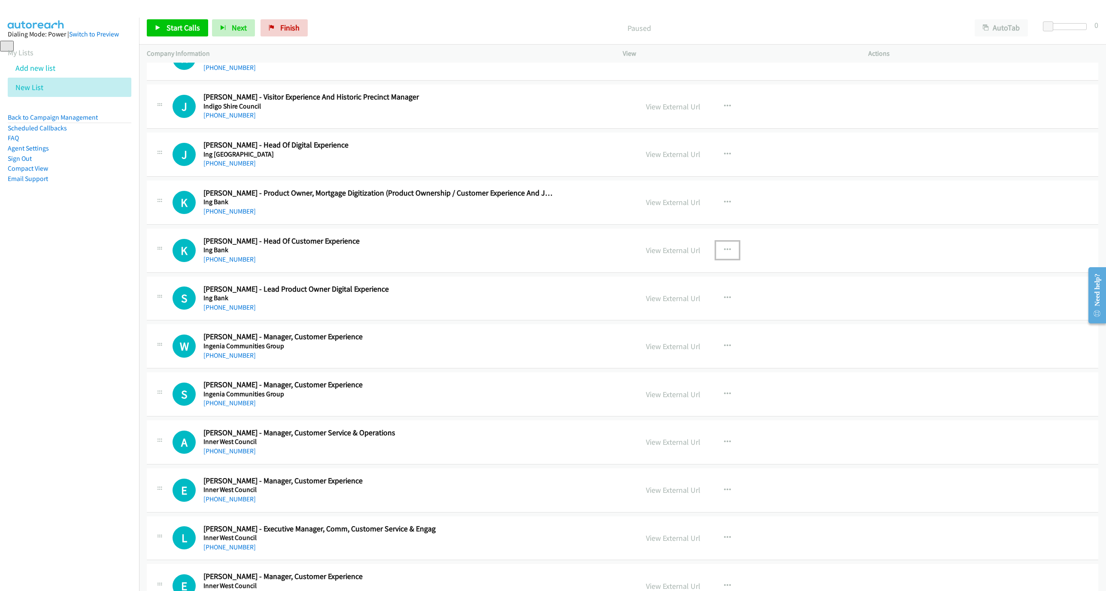
click at [724, 254] on icon "button" at bounding box center [727, 250] width 7 height 7
click at [685, 315] on link "Start Calls Here" at bounding box center [681, 306] width 114 height 17
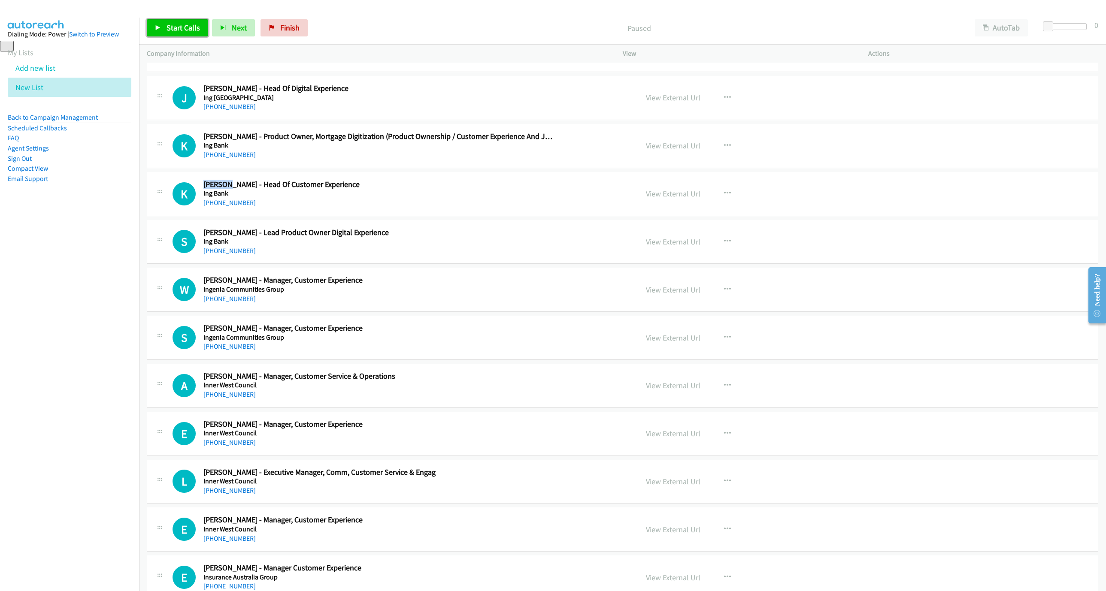
scroll to position [3718, 0]
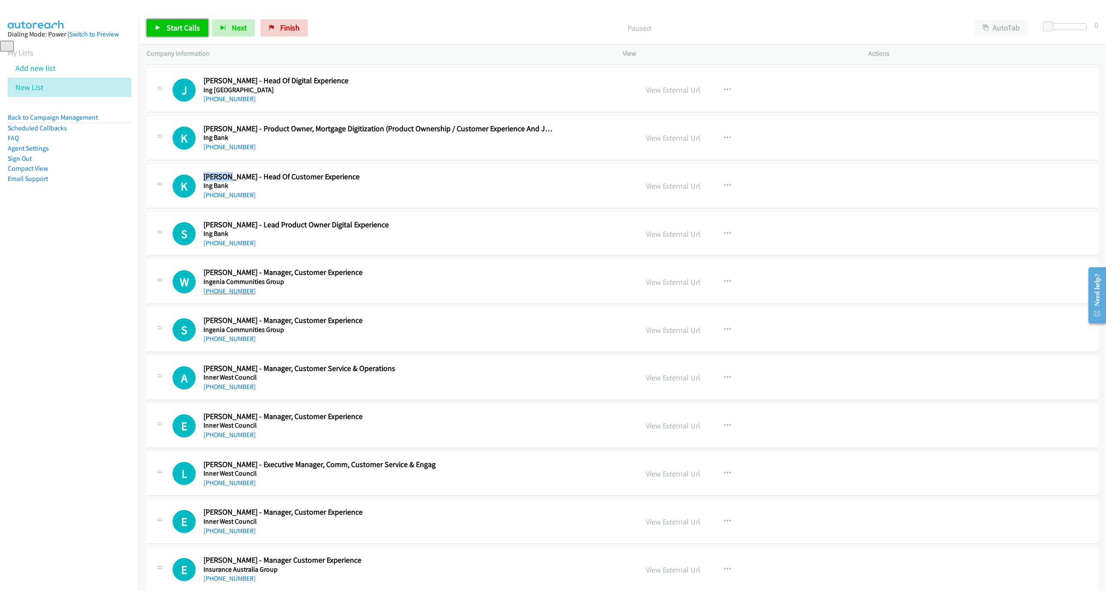
click at [230, 295] on link "[PHONE_NUMBER]" at bounding box center [229, 291] width 52 height 8
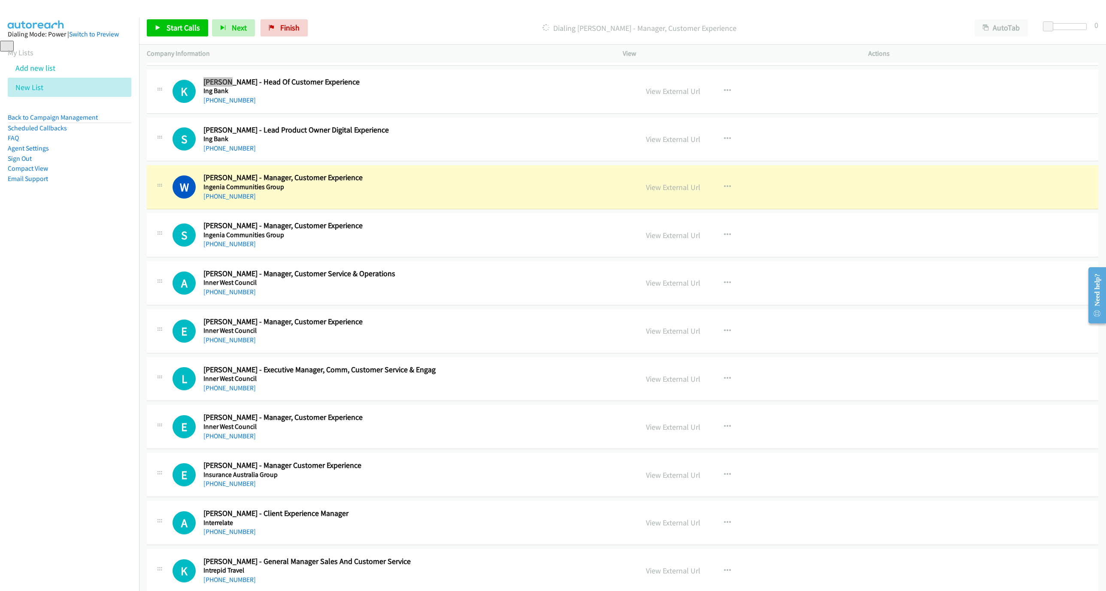
scroll to position [3847, 0]
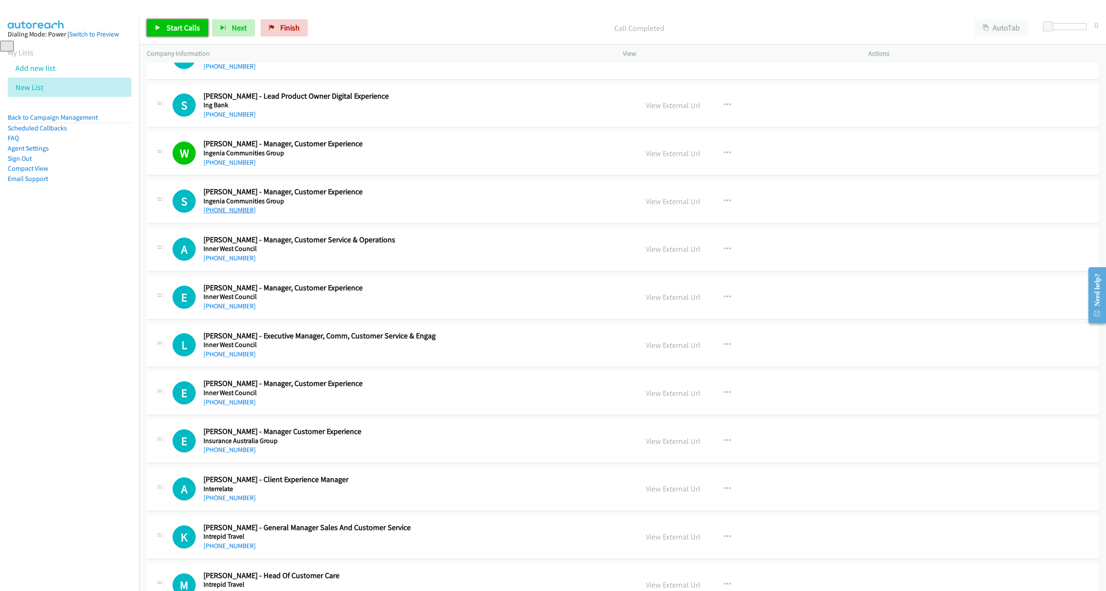
click at [218, 214] on link "[PHONE_NUMBER]" at bounding box center [229, 210] width 52 height 8
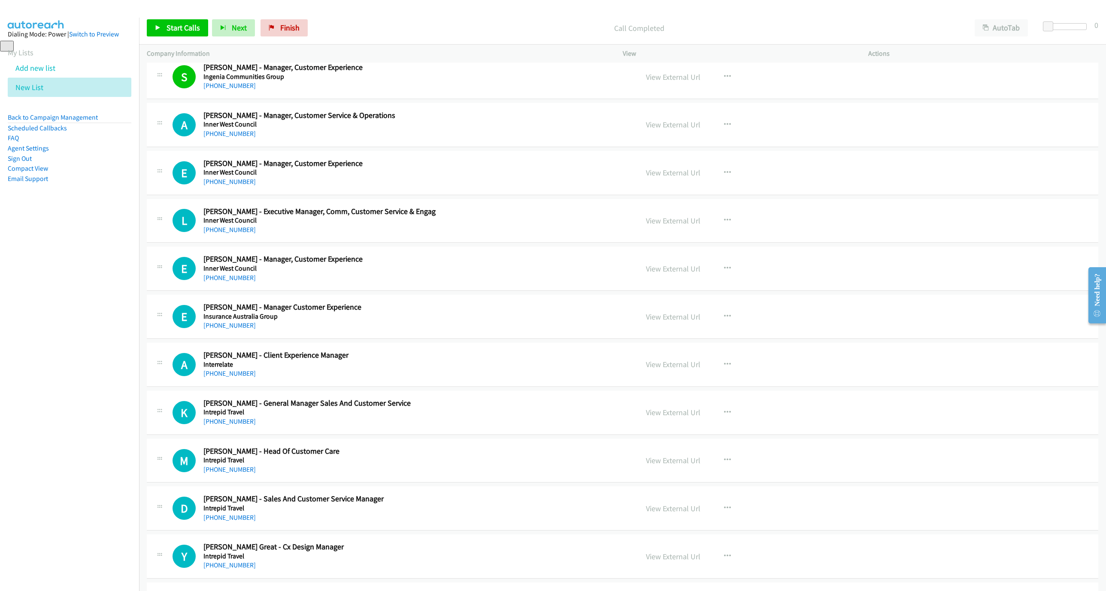
scroll to position [3975, 0]
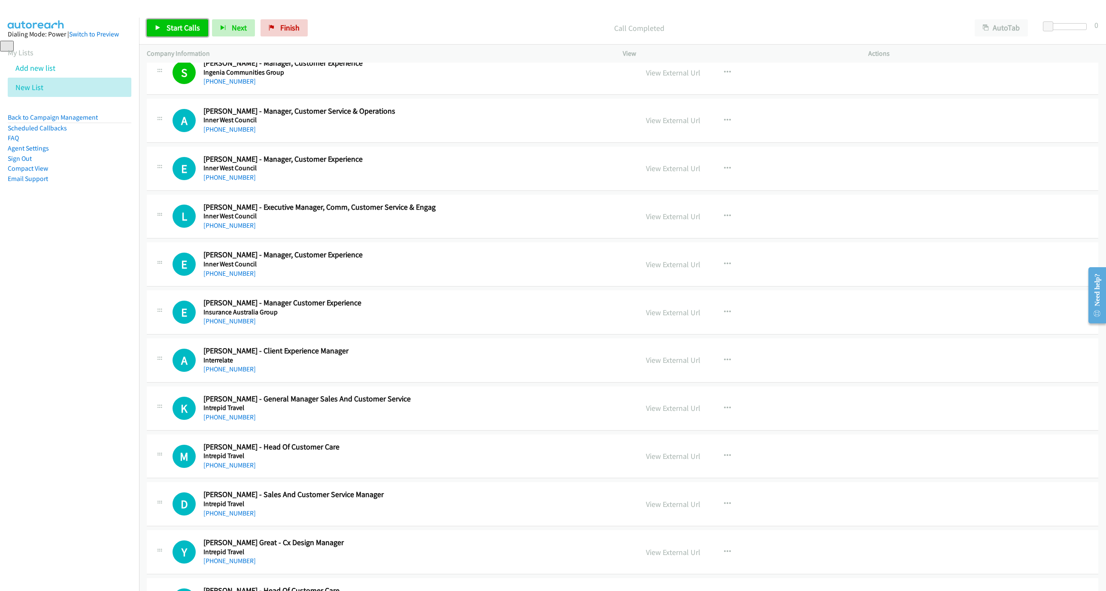
drag, startPoint x: 236, startPoint y: 293, endPoint x: 744, endPoint y: 403, distance: 520.0
click at [236, 278] on link "[PHONE_NUMBER]" at bounding box center [229, 273] width 52 height 8
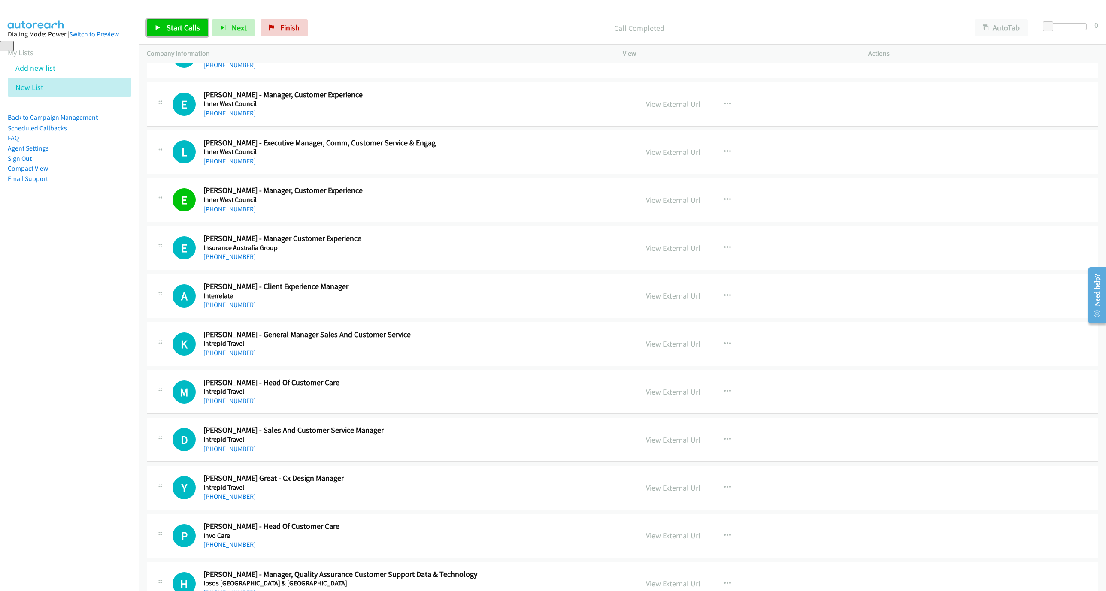
scroll to position [4104, 0]
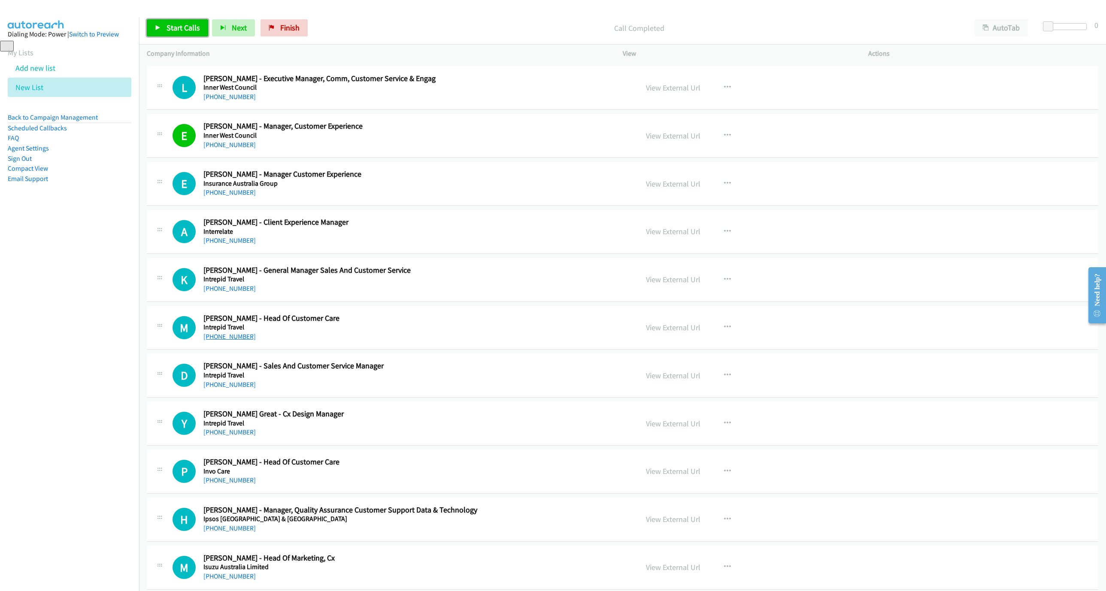
click at [232, 341] on link "[PHONE_NUMBER]" at bounding box center [229, 337] width 52 height 8
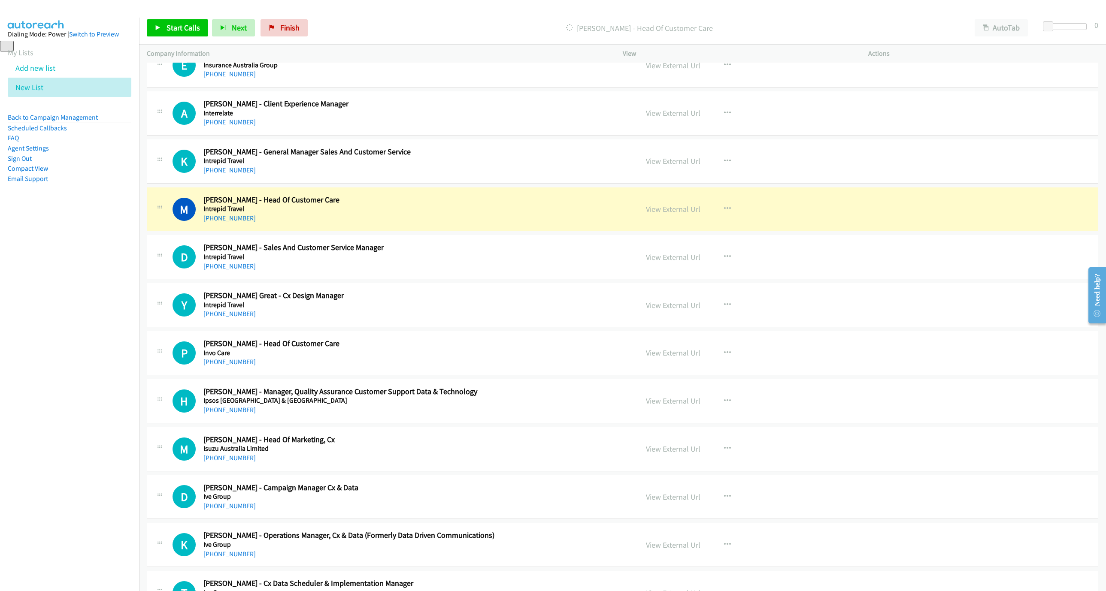
scroll to position [4297, 0]
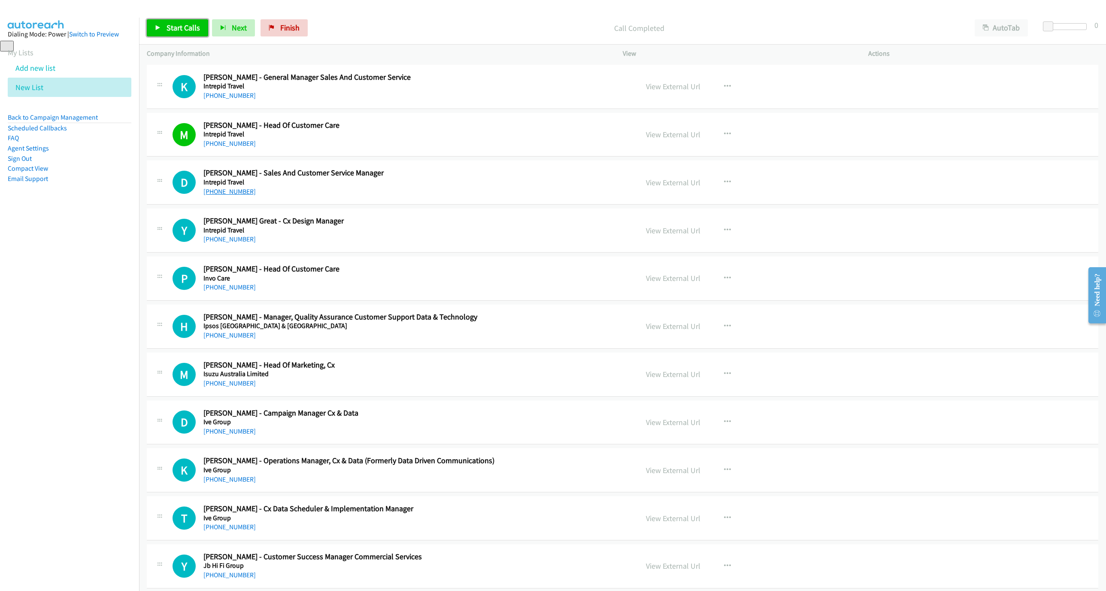
click at [242, 196] on link "[PHONE_NUMBER]" at bounding box center [229, 192] width 52 height 8
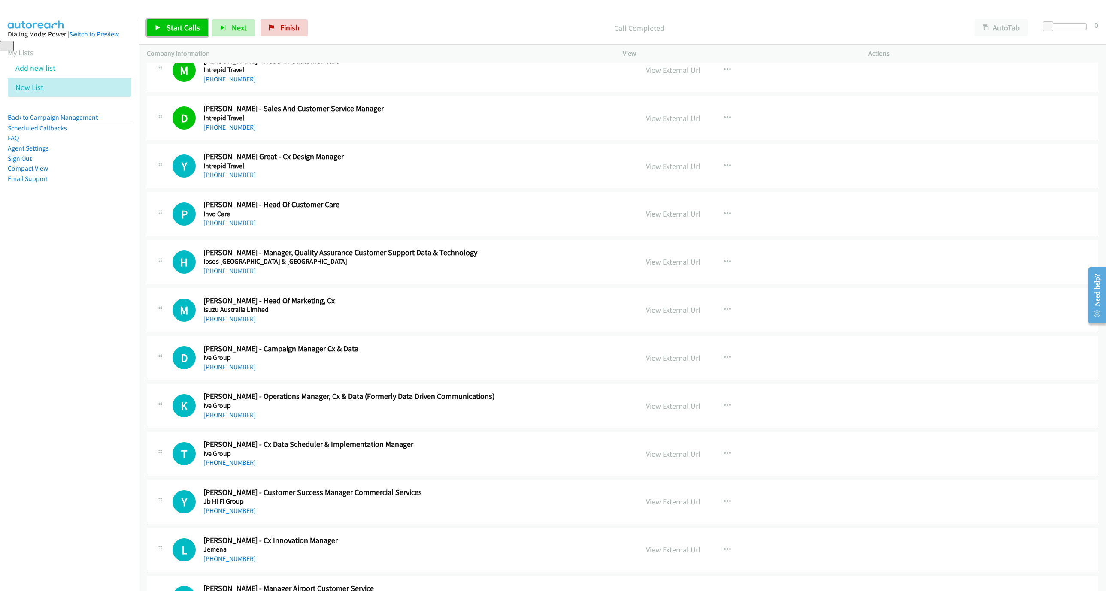
drag, startPoint x: 227, startPoint y: 245, endPoint x: 905, endPoint y: 376, distance: 690.6
click at [227, 227] on link "[PHONE_NUMBER]" at bounding box center [229, 223] width 52 height 8
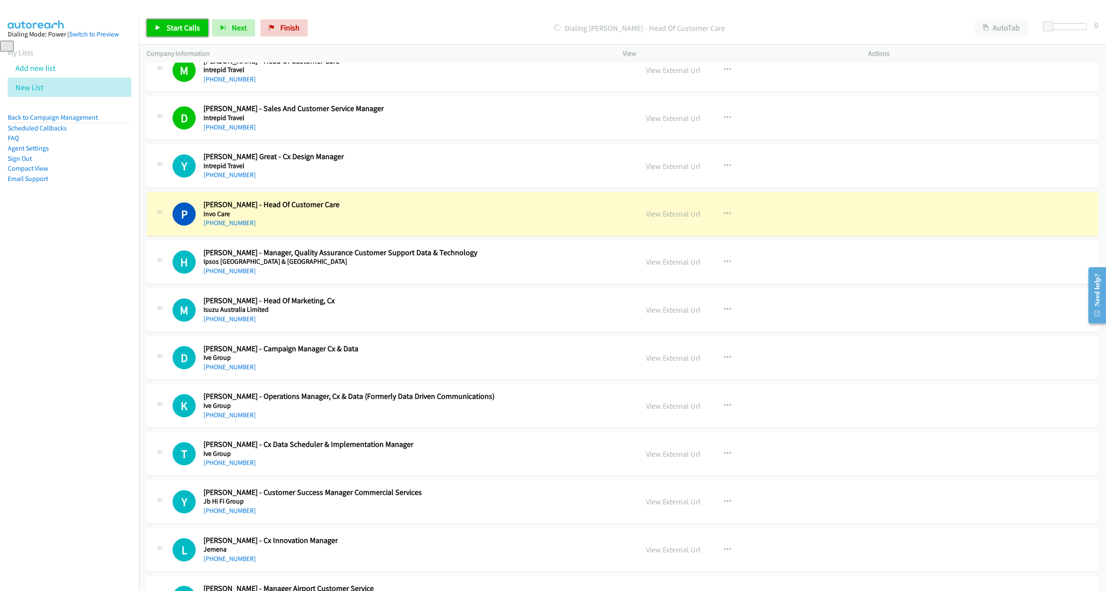
drag, startPoint x: 500, startPoint y: 233, endPoint x: 590, endPoint y: 233, distance: 90.1
click at [500, 218] on h5 "Invo Care" at bounding box center [379, 214] width 353 height 9
click at [671, 219] on link "View External Url" at bounding box center [673, 214] width 54 height 10
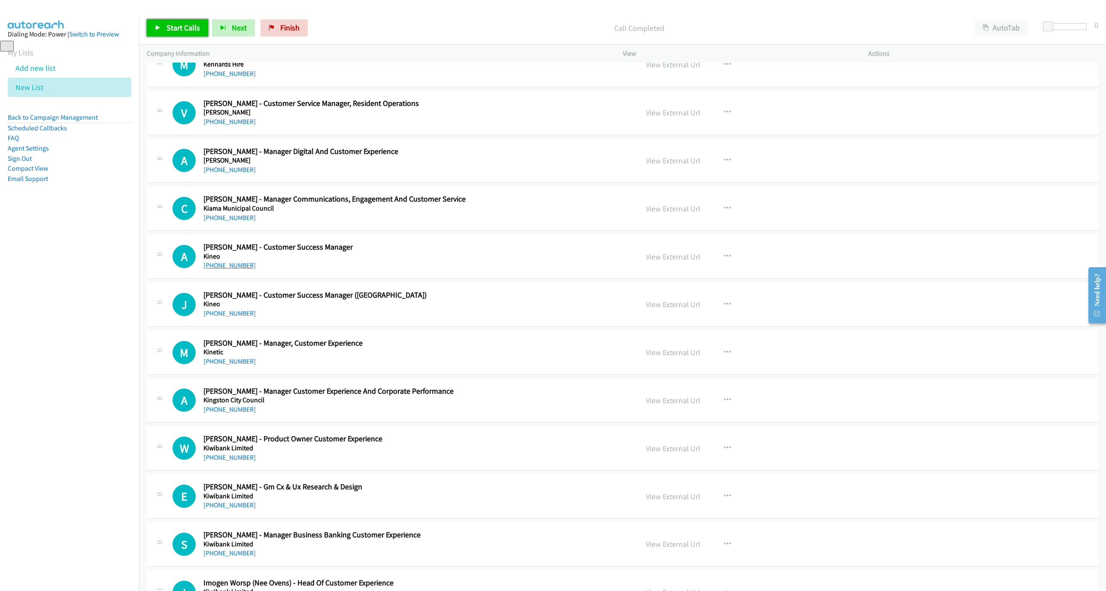
scroll to position [5327, 0]
click at [215, 269] on link "[PHONE_NUMBER]" at bounding box center [229, 265] width 52 height 8
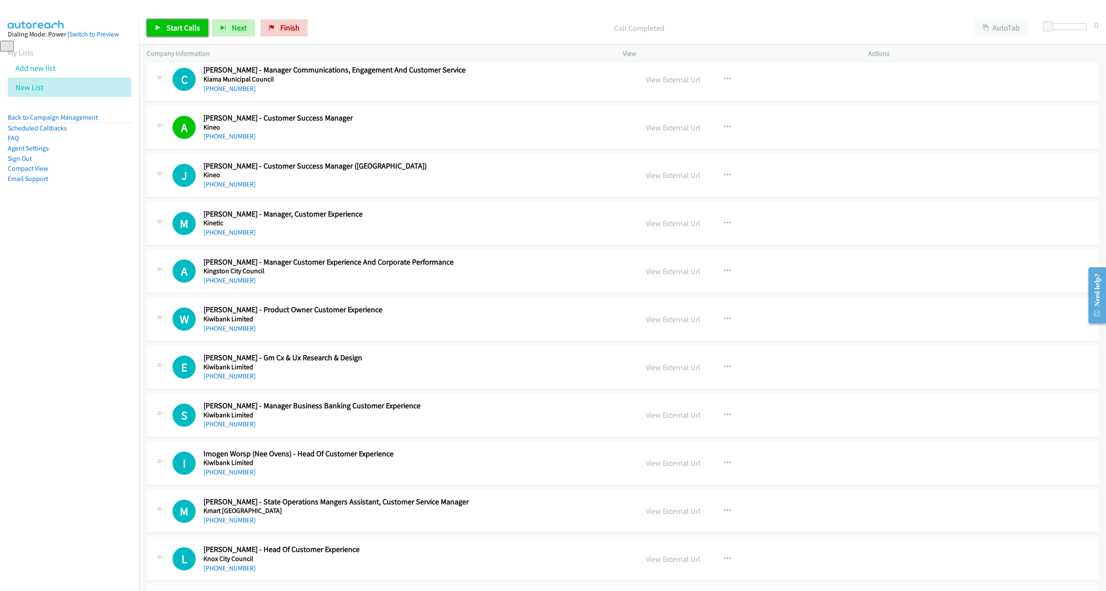
click at [237, 227] on h5 "Kinetic" at bounding box center [379, 223] width 353 height 9
click at [231, 236] on link "[PHONE_NUMBER]" at bounding box center [229, 232] width 52 height 8
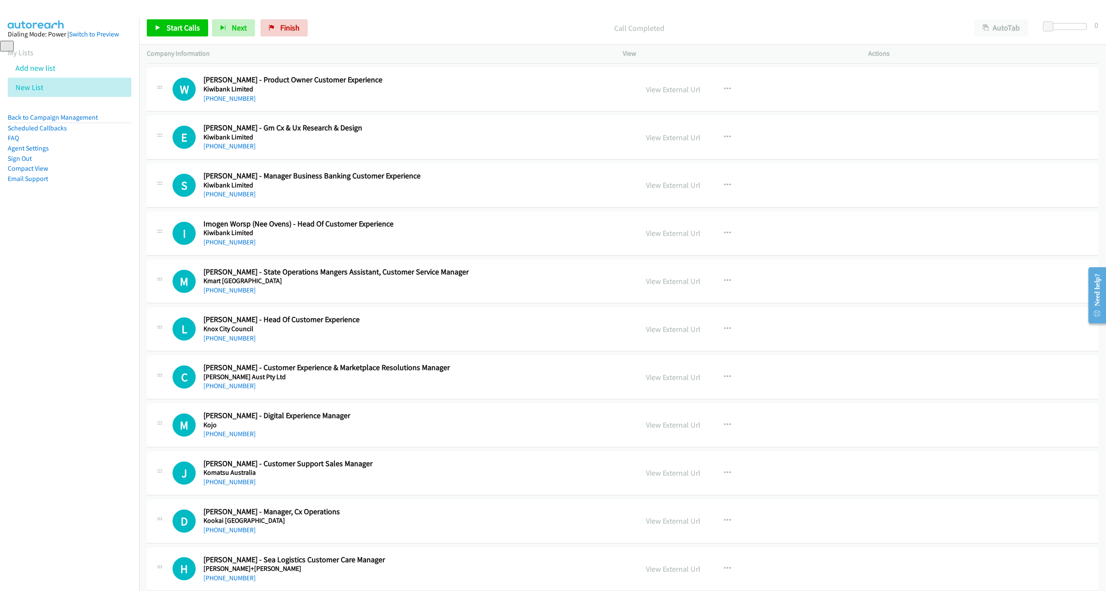
scroll to position [5713, 0]
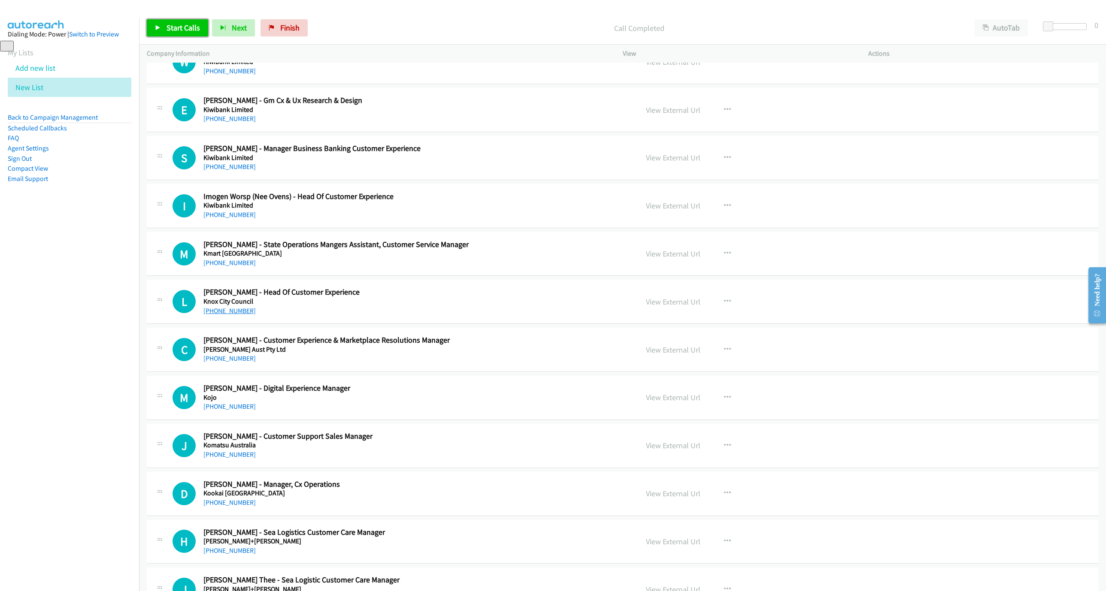
click at [230, 315] on link "[PHONE_NUMBER]" at bounding box center [229, 311] width 52 height 8
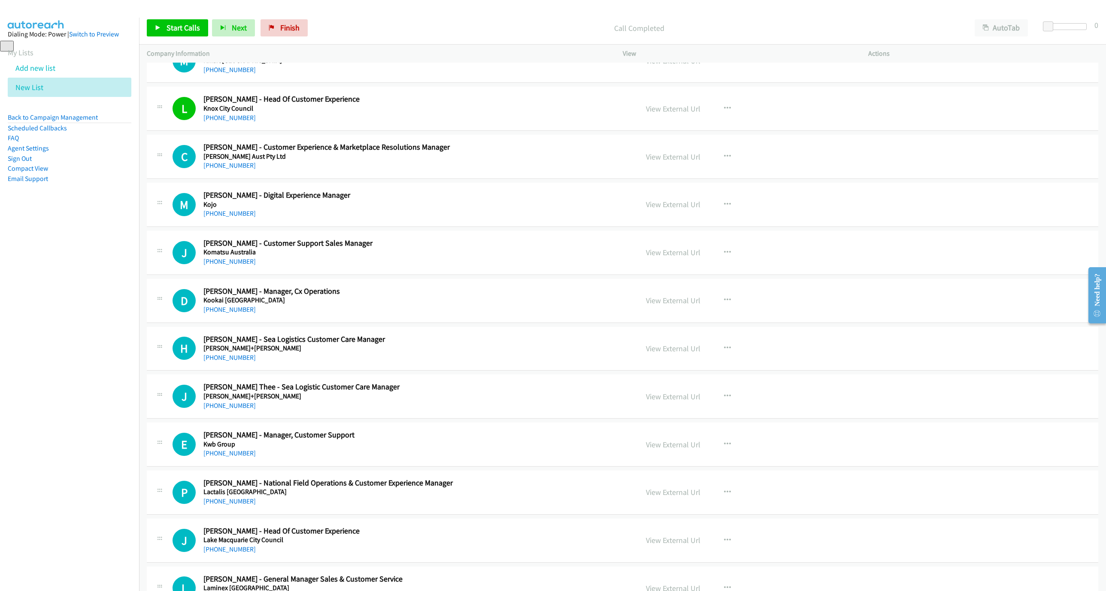
scroll to position [6099, 0]
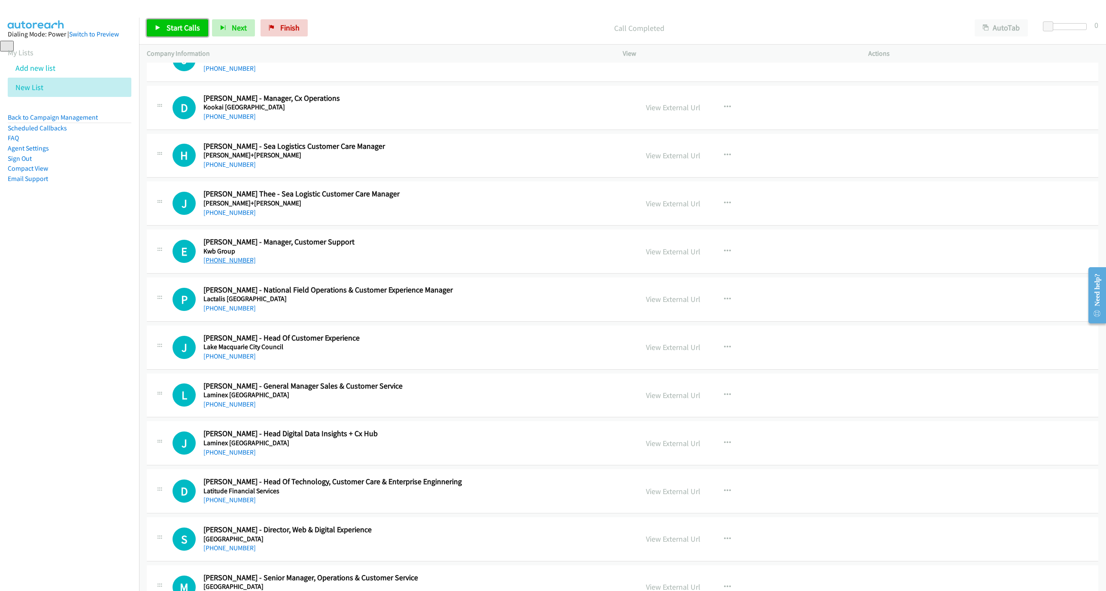
click at [215, 264] on link "[PHONE_NUMBER]" at bounding box center [229, 260] width 52 height 8
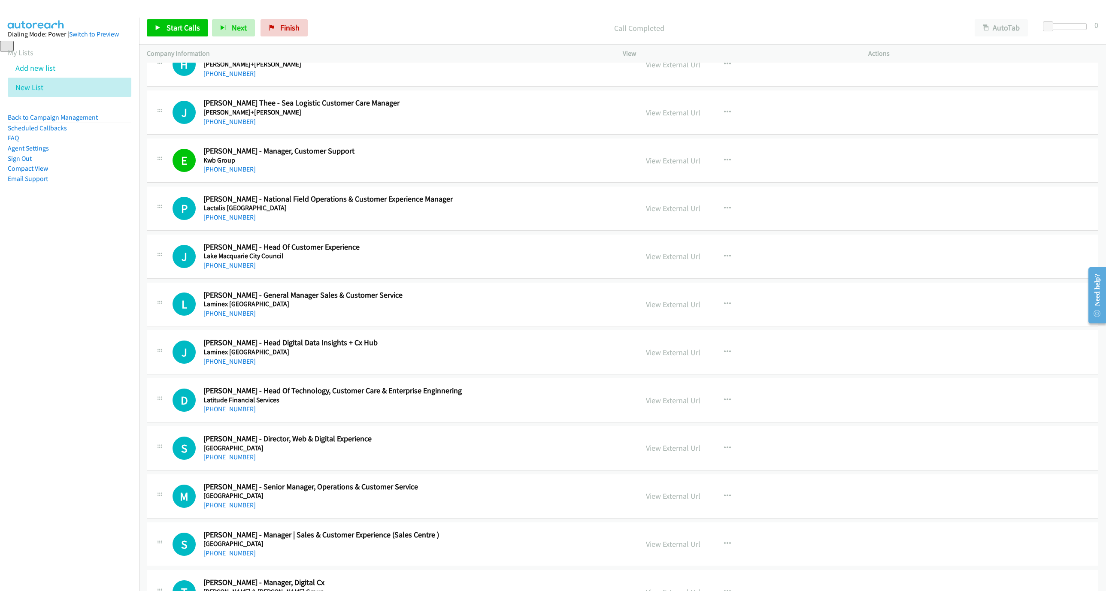
scroll to position [6228, 0]
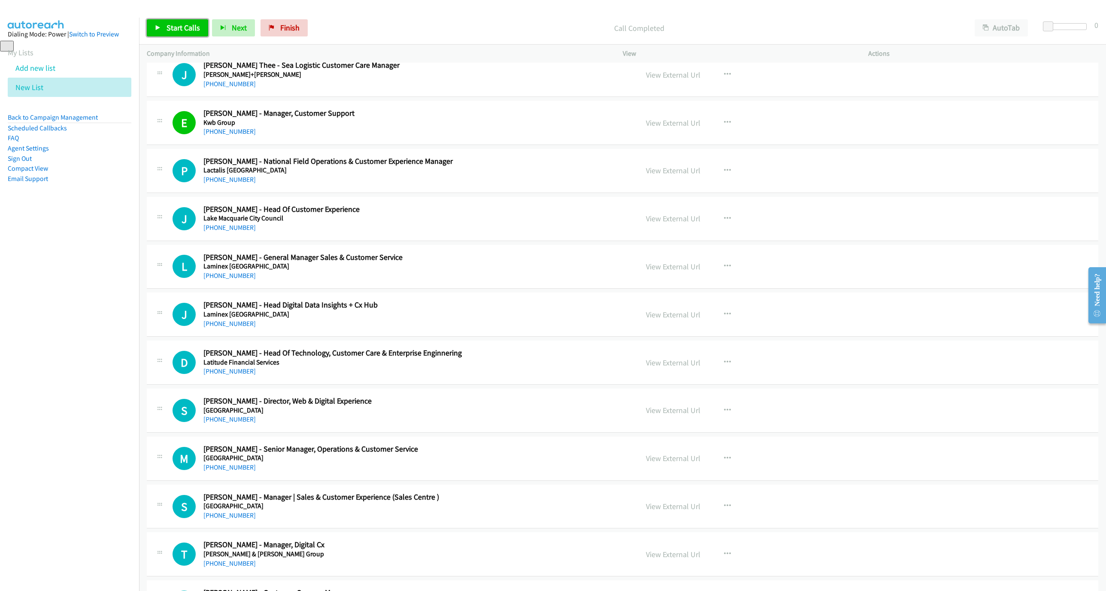
click at [225, 233] on div "[PHONE_NUMBER]" at bounding box center [379, 228] width 353 height 10
click at [229, 232] on link "[PHONE_NUMBER]" at bounding box center [229, 228] width 52 height 8
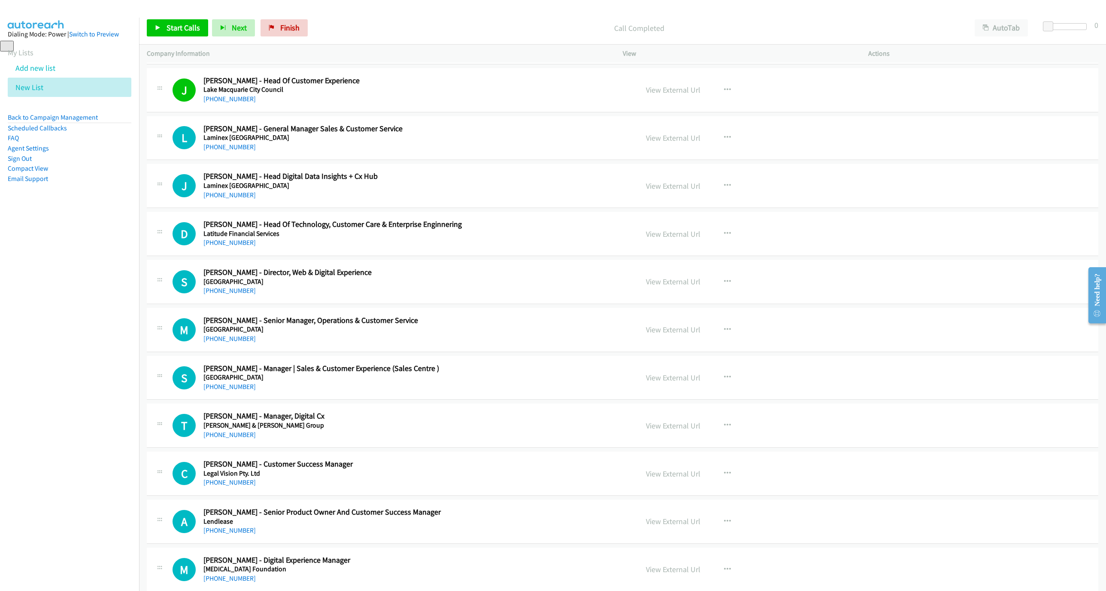
scroll to position [6421, 0]
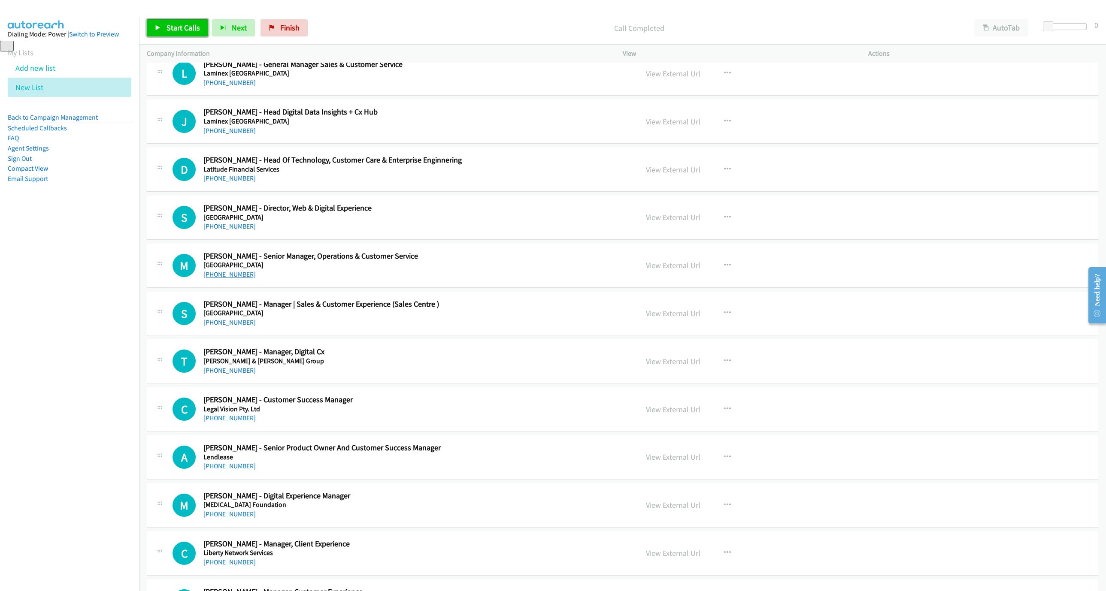
click at [227, 278] on link "[PHONE_NUMBER]" at bounding box center [229, 274] width 52 height 8
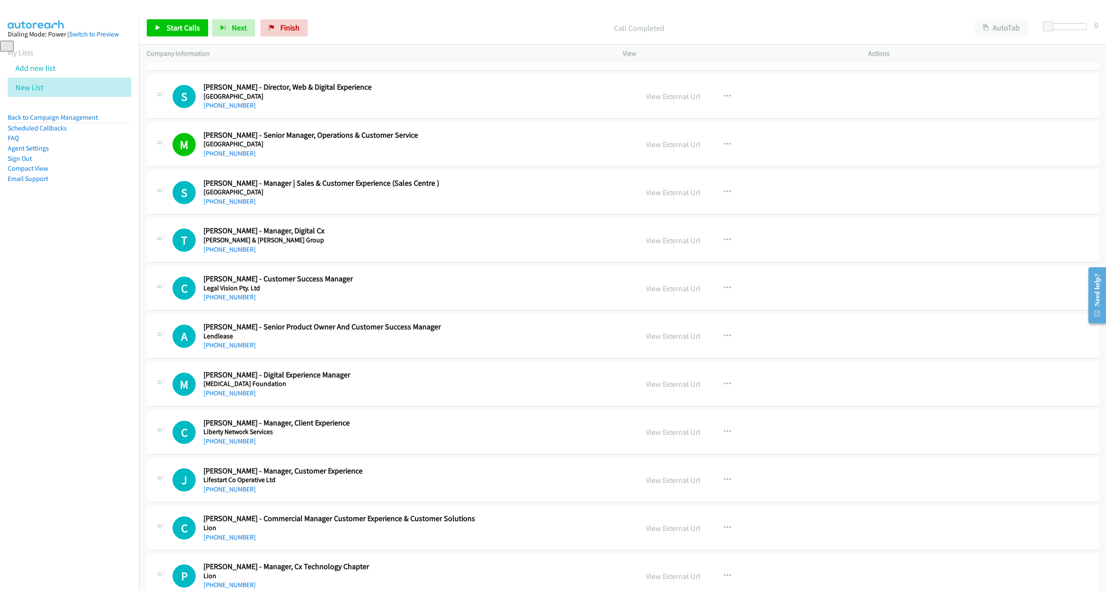
scroll to position [6550, 0]
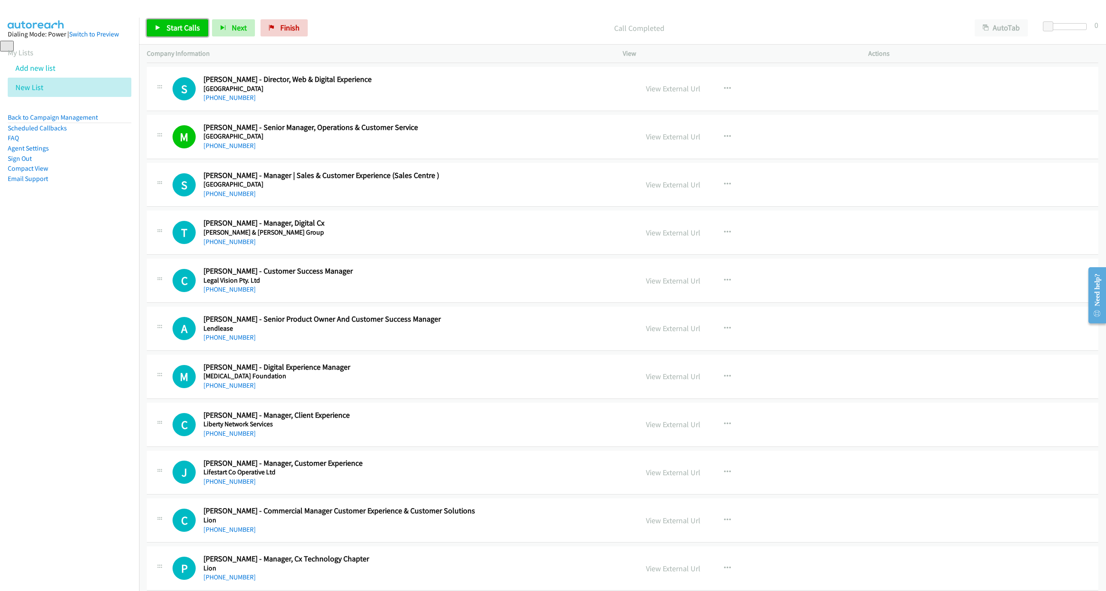
drag, startPoint x: 217, startPoint y: 326, endPoint x: 221, endPoint y: 313, distance: 13.4
click at [217, 303] on div "C Callback Scheduled [PERSON_NAME] - Customer Success Manager Legal Vision Pty.…" at bounding box center [622, 281] width 951 height 44
click at [221, 293] on link "[PHONE_NUMBER]" at bounding box center [229, 289] width 52 height 8
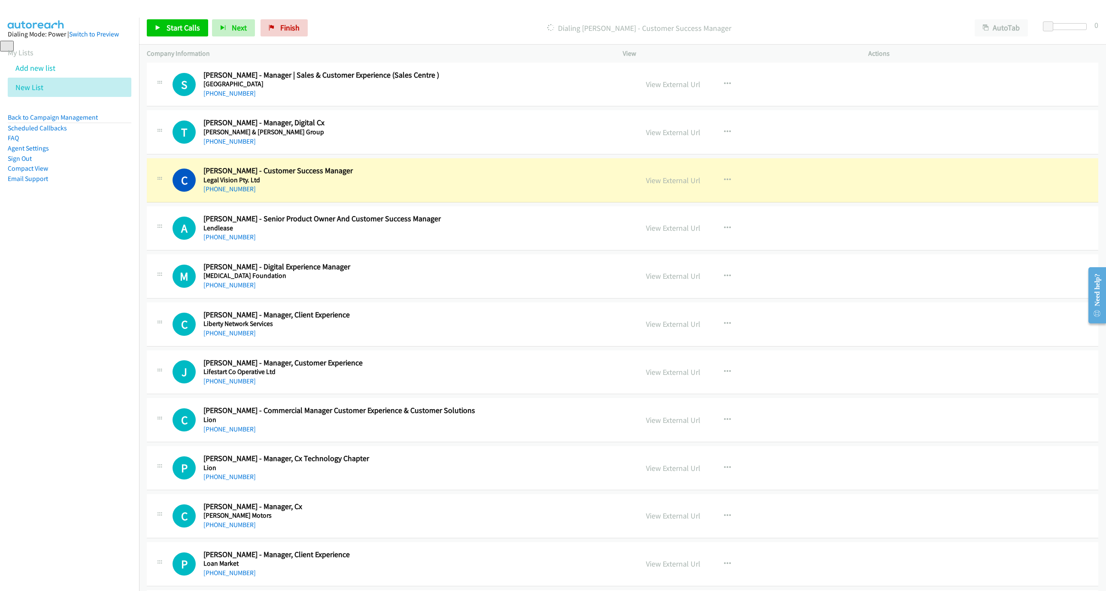
scroll to position [6679, 0]
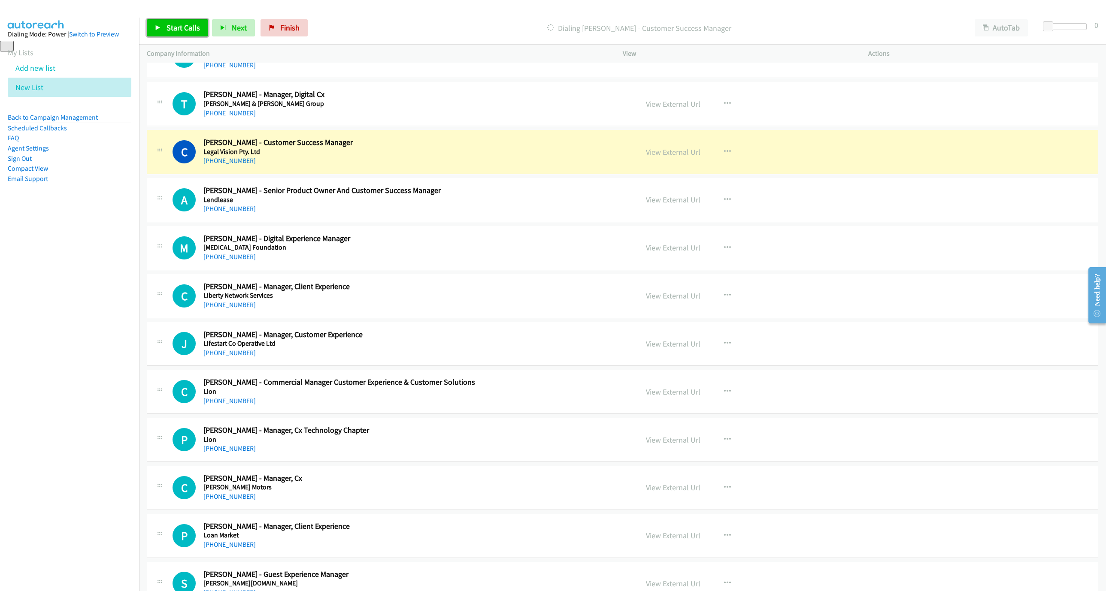
click at [469, 166] on div "[PHONE_NUMBER]" at bounding box center [379, 161] width 353 height 10
click at [687, 157] on link "View External Url" at bounding box center [673, 152] width 54 height 10
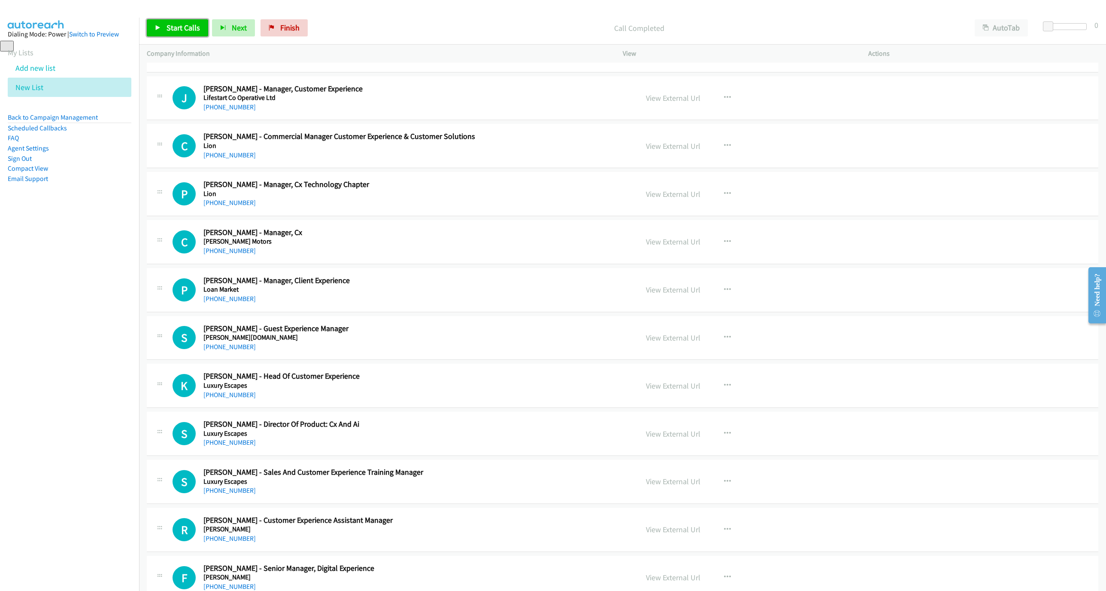
scroll to position [7001, 0]
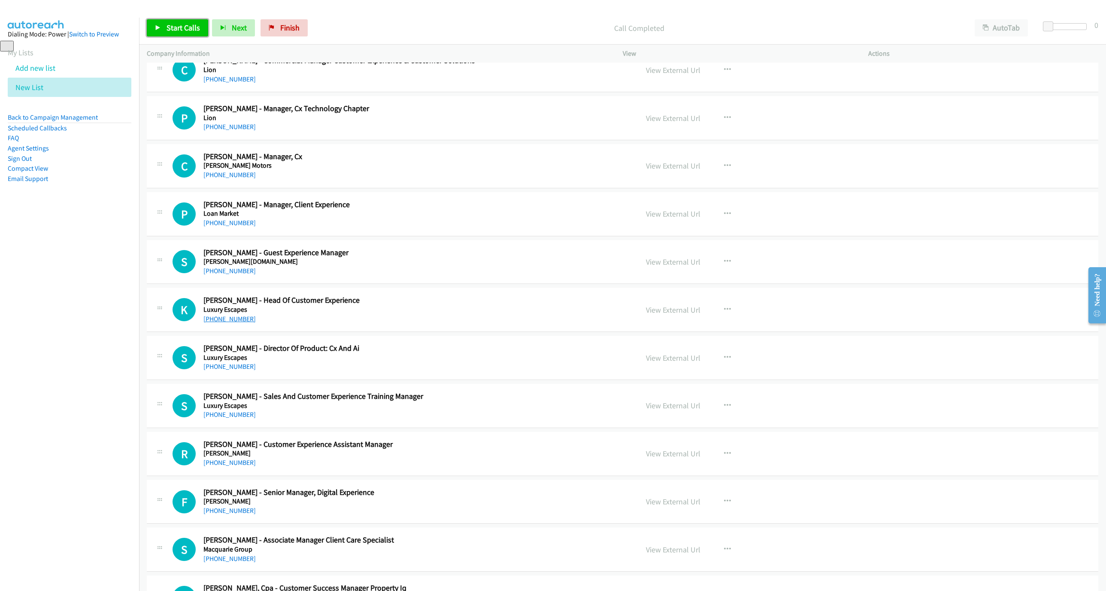
click at [231, 323] on link "[PHONE_NUMBER]" at bounding box center [229, 319] width 52 height 8
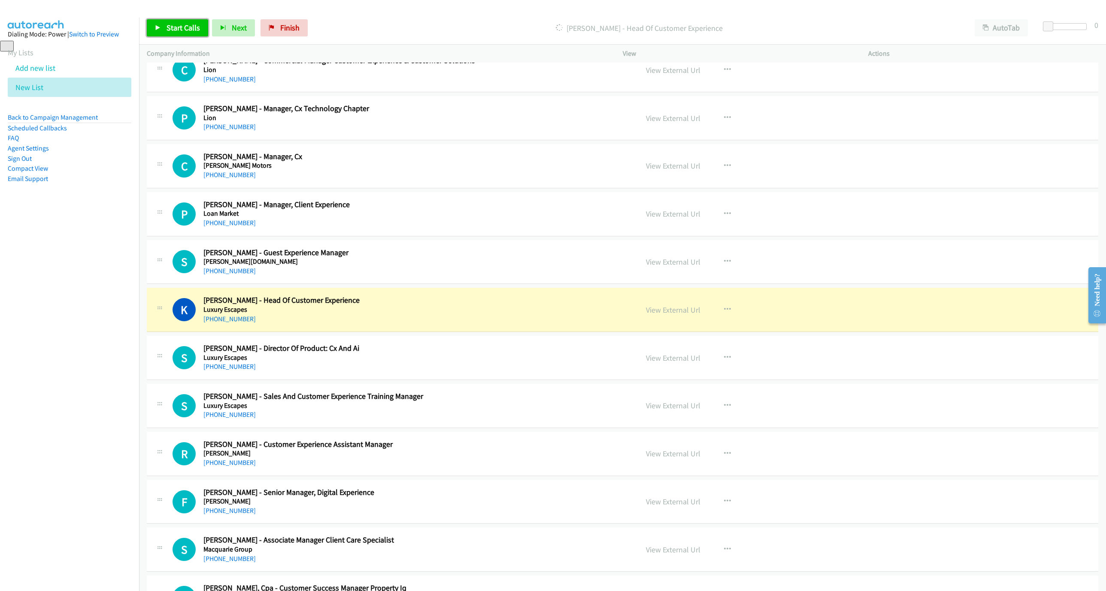
click at [478, 306] on h2 "[PERSON_NAME] - Head Of Customer Experience" at bounding box center [379, 301] width 353 height 10
click at [658, 315] on link "View External Url" at bounding box center [673, 310] width 54 height 10
click at [524, 306] on h2 "[PERSON_NAME] - Head Of Customer Experience" at bounding box center [379, 301] width 353 height 10
click at [679, 315] on link "View External Url" at bounding box center [673, 310] width 54 height 10
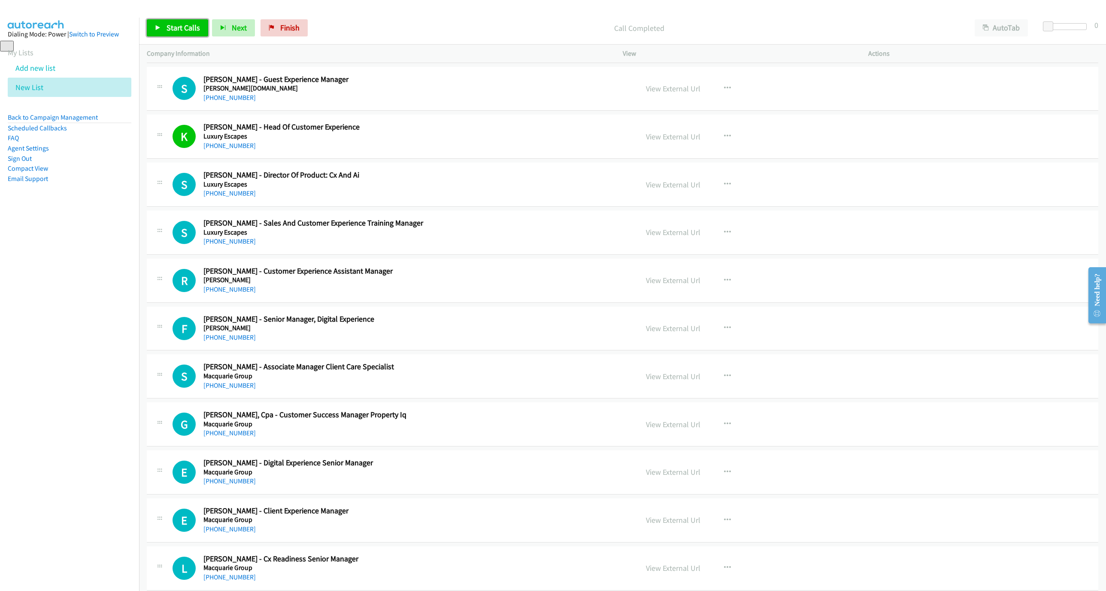
scroll to position [7194, 0]
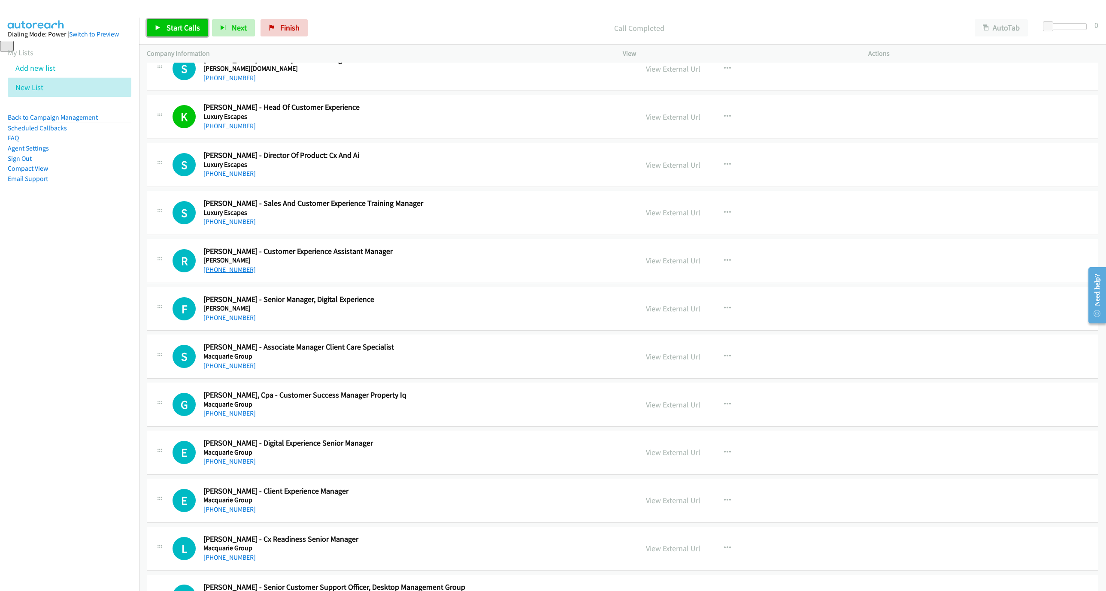
click at [231, 274] on link "[PHONE_NUMBER]" at bounding box center [229, 270] width 52 height 8
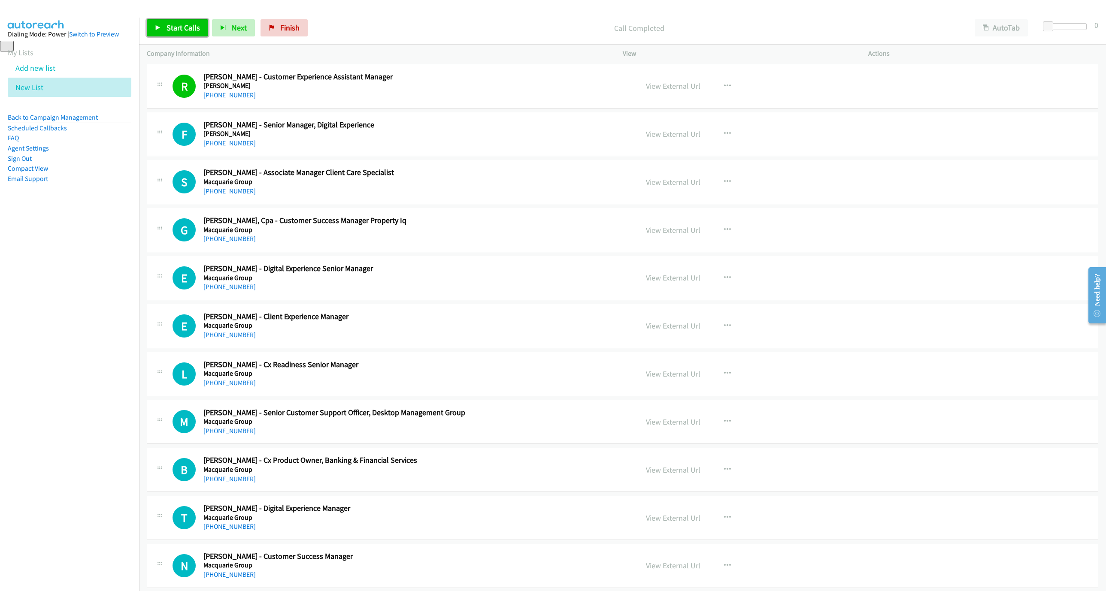
scroll to position [7387, 0]
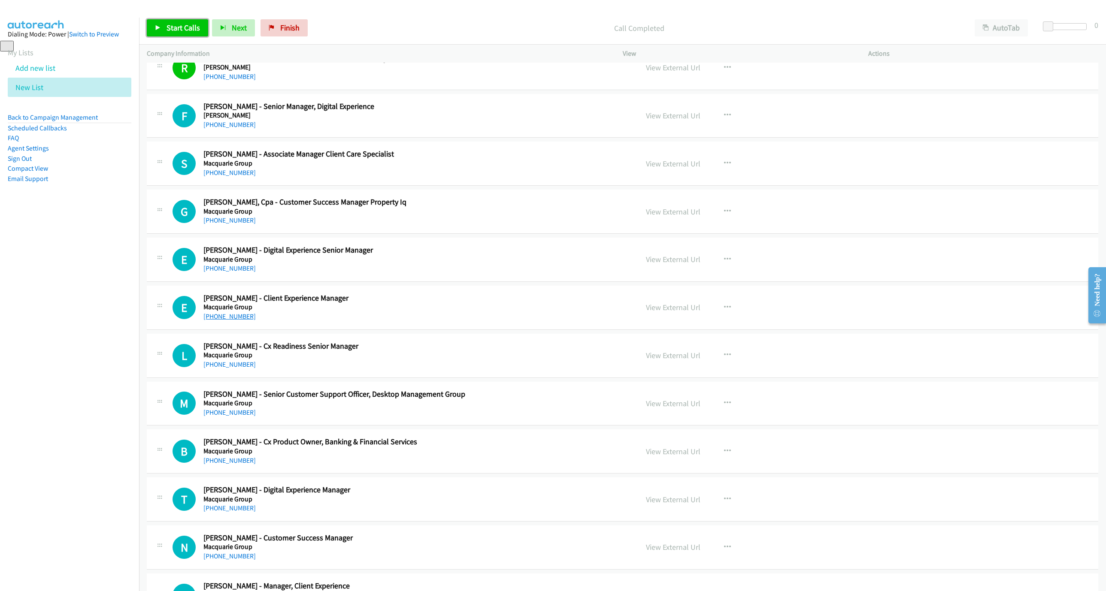
click at [242, 321] on link "[PHONE_NUMBER]" at bounding box center [229, 316] width 52 height 8
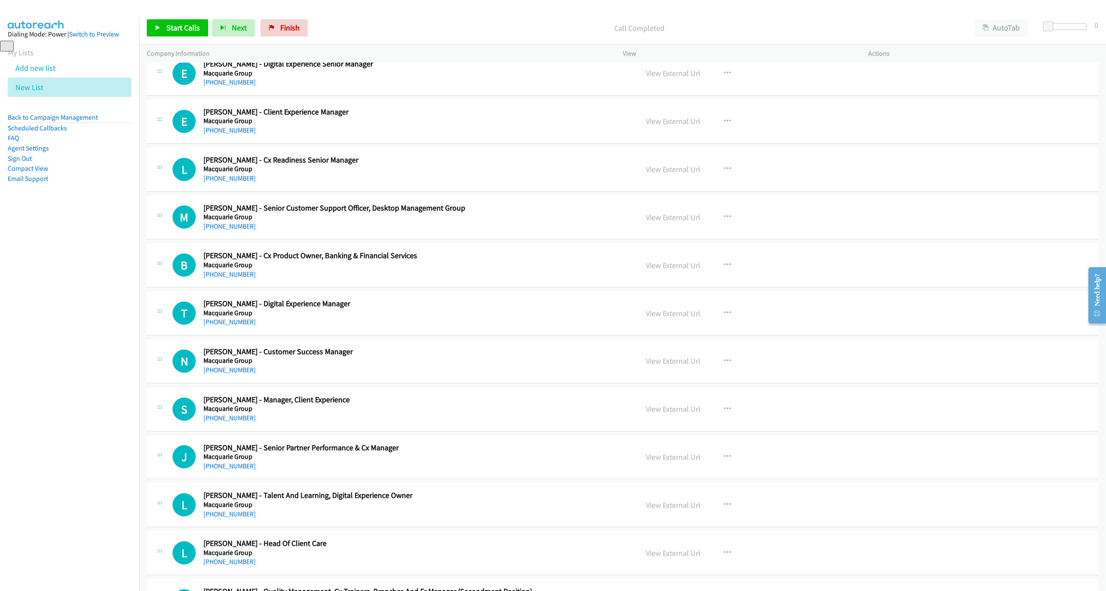
scroll to position [7580, 0]
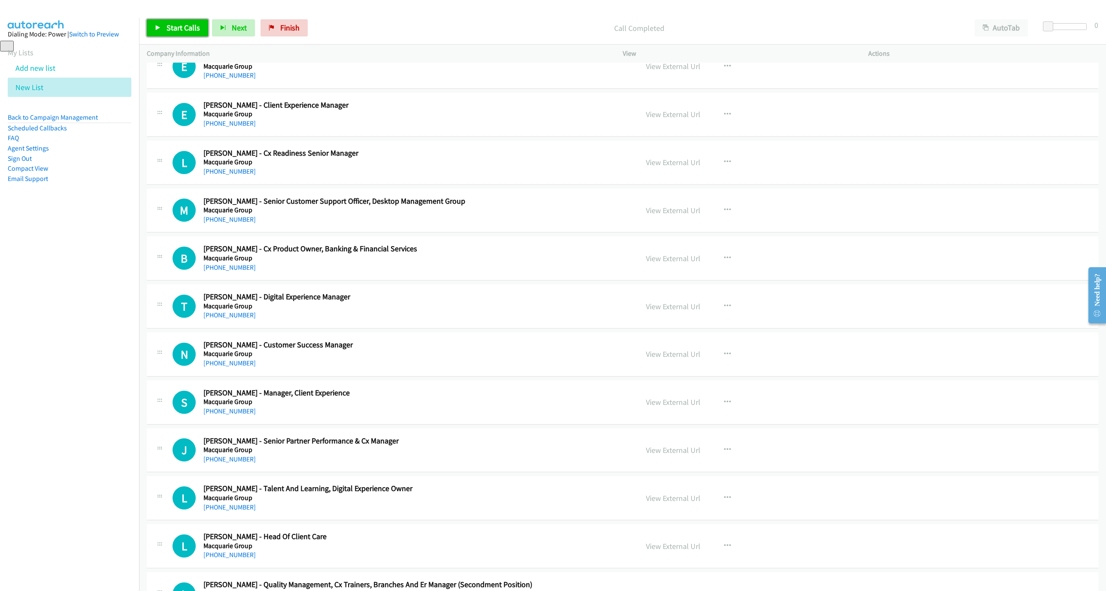
click at [218, 369] on div "[PHONE_NUMBER]" at bounding box center [379, 363] width 353 height 10
click at [221, 367] on link "[PHONE_NUMBER]" at bounding box center [229, 363] width 52 height 8
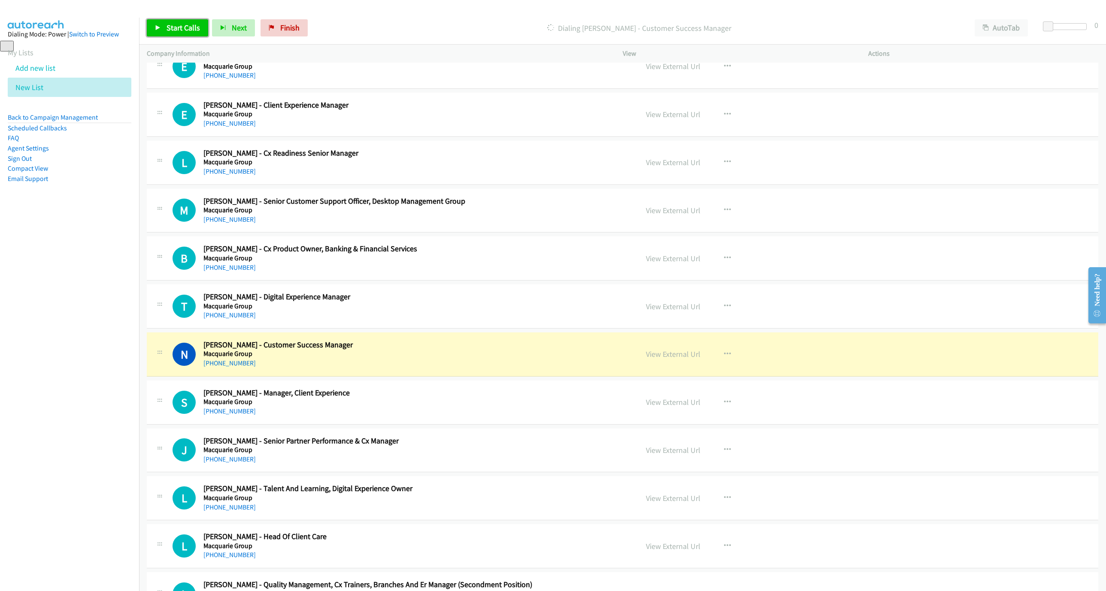
click at [562, 369] on div "N Callback Scheduled [PERSON_NAME] - Customer Success Manager Macquarie Group […" at bounding box center [401, 354] width 458 height 28
click at [684, 359] on link "View External Url" at bounding box center [673, 354] width 54 height 10
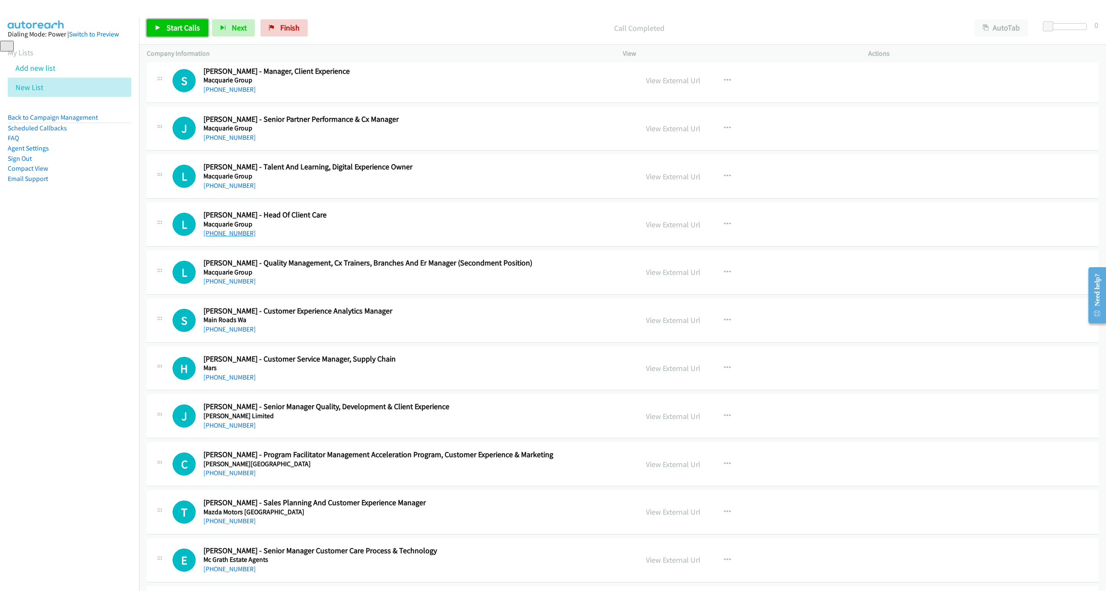
scroll to position [7966, 0]
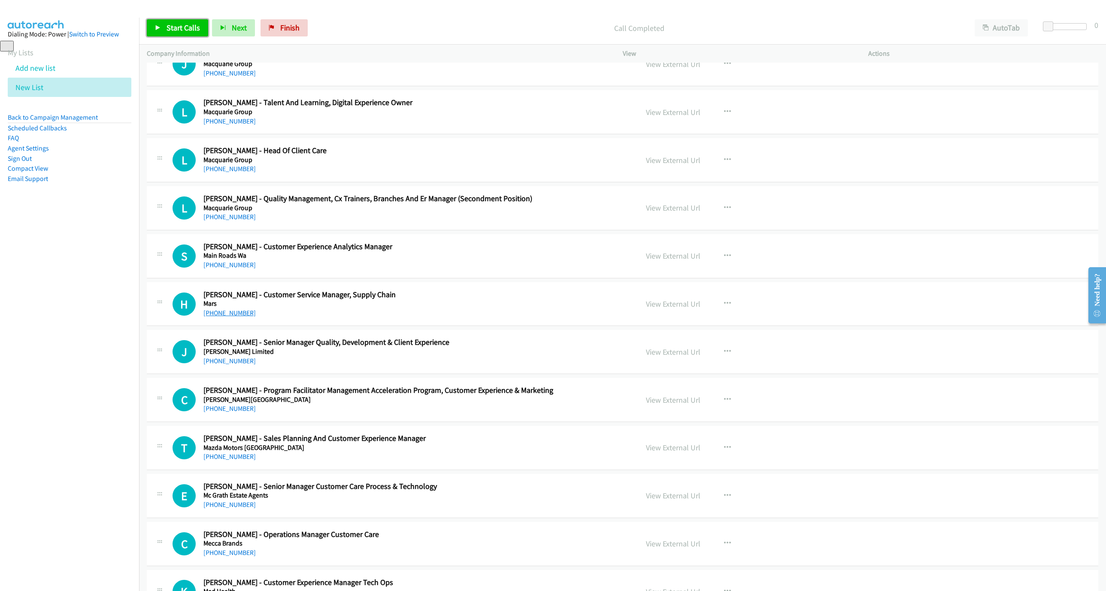
click at [217, 317] on link "[PHONE_NUMBER]" at bounding box center [229, 313] width 52 height 8
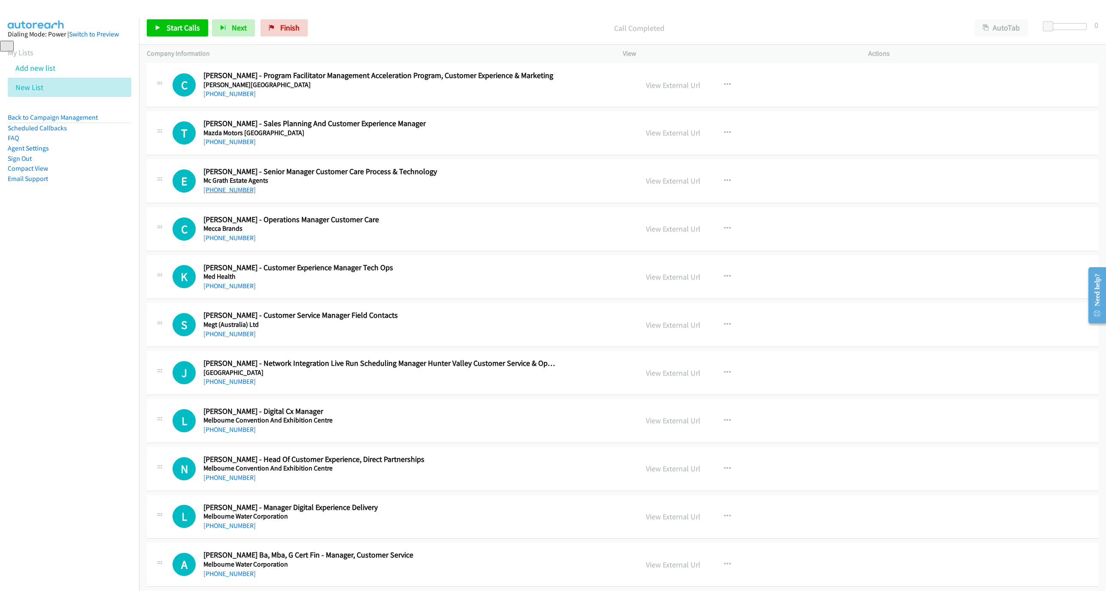
scroll to position [8288, 0]
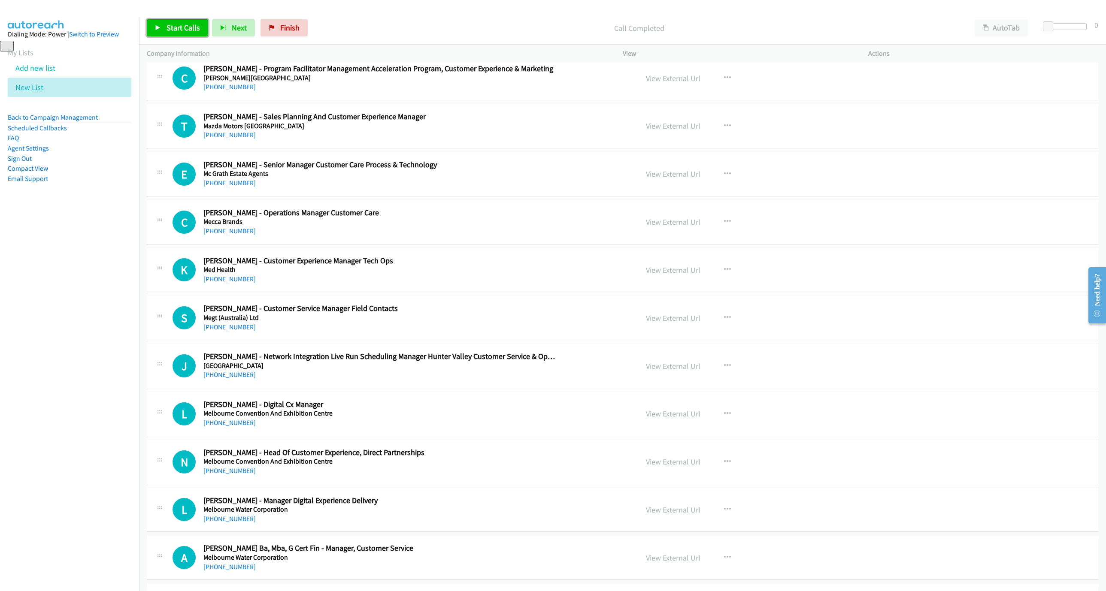
drag, startPoint x: 224, startPoint y: 266, endPoint x: 597, endPoint y: 333, distance: 379.3
click at [224, 235] on link "[PHONE_NUMBER]" at bounding box center [229, 231] width 52 height 8
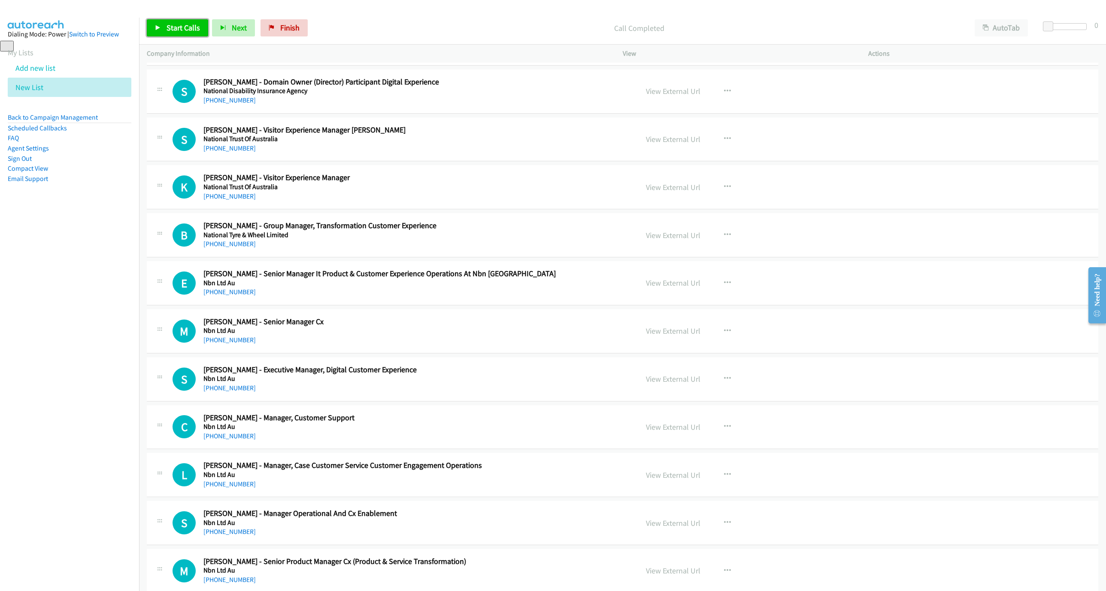
scroll to position [10476, 0]
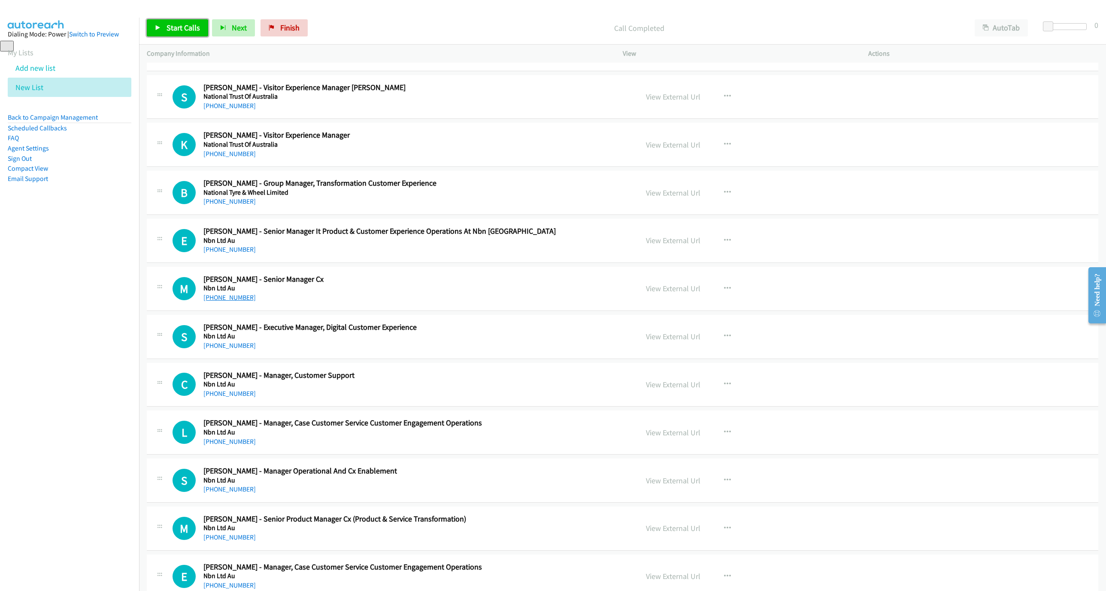
click at [227, 302] on link "[PHONE_NUMBER]" at bounding box center [229, 297] width 52 height 8
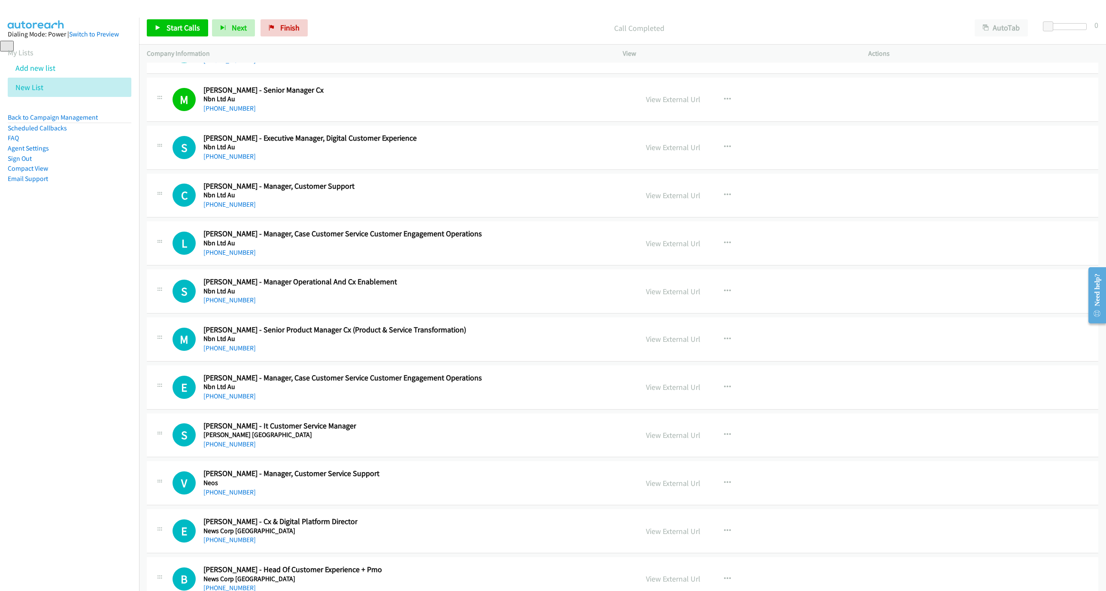
scroll to position [10669, 0]
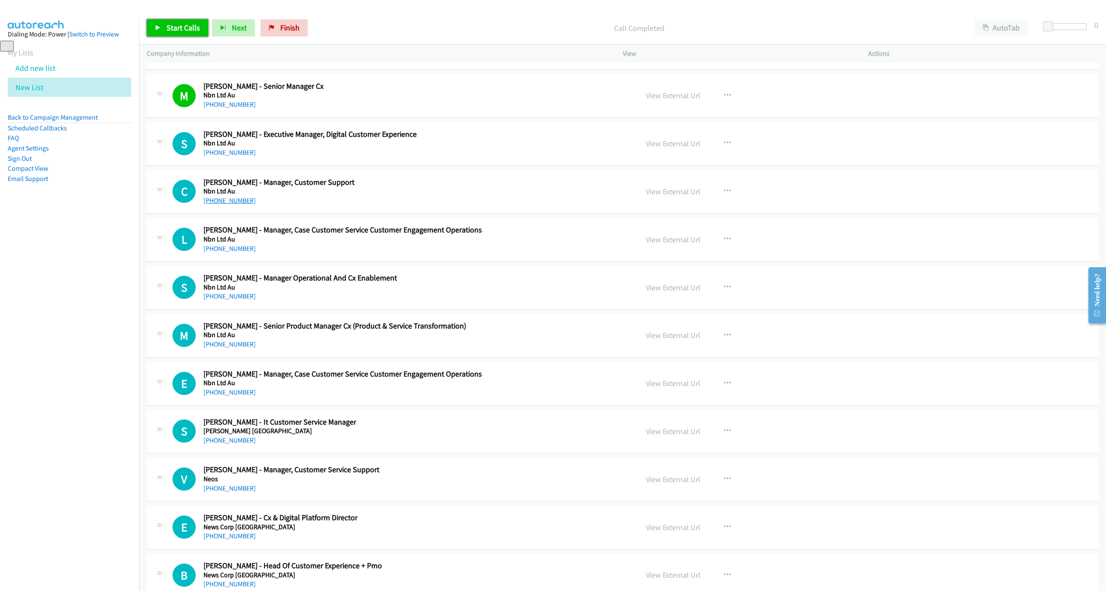
click at [242, 205] on link "[PHONE_NUMBER]" at bounding box center [229, 201] width 52 height 8
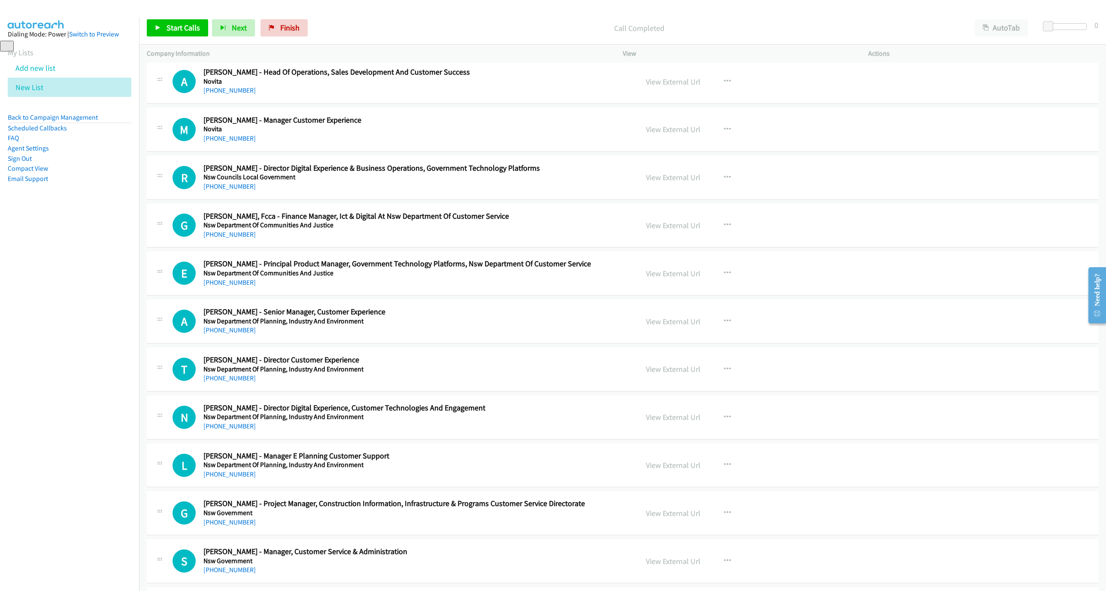
scroll to position [12343, 0]
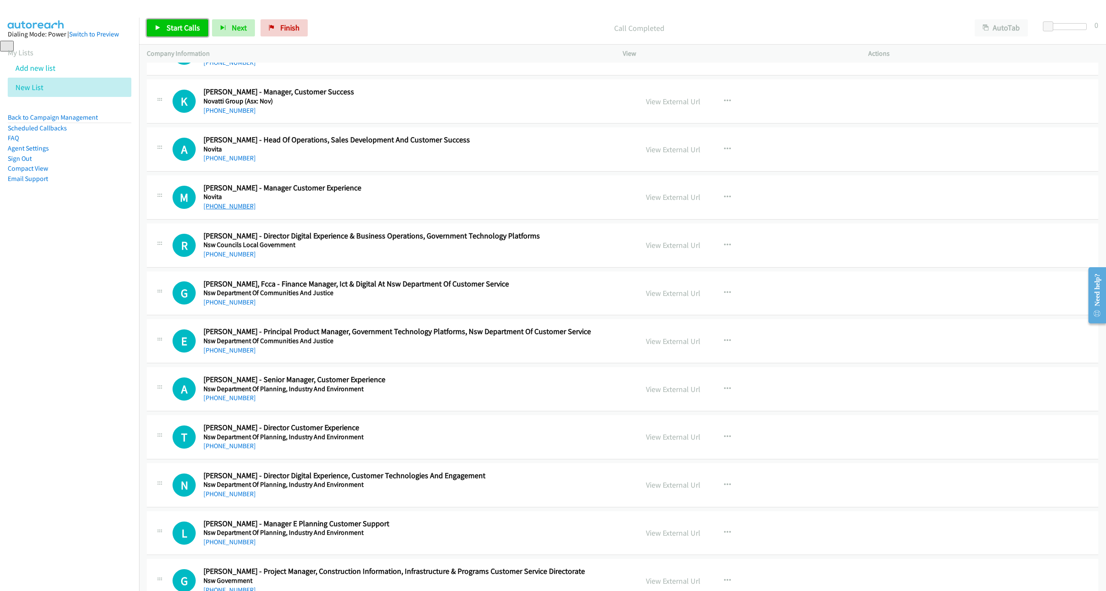
click at [223, 210] on link "[PHONE_NUMBER]" at bounding box center [229, 206] width 52 height 8
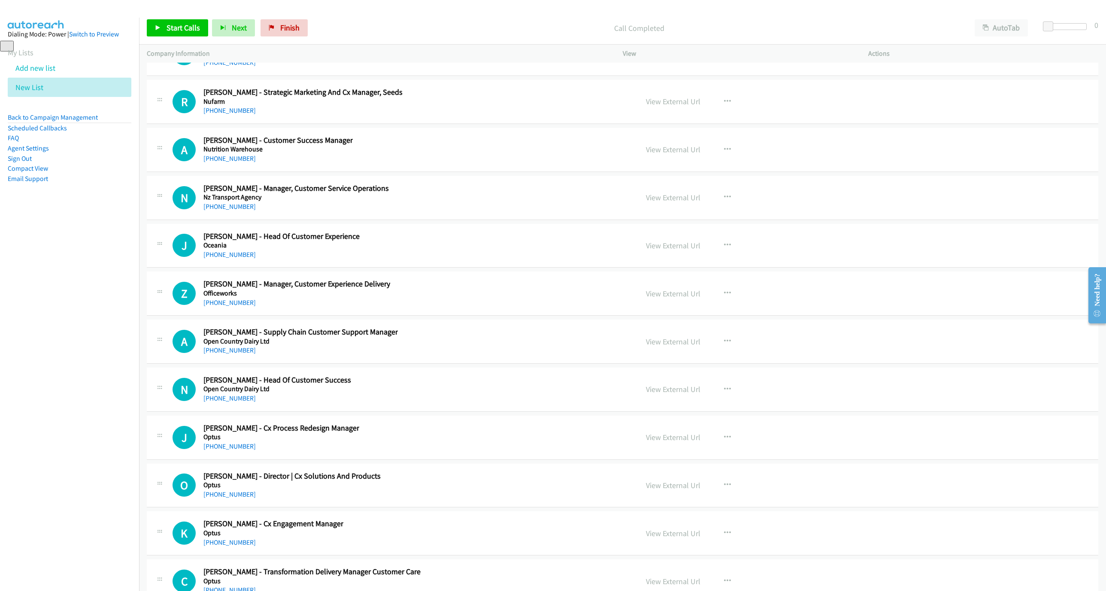
scroll to position [12922, 0]
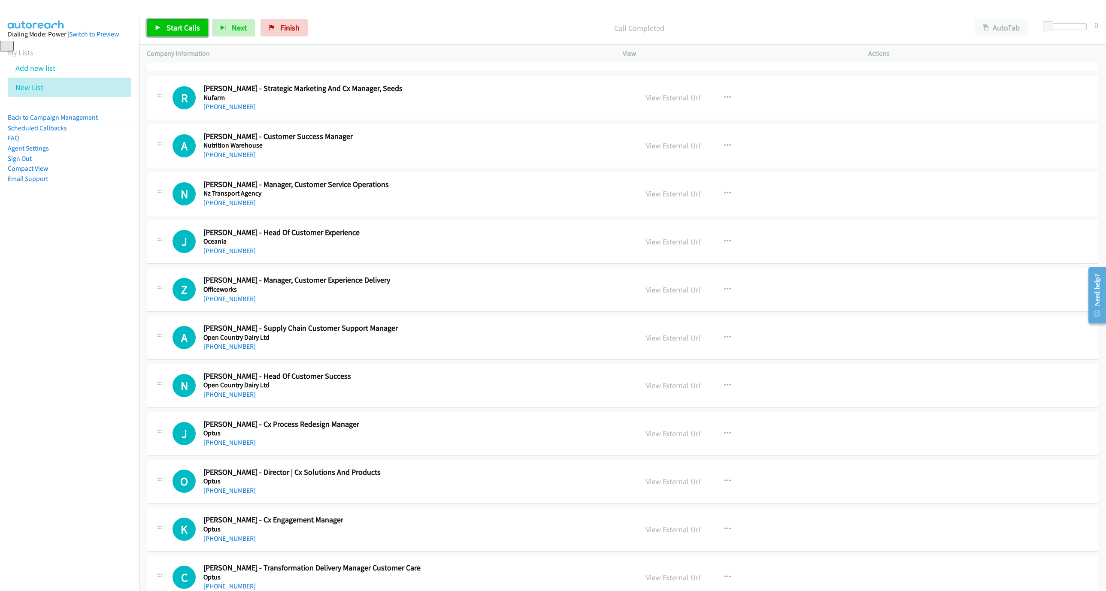
drag, startPoint x: 245, startPoint y: 208, endPoint x: 275, endPoint y: 210, distance: 30.1
click at [245, 159] on link "[PHONE_NUMBER]" at bounding box center [229, 155] width 52 height 8
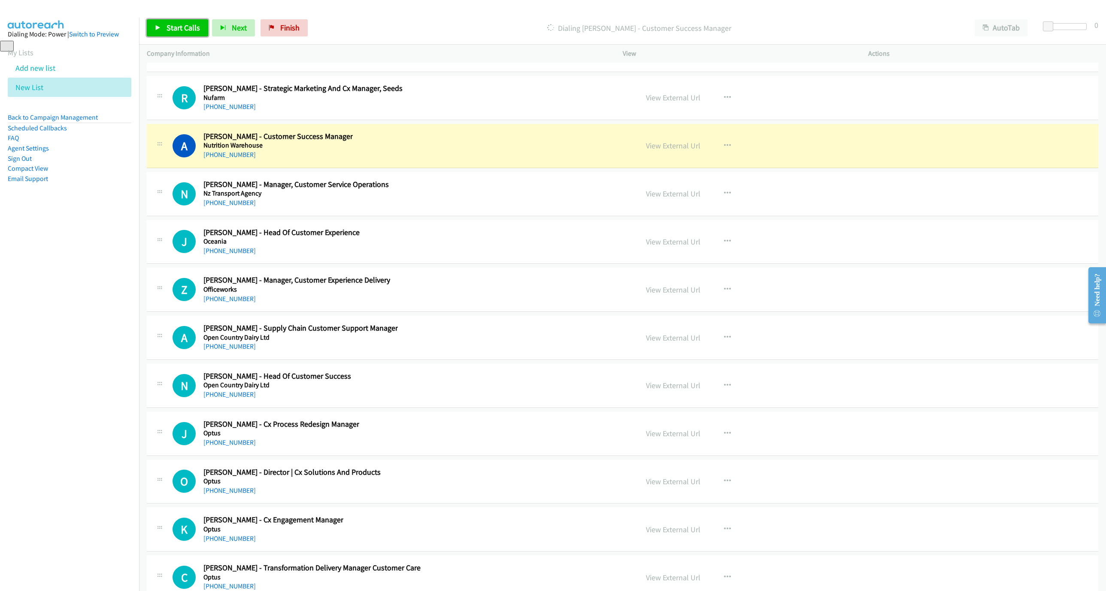
click at [491, 160] on div "A Callback Scheduled [PERSON_NAME] - Customer Success Manager Nutrition Warehou…" at bounding box center [401, 146] width 458 height 28
click at [686, 151] on link "View External Url" at bounding box center [673, 146] width 54 height 10
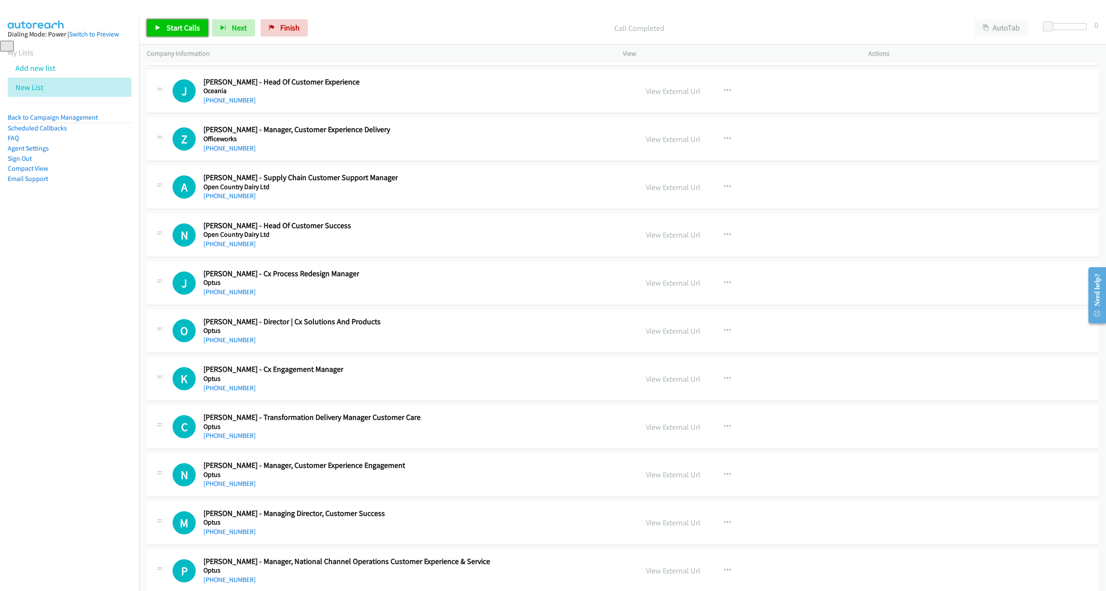
scroll to position [13115, 0]
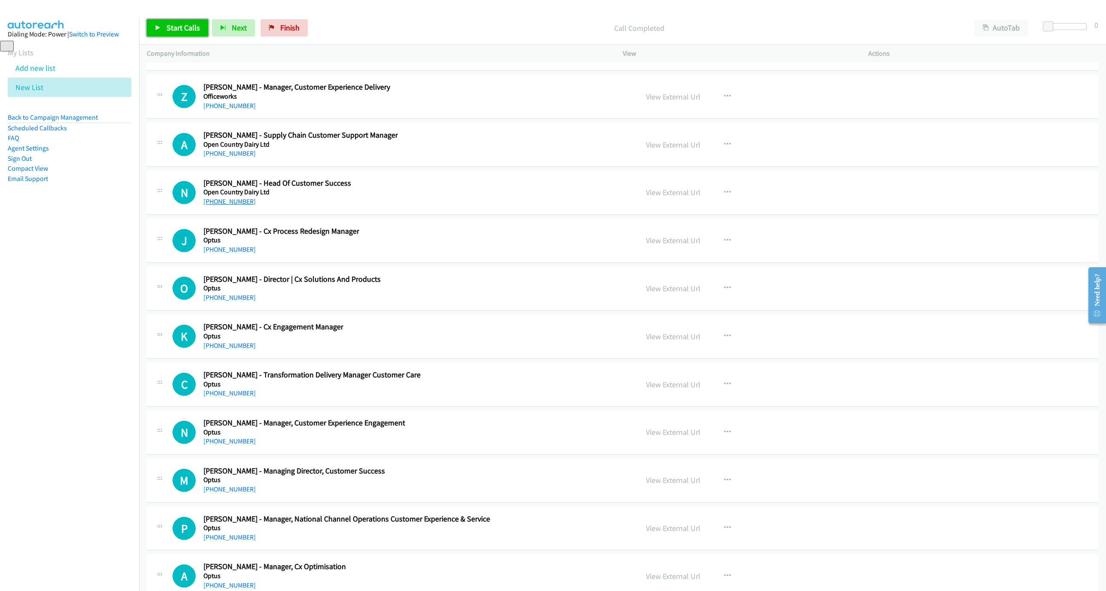
click at [230, 206] on link "[PHONE_NUMBER]" at bounding box center [229, 201] width 52 height 8
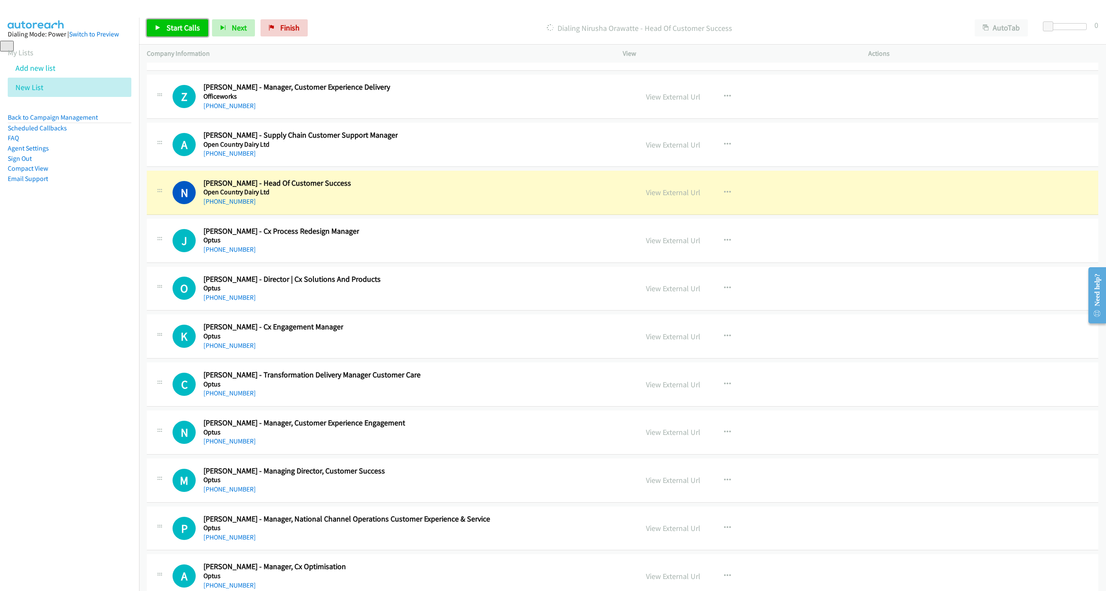
drag, startPoint x: 416, startPoint y: 258, endPoint x: 511, endPoint y: 273, distance: 96.5
click at [416, 207] on div "N Callback Scheduled [PERSON_NAME] - Head Of Customer Success Open Country Dair…" at bounding box center [401, 192] width 458 height 28
click at [658, 197] on link "View External Url" at bounding box center [673, 193] width 54 height 10
